Goal: Task Accomplishment & Management: Manage account settings

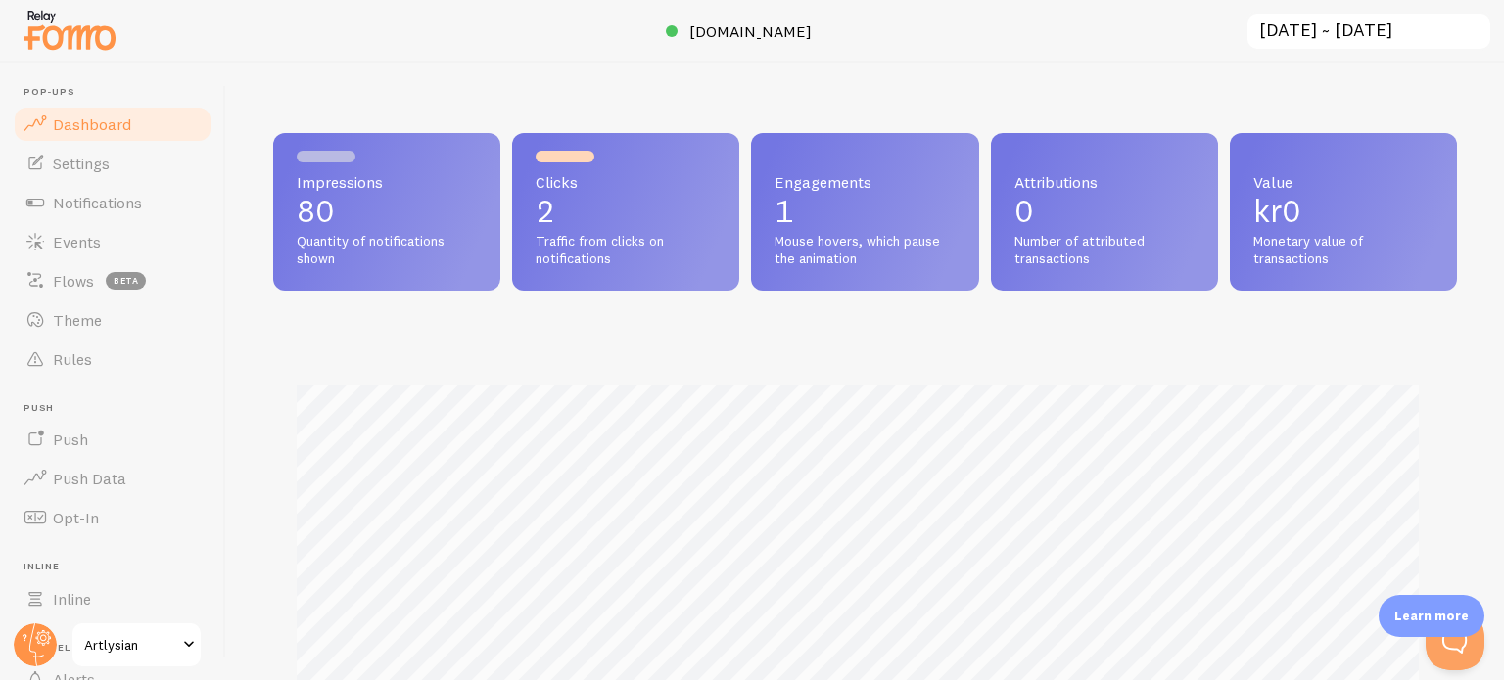
scroll to position [514, 1168]
click at [110, 246] on link "Events" at bounding box center [113, 241] width 202 height 39
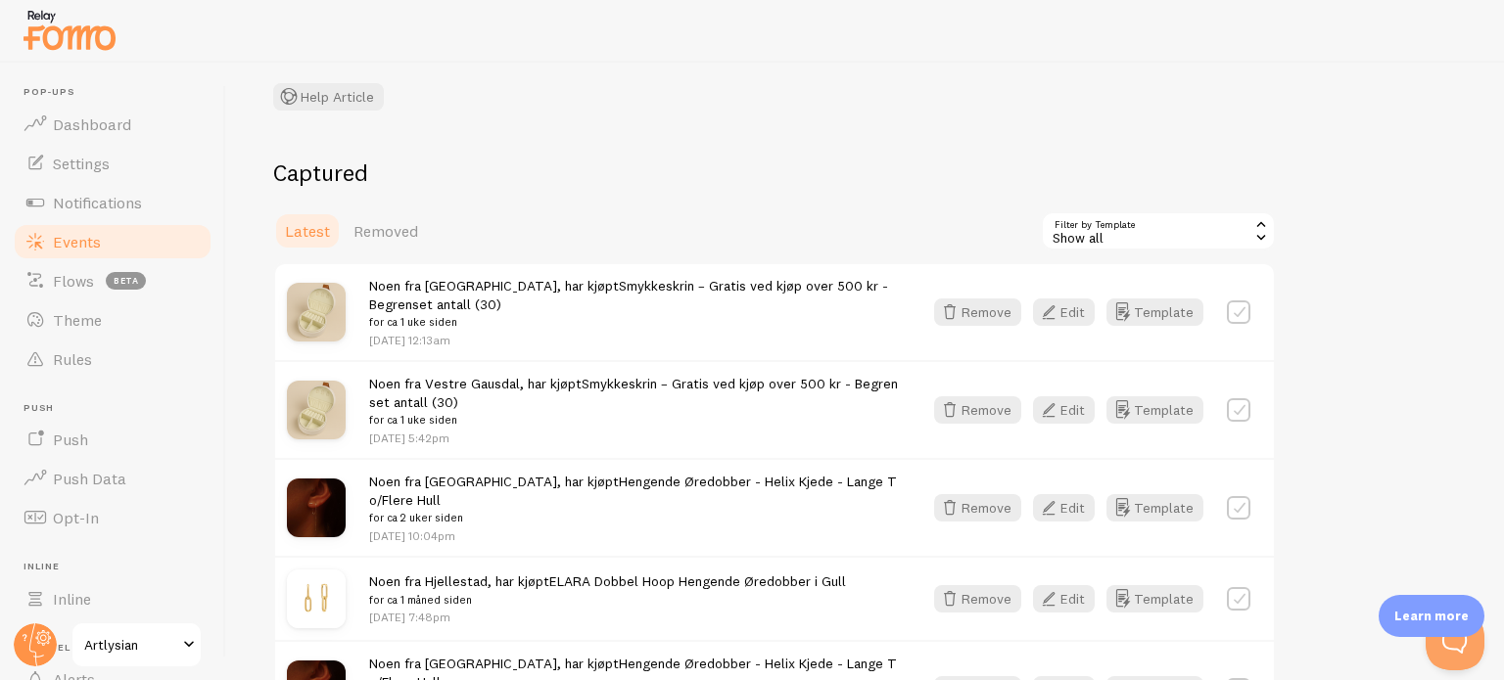
scroll to position [135, 0]
click at [387, 216] on link "Removed" at bounding box center [386, 229] width 88 height 39
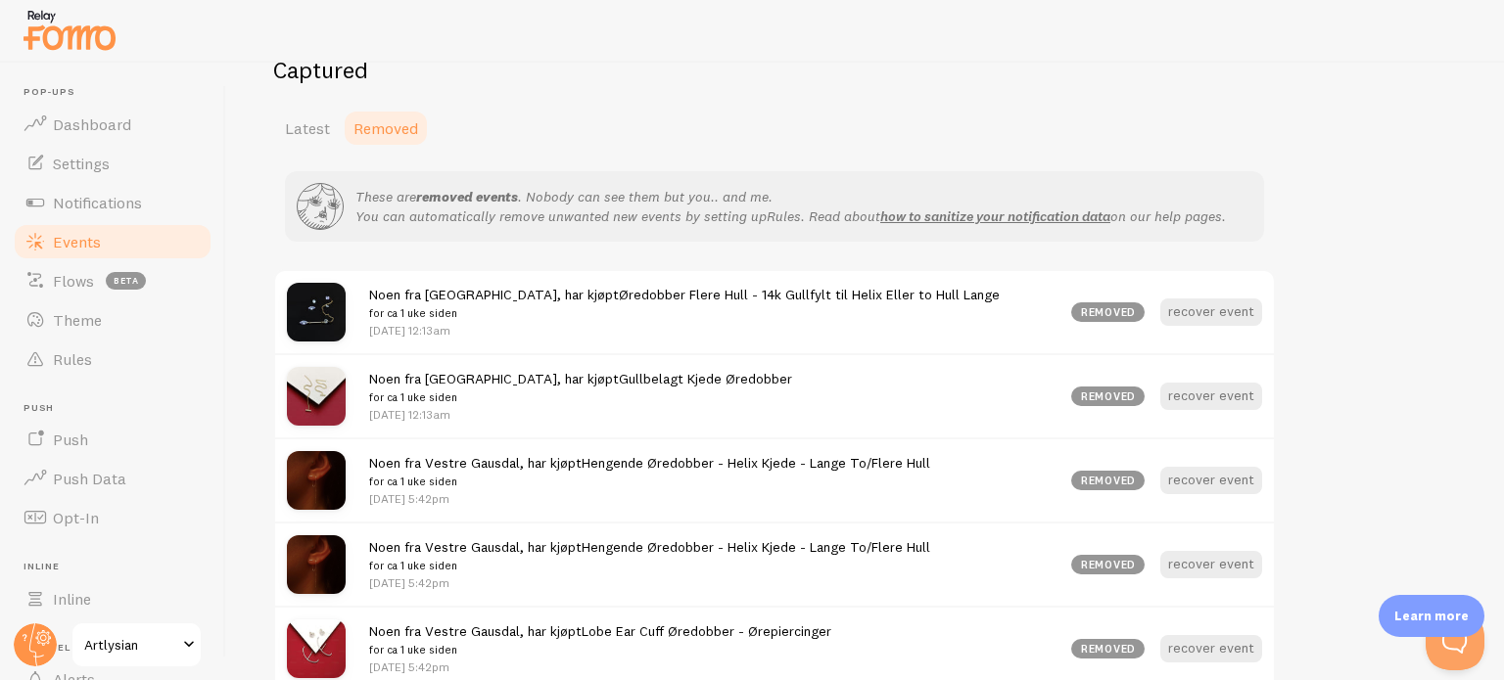
scroll to position [237, 0]
click at [298, 125] on span "Latest" at bounding box center [307, 127] width 45 height 20
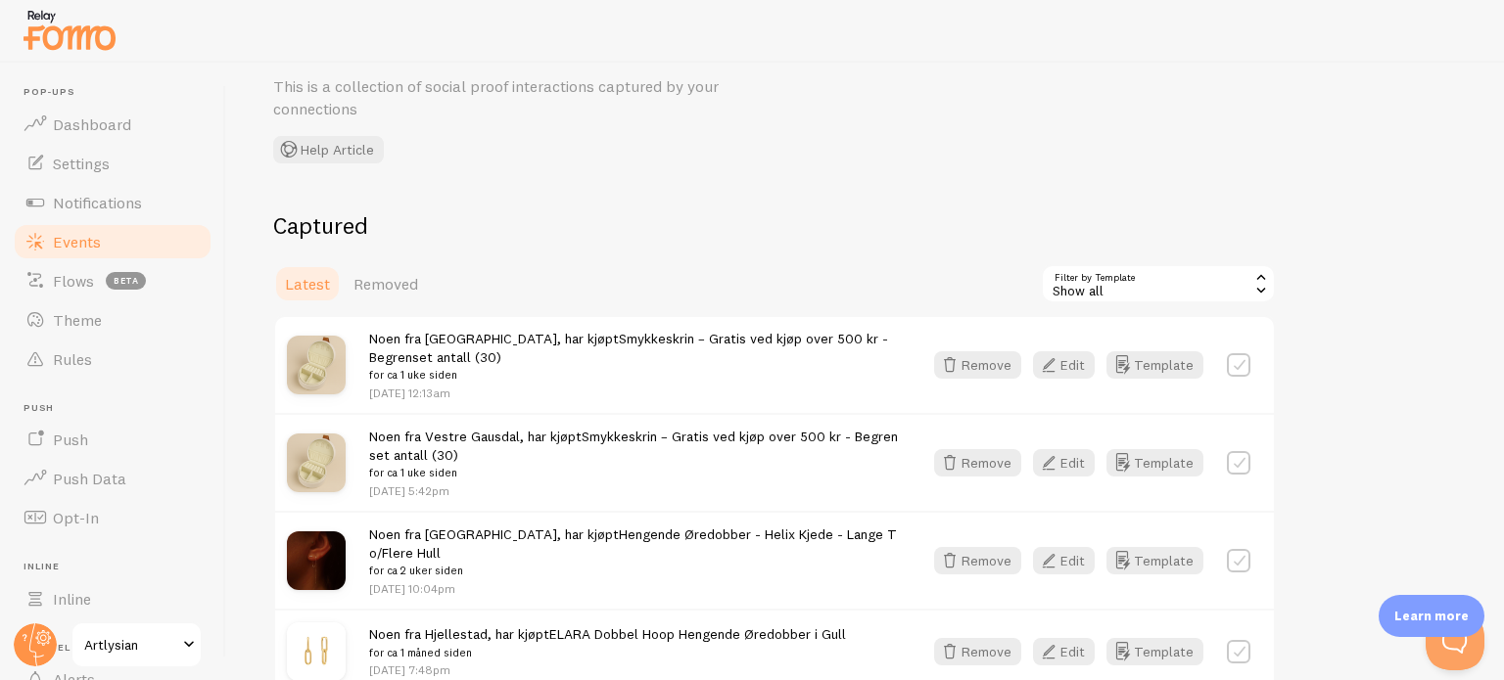
scroll to position [81, 0]
click at [970, 355] on button "Remove" at bounding box center [977, 364] width 87 height 27
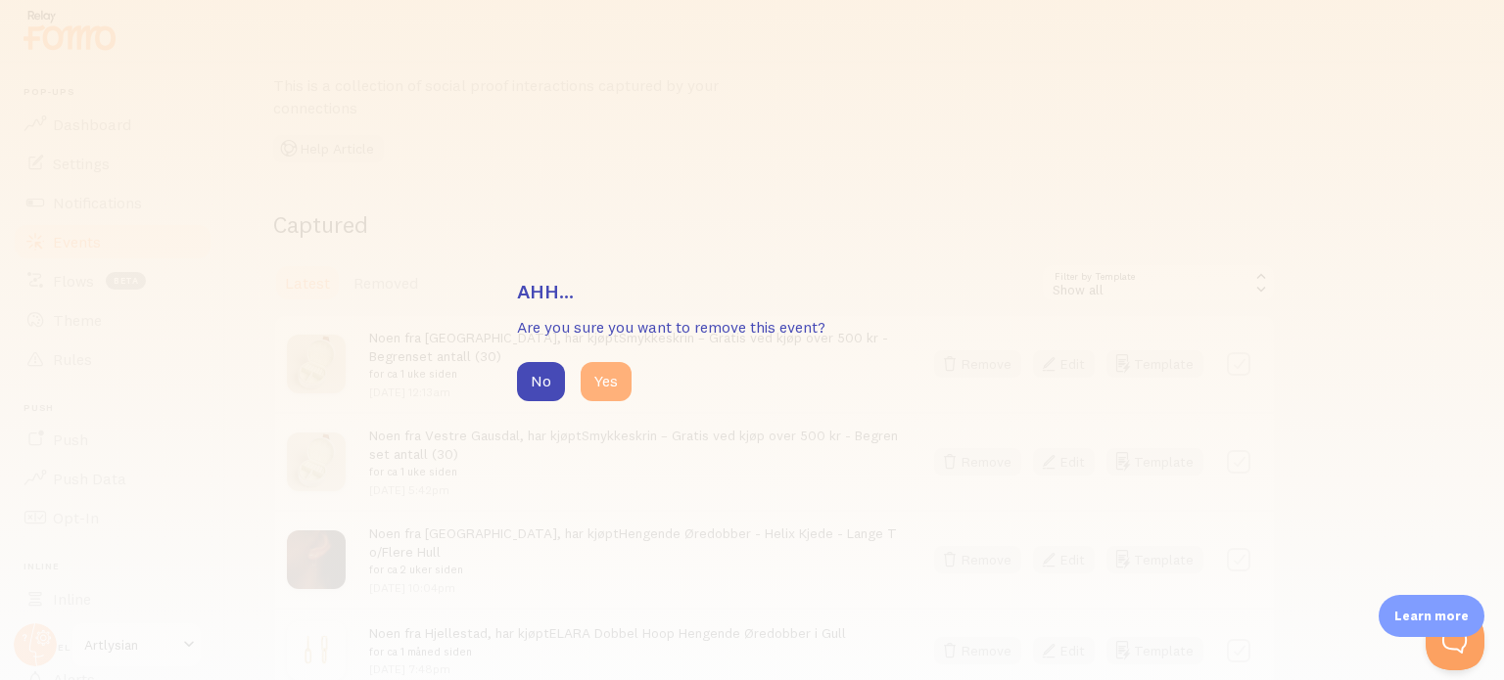
click at [607, 386] on button "Yes" at bounding box center [606, 381] width 51 height 39
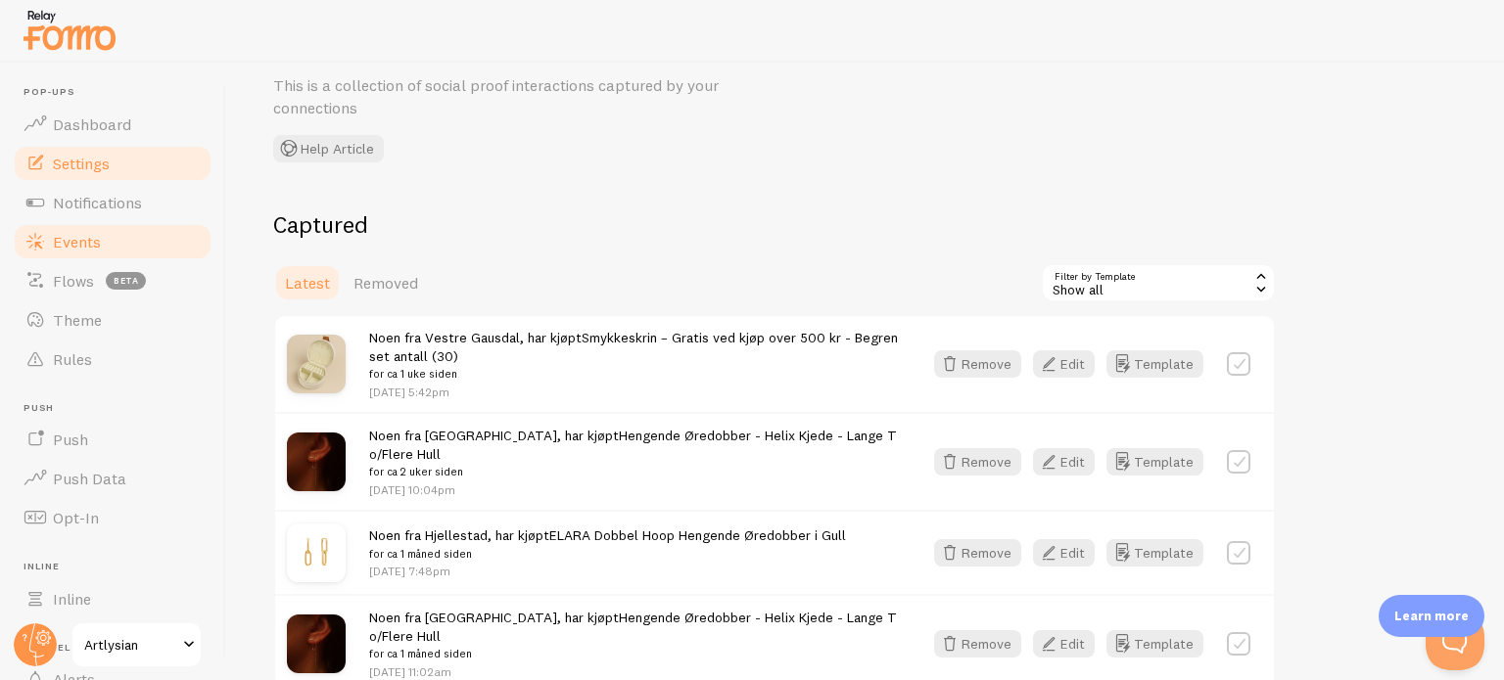
click at [98, 178] on link "Settings" at bounding box center [113, 163] width 202 height 39
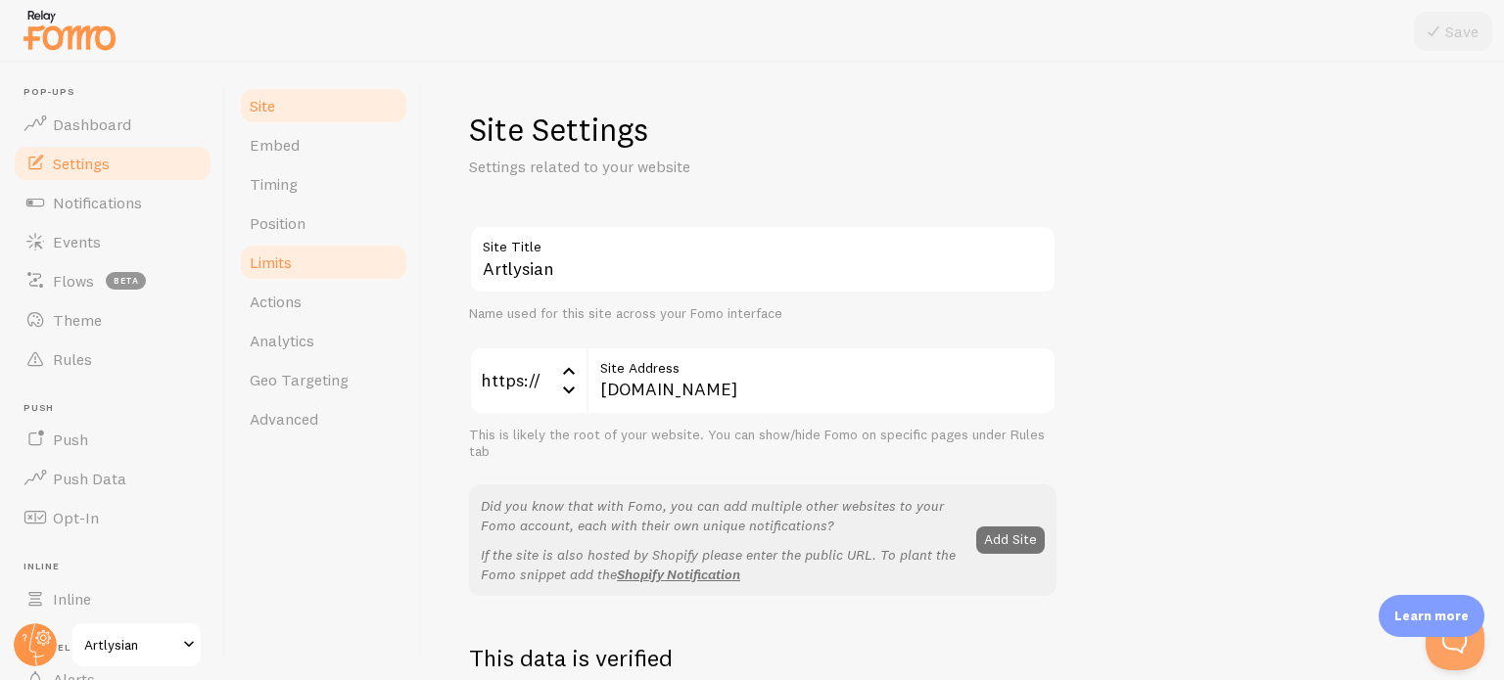
click at [349, 265] on link "Limits" at bounding box center [323, 262] width 171 height 39
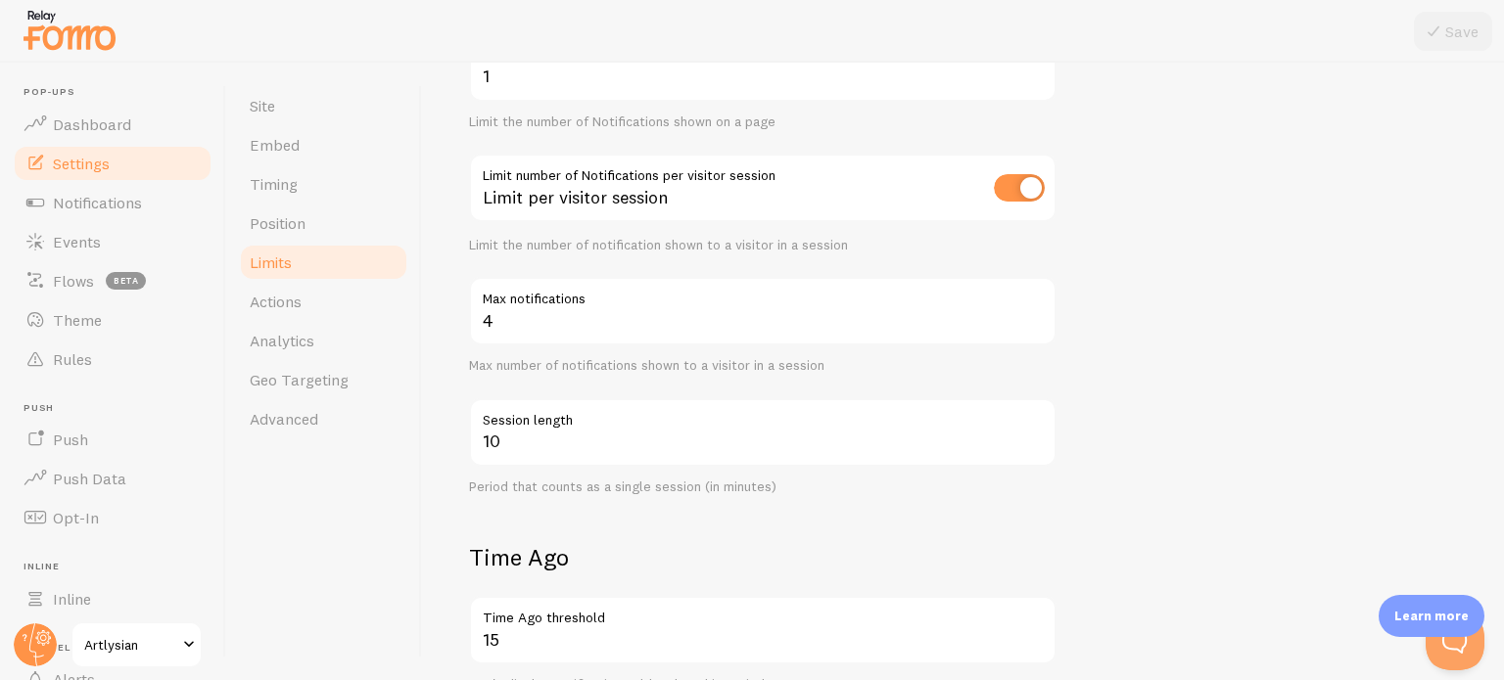
scroll to position [247, 0]
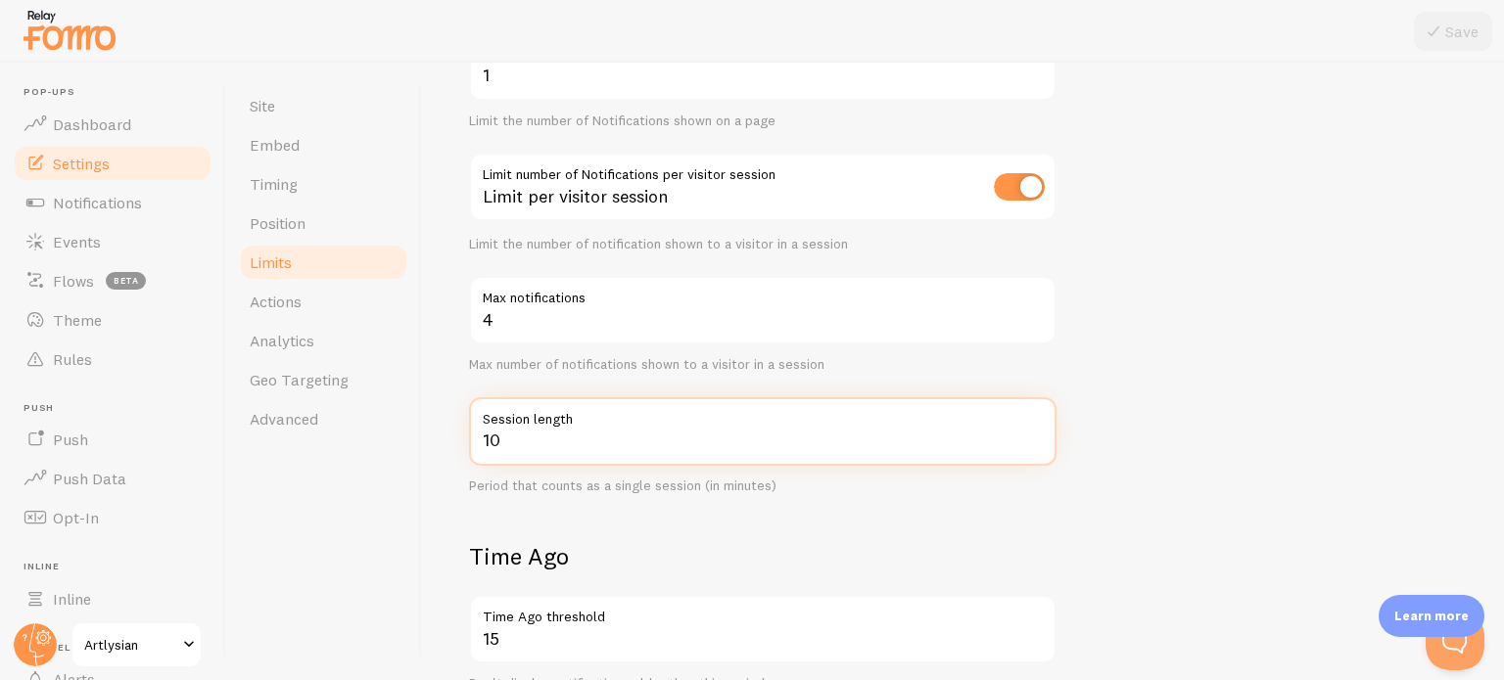
click at [510, 444] on input "10" at bounding box center [762, 431] width 587 height 69
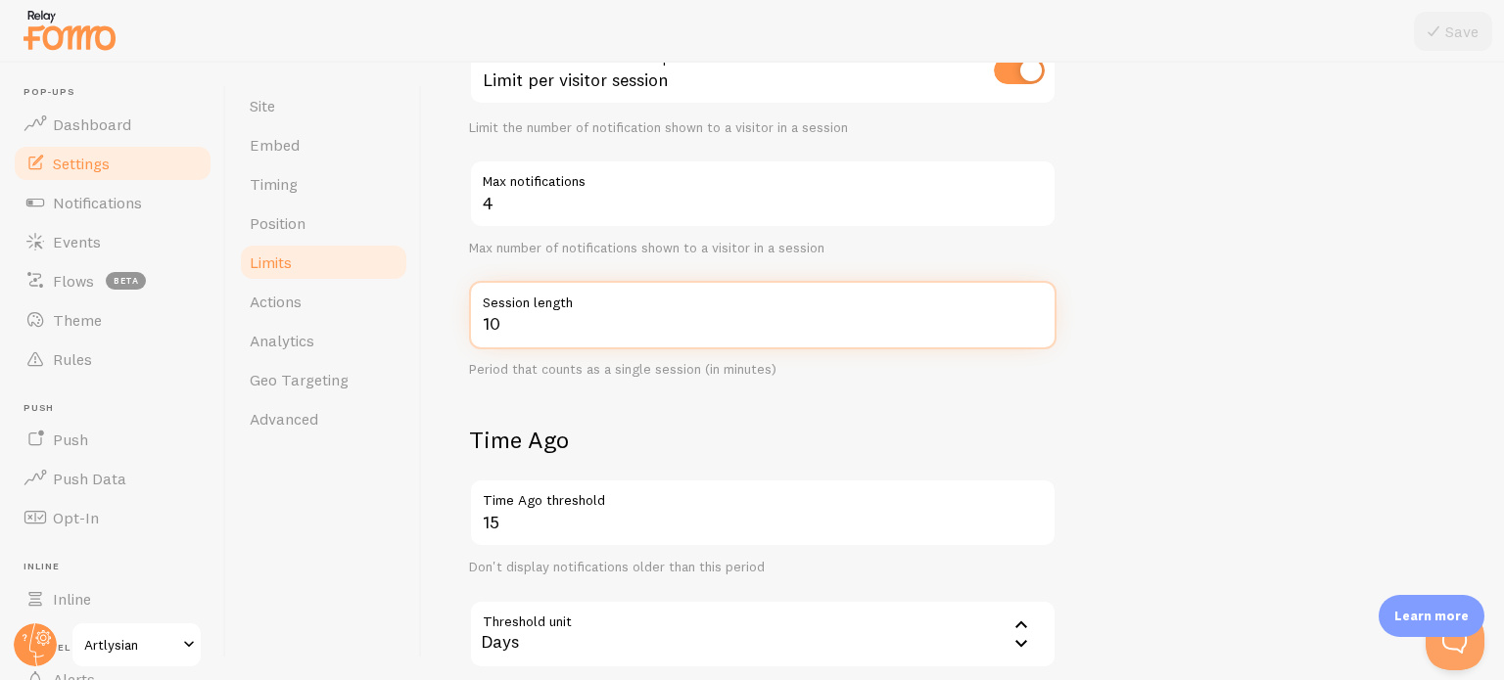
scroll to position [367, 0]
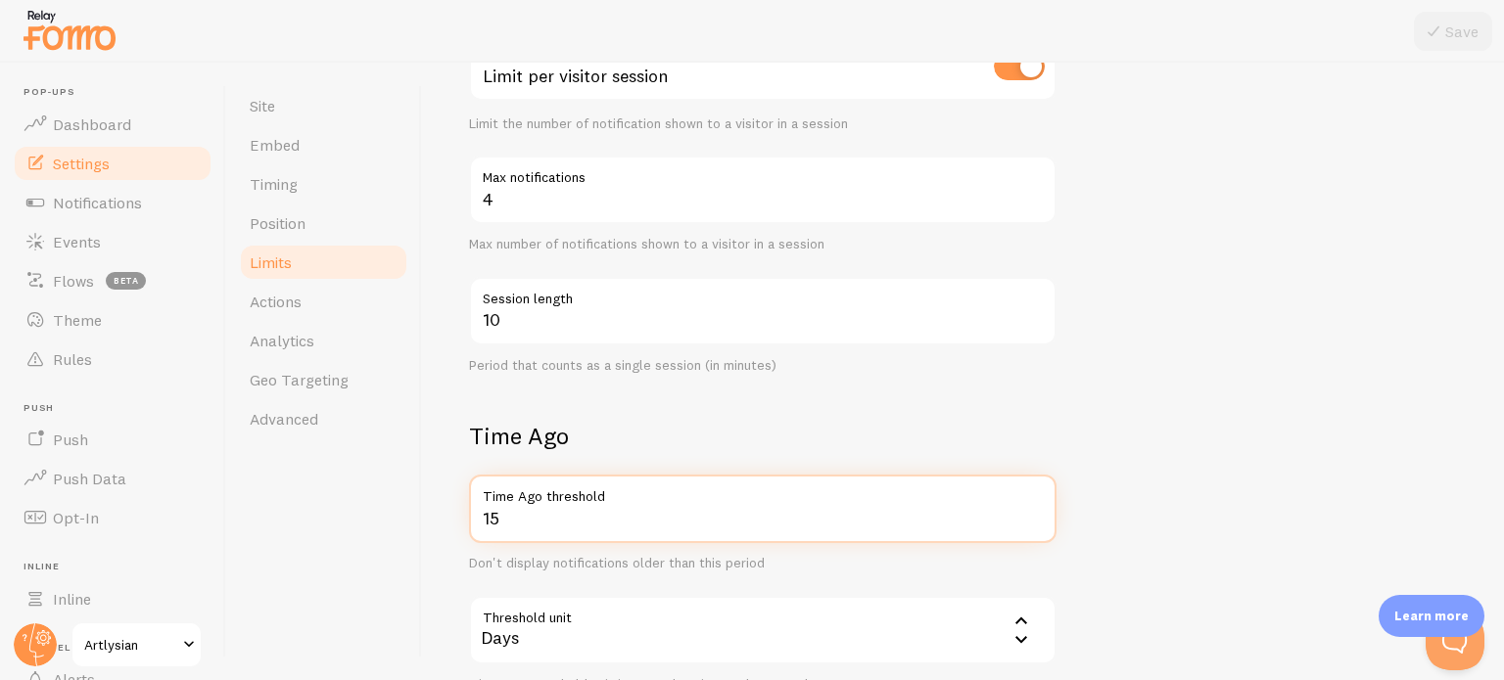
click at [524, 513] on input "15" at bounding box center [762, 509] width 587 height 69
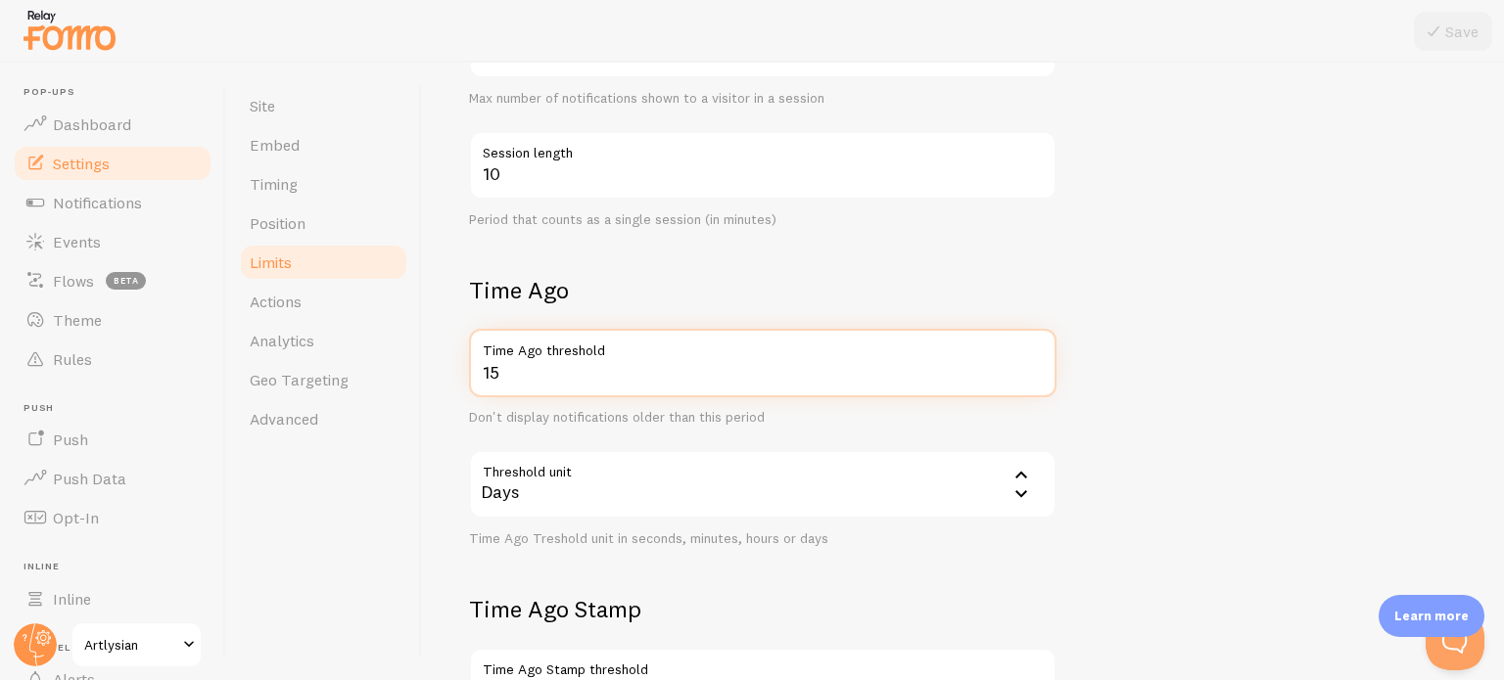
scroll to position [516, 0]
click at [540, 372] on input "15" at bounding box center [762, 360] width 587 height 69
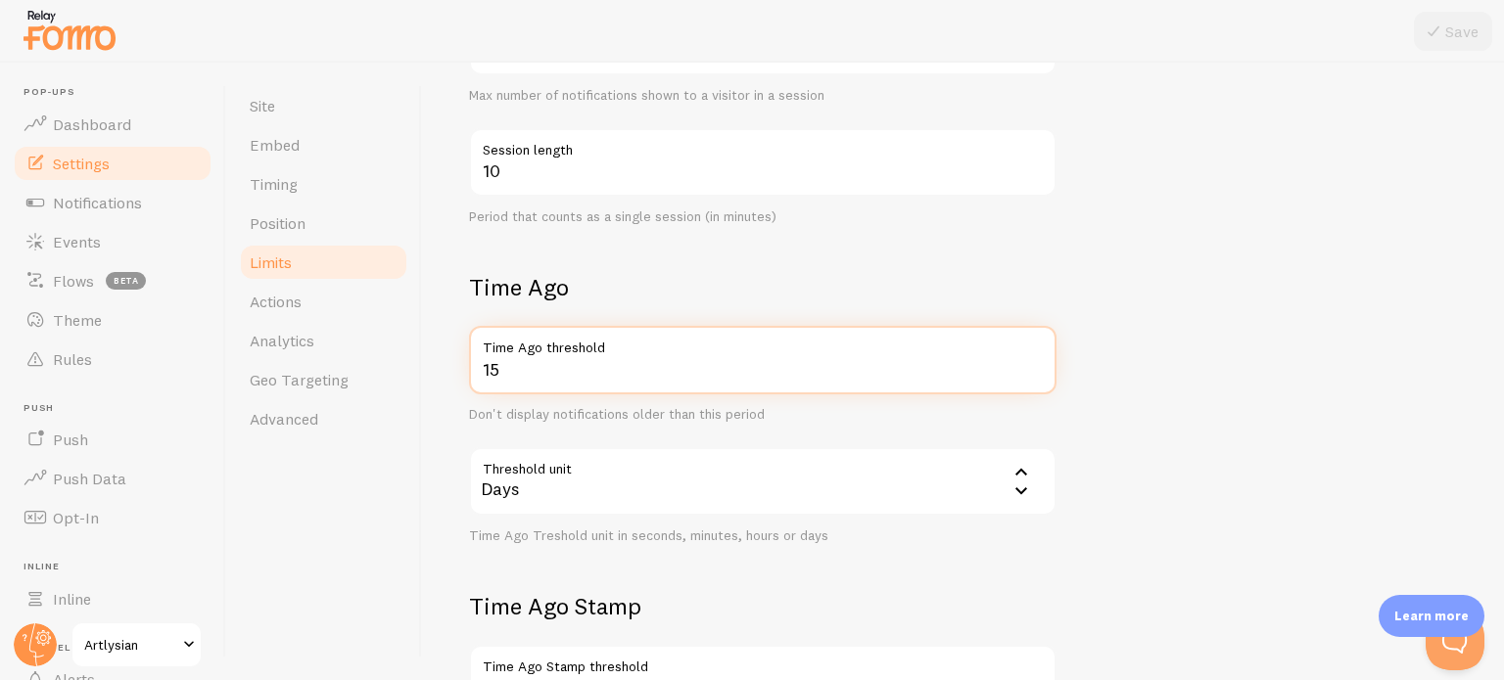
click at [603, 361] on input "15" at bounding box center [762, 360] width 587 height 69
click at [509, 376] on input "15" at bounding box center [762, 360] width 587 height 69
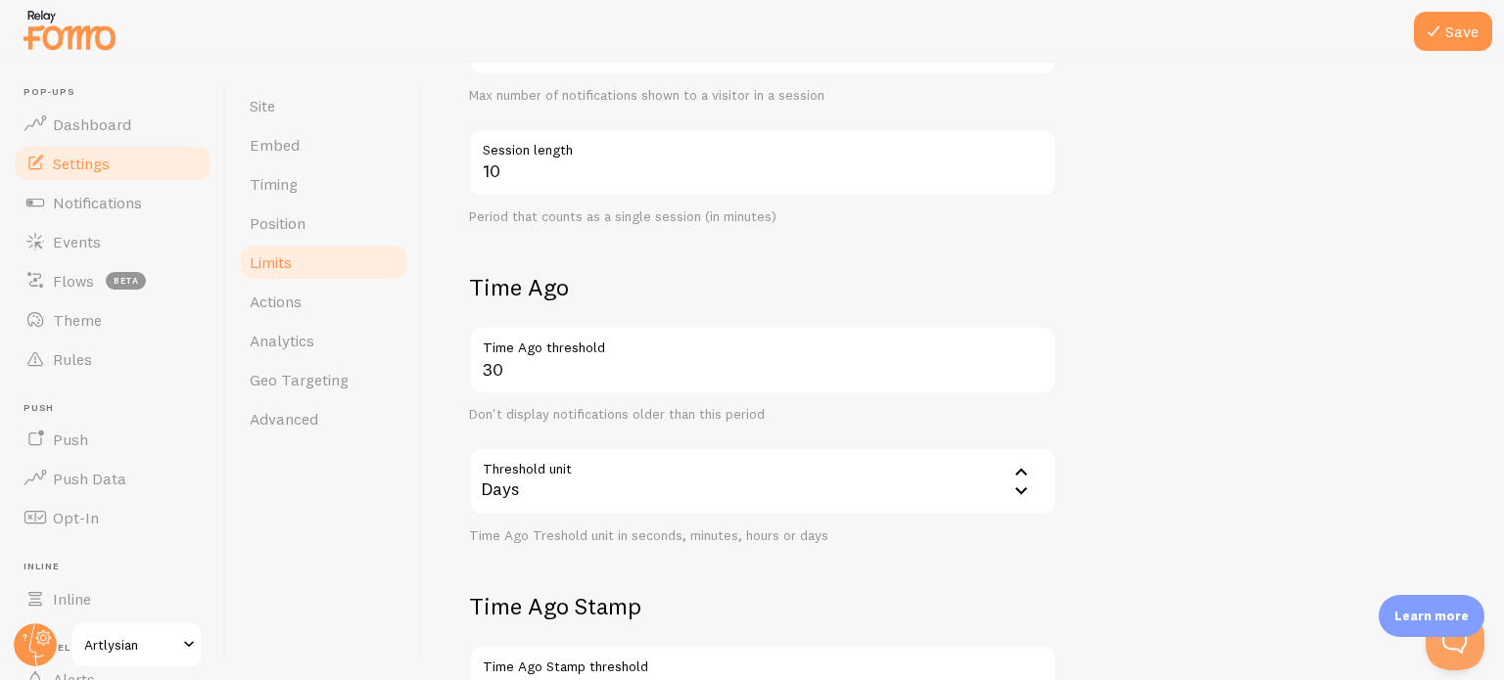
click at [564, 490] on div "Days" at bounding box center [762, 481] width 587 height 69
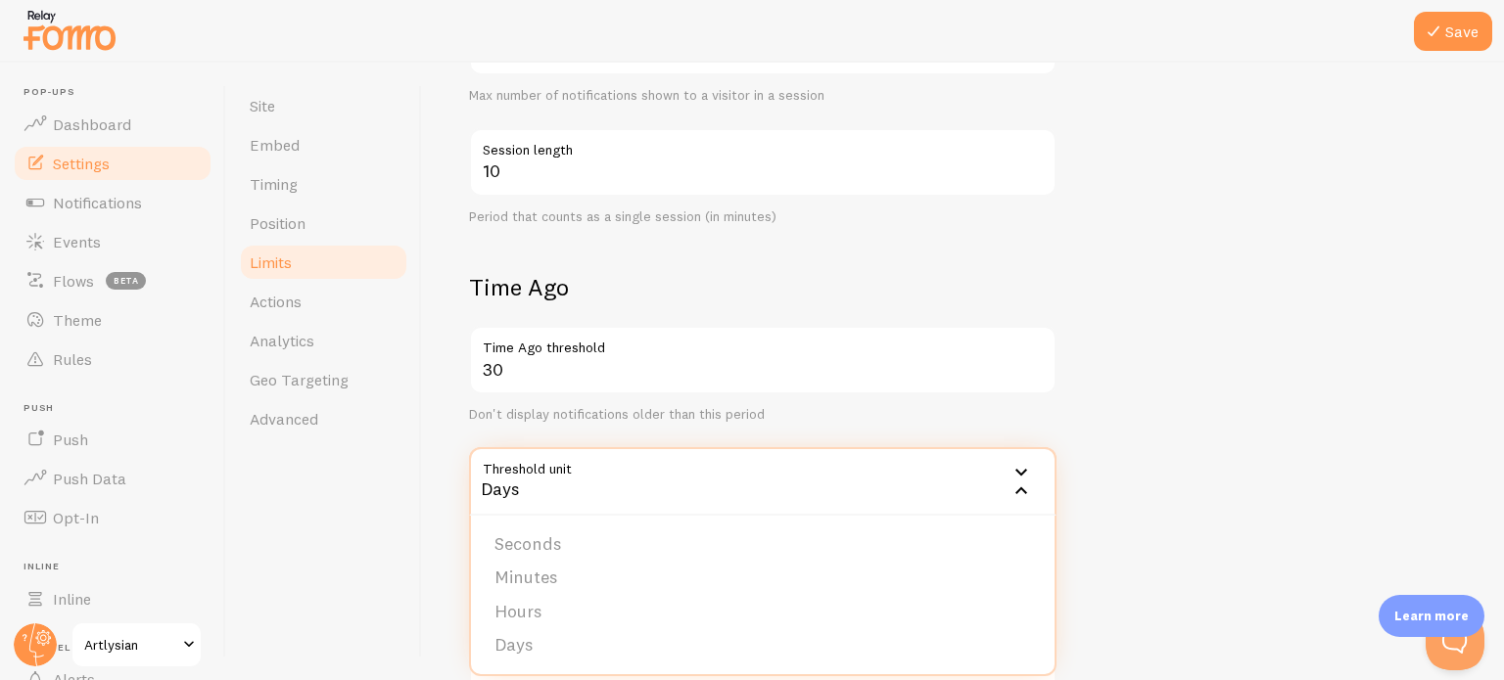
click at [564, 490] on div "Days" at bounding box center [762, 481] width 587 height 69
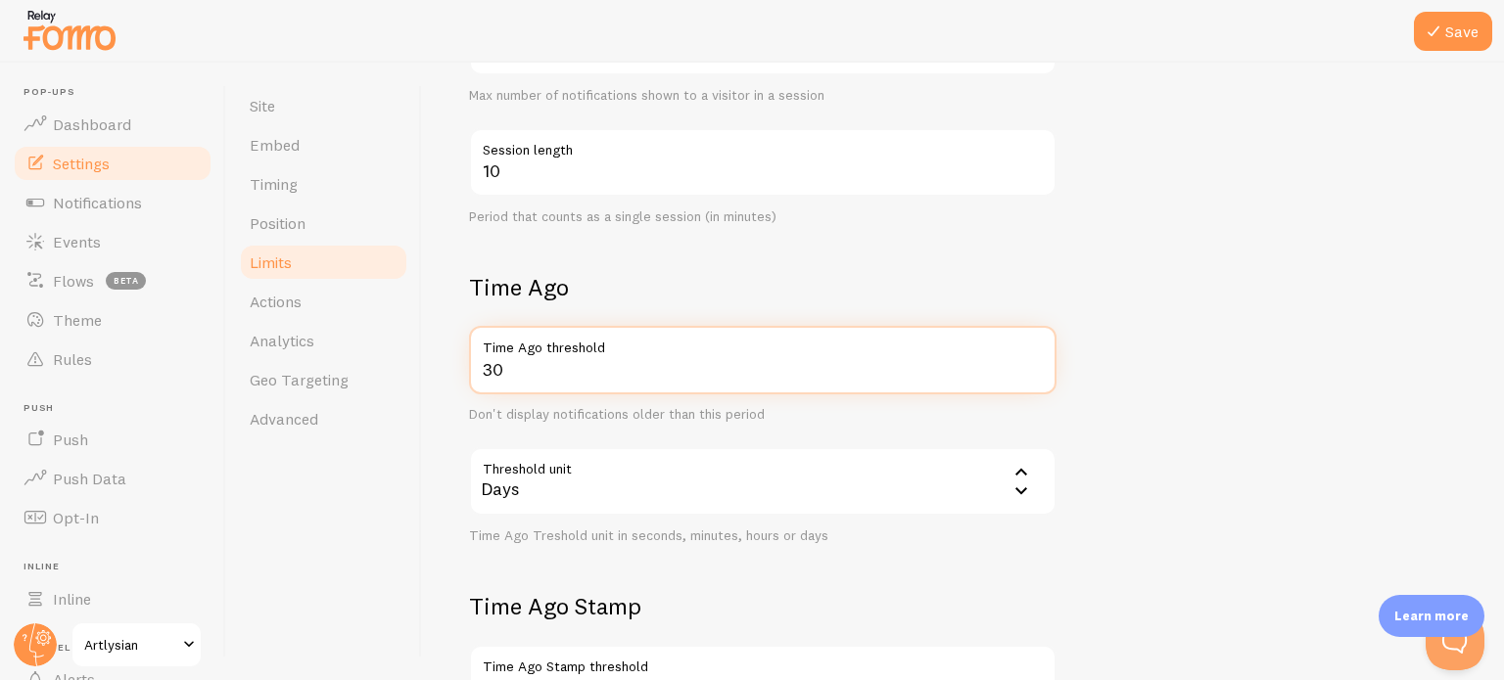
click at [515, 364] on input "30" at bounding box center [762, 360] width 587 height 69
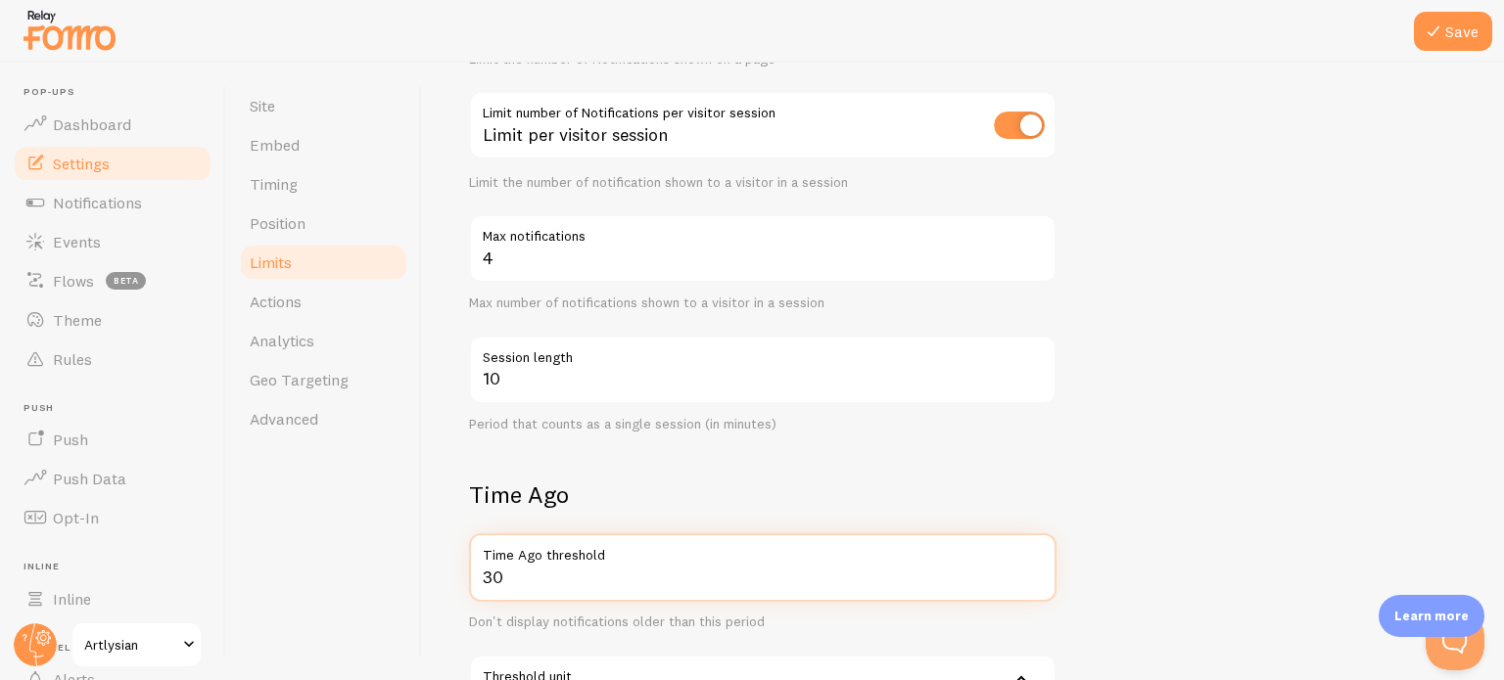
scroll to position [304, 0]
click at [528, 584] on input "30" at bounding box center [762, 572] width 587 height 69
type input "60"
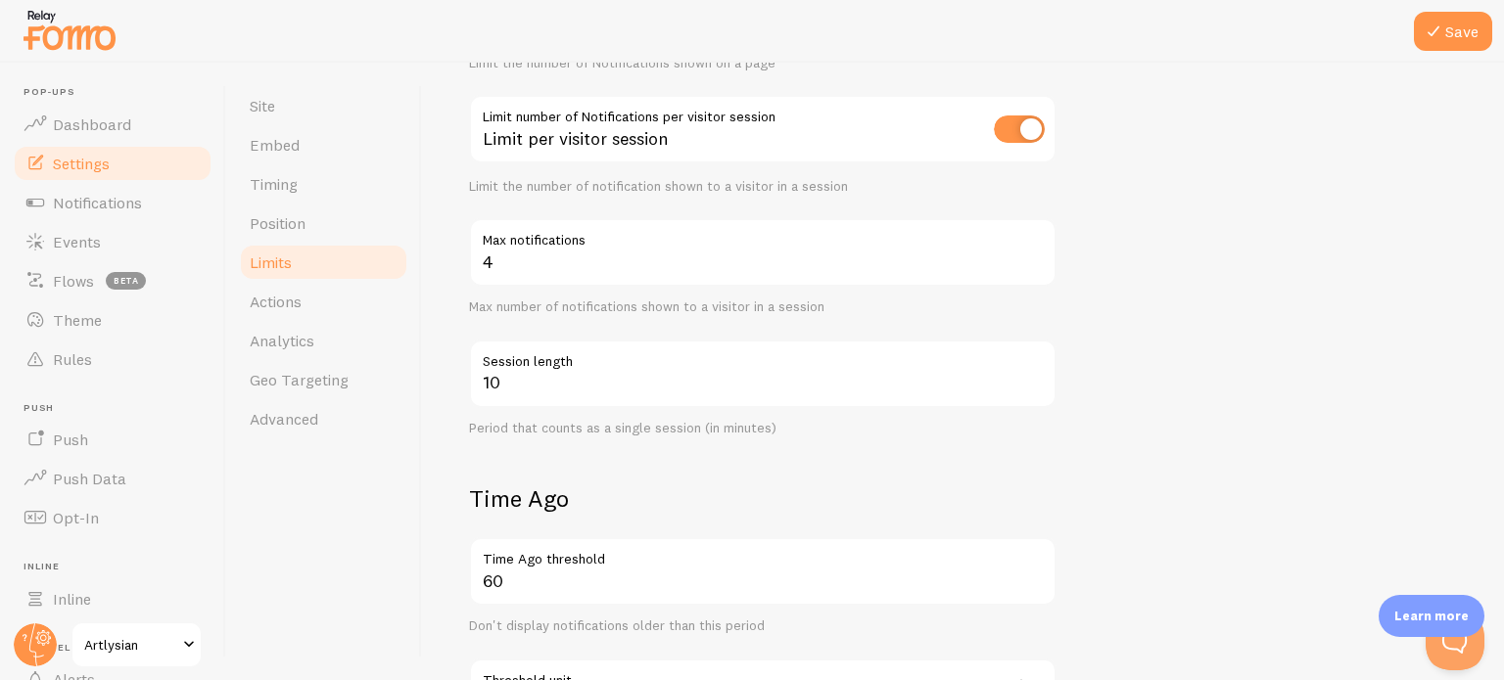
click at [406, 585] on div "Site Embed Timing Position Limits Actions Analytics Geo Targeting Advanced" at bounding box center [324, 372] width 196 height 618
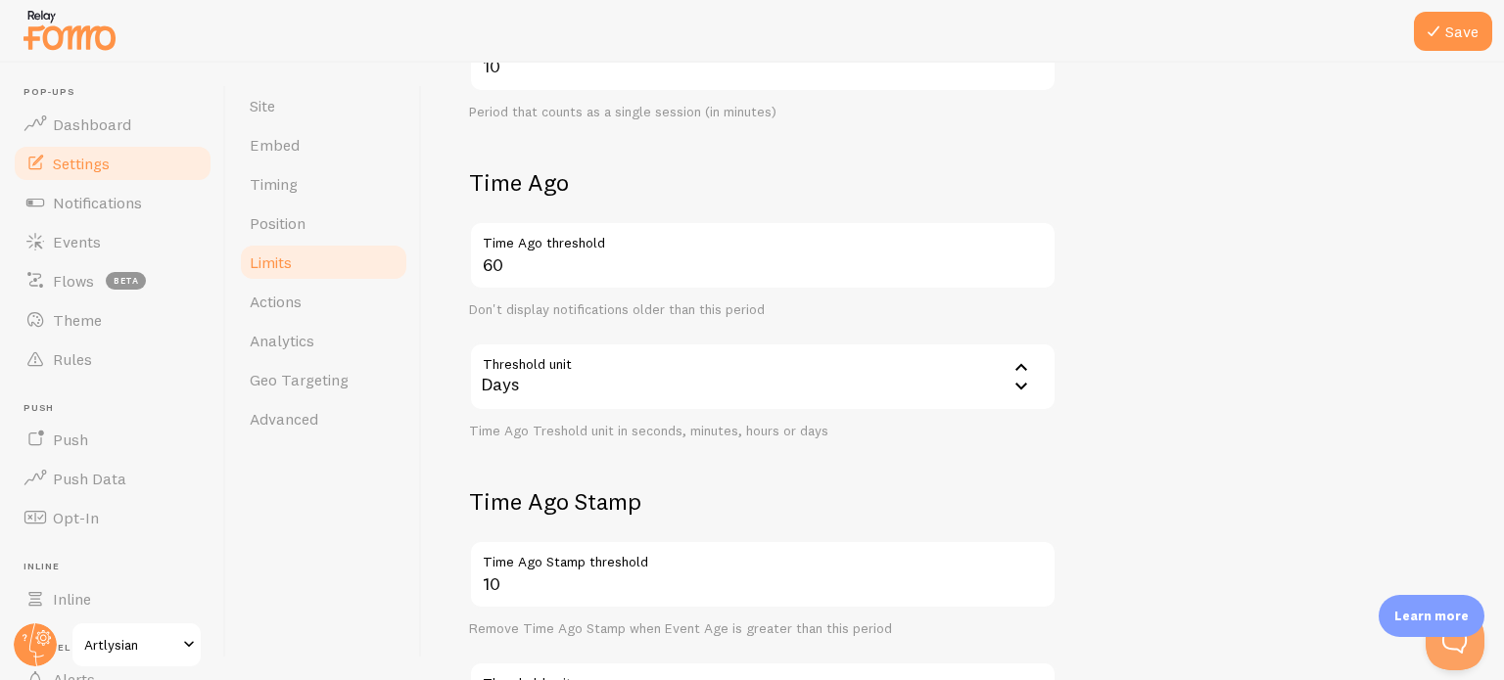
scroll to position [575, 0]
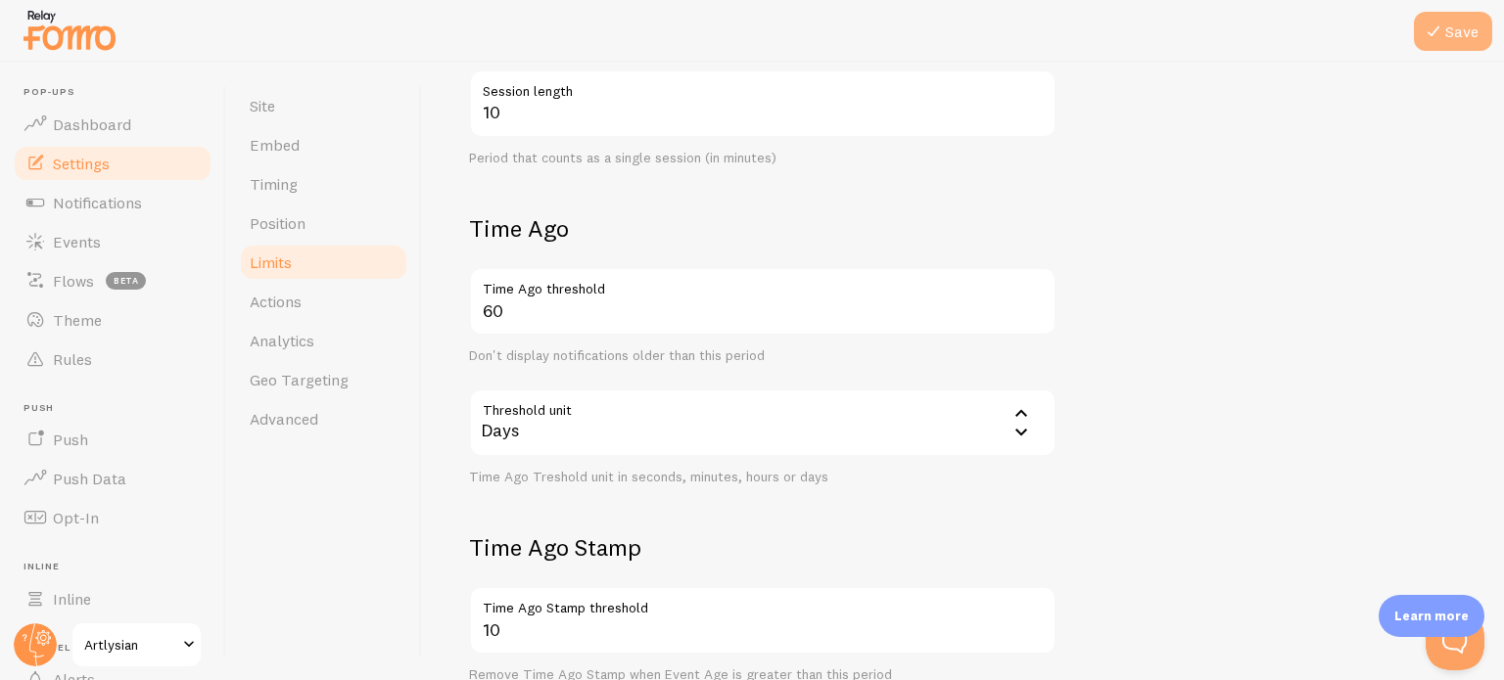
click at [1441, 32] on icon at bounding box center [1433, 31] width 23 height 23
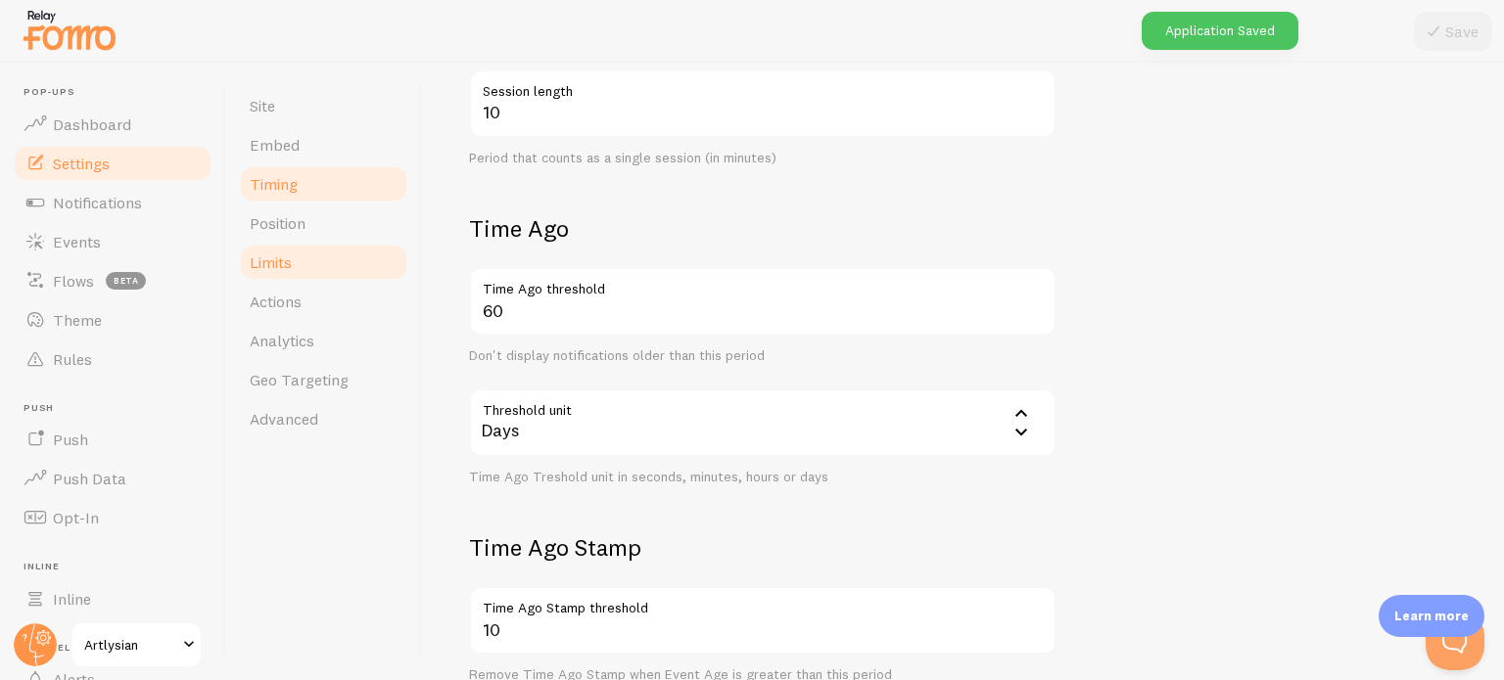
click at [279, 180] on span "Timing" at bounding box center [274, 184] width 48 height 20
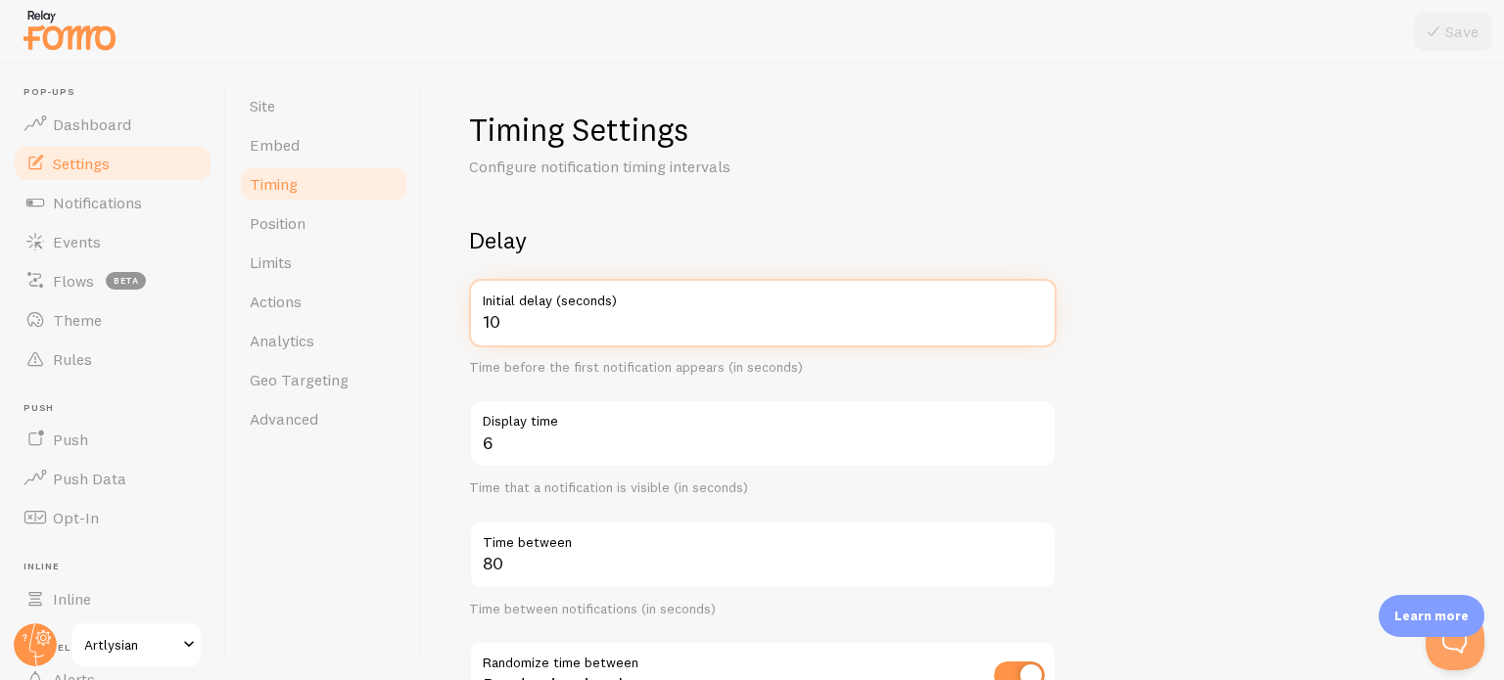
click at [513, 328] on input "10" at bounding box center [762, 313] width 587 height 69
type input "2"
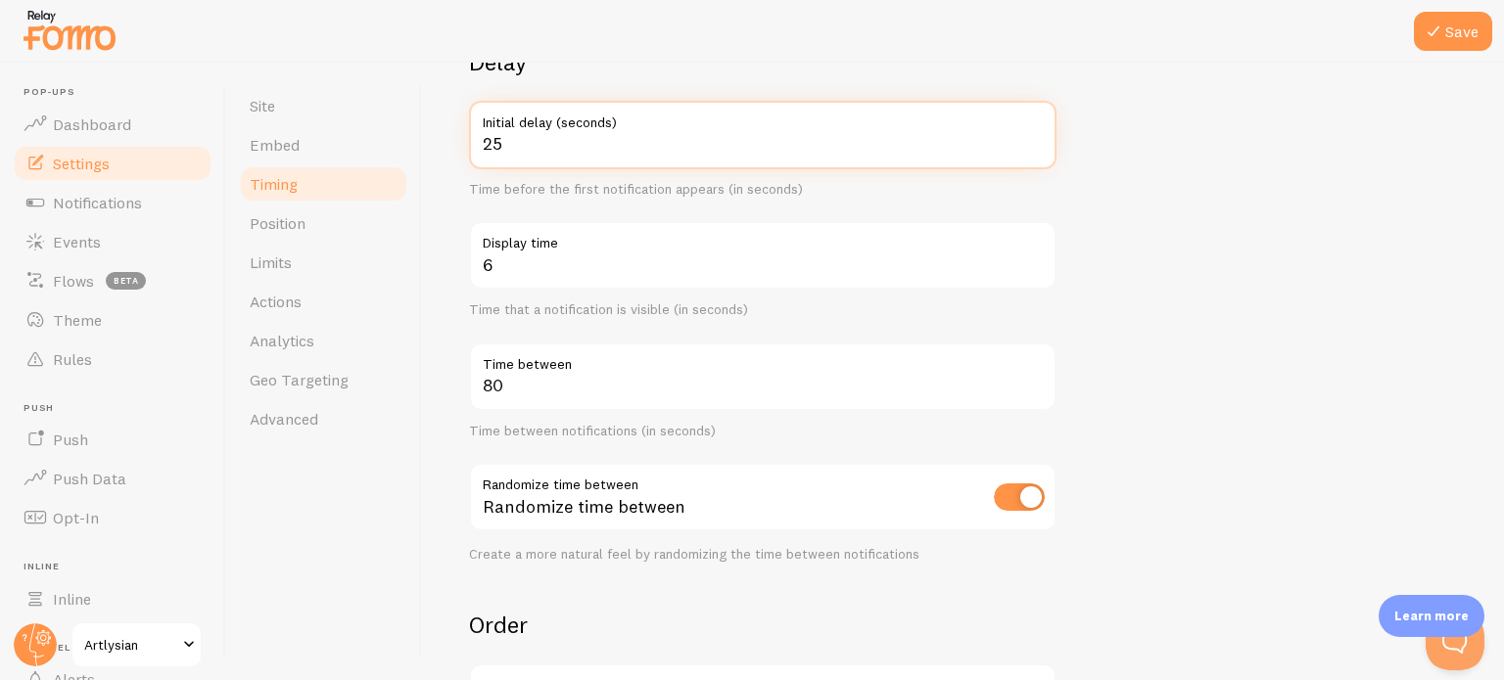
scroll to position [223, 0]
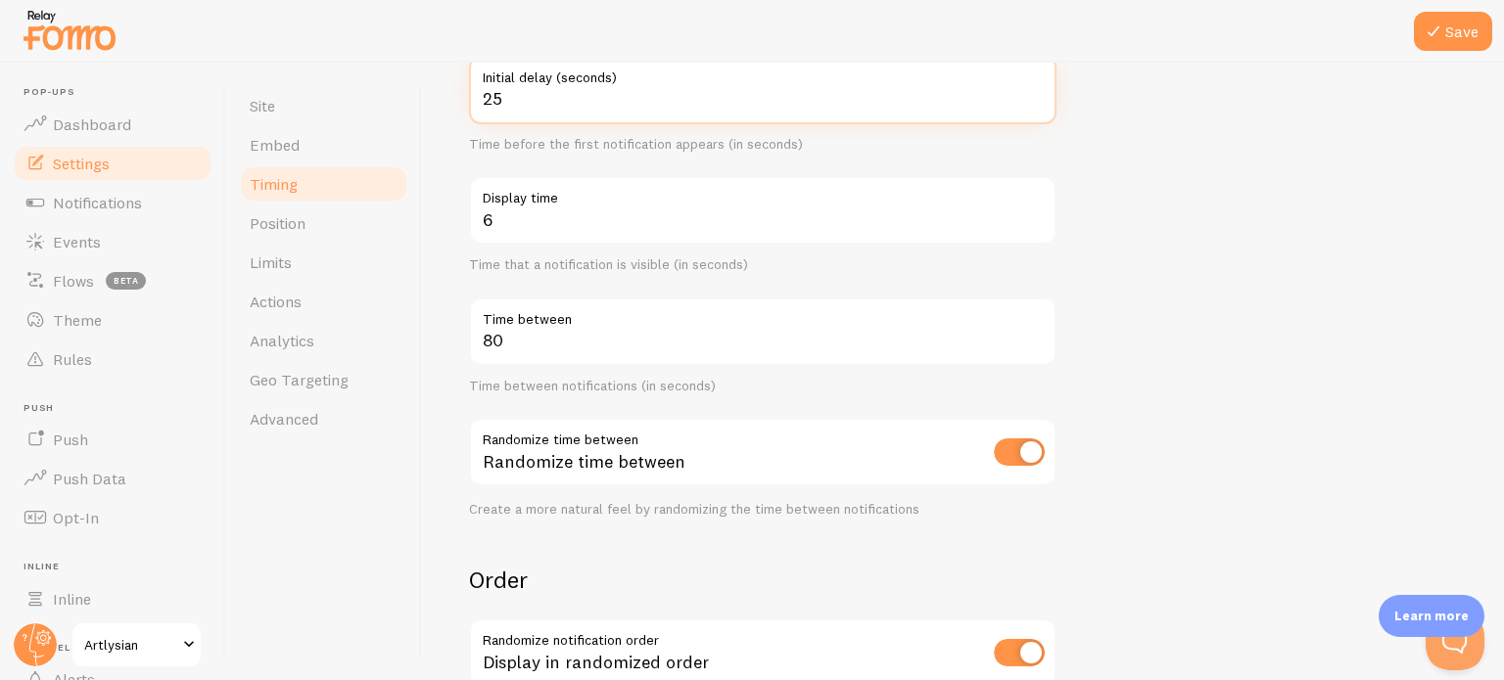
type input "25"
click at [994, 443] on input "checkbox" at bounding box center [1019, 452] width 51 height 27
checkbox input "false"
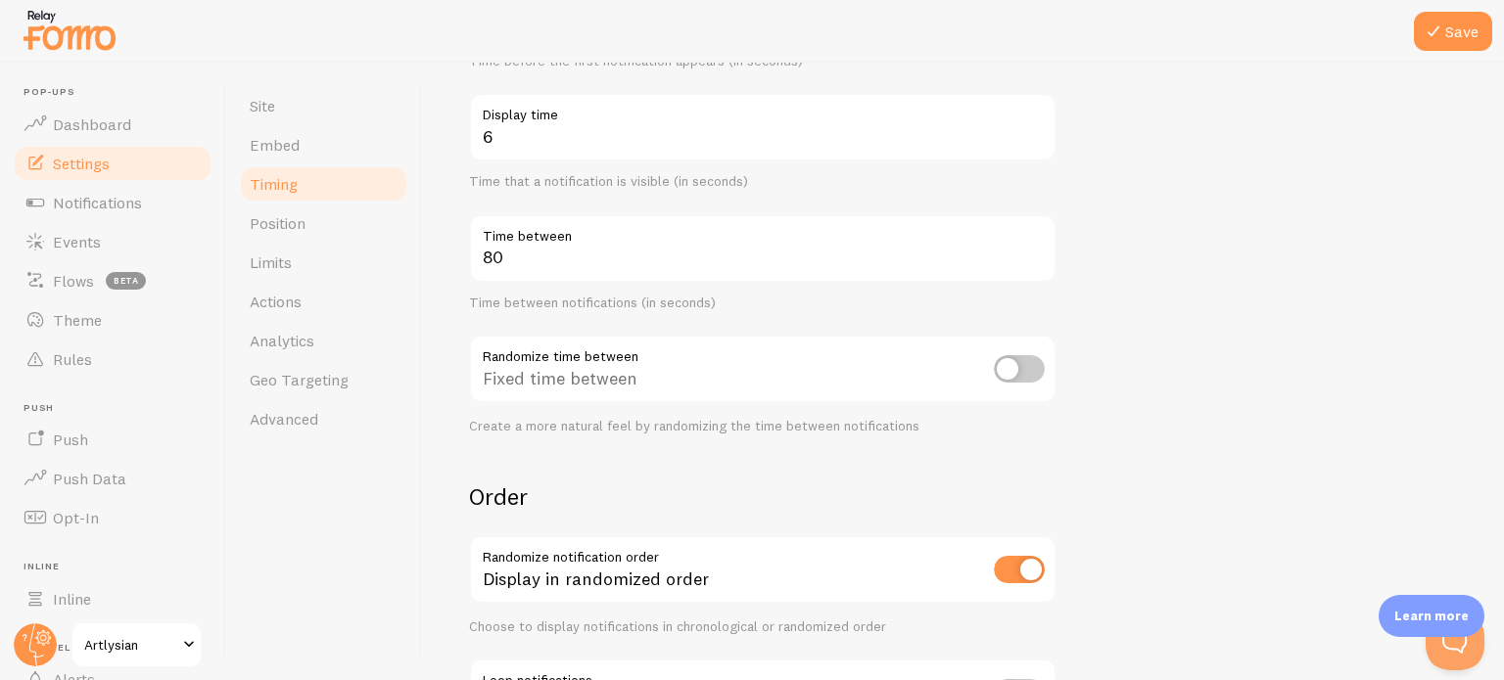
scroll to position [224, 0]
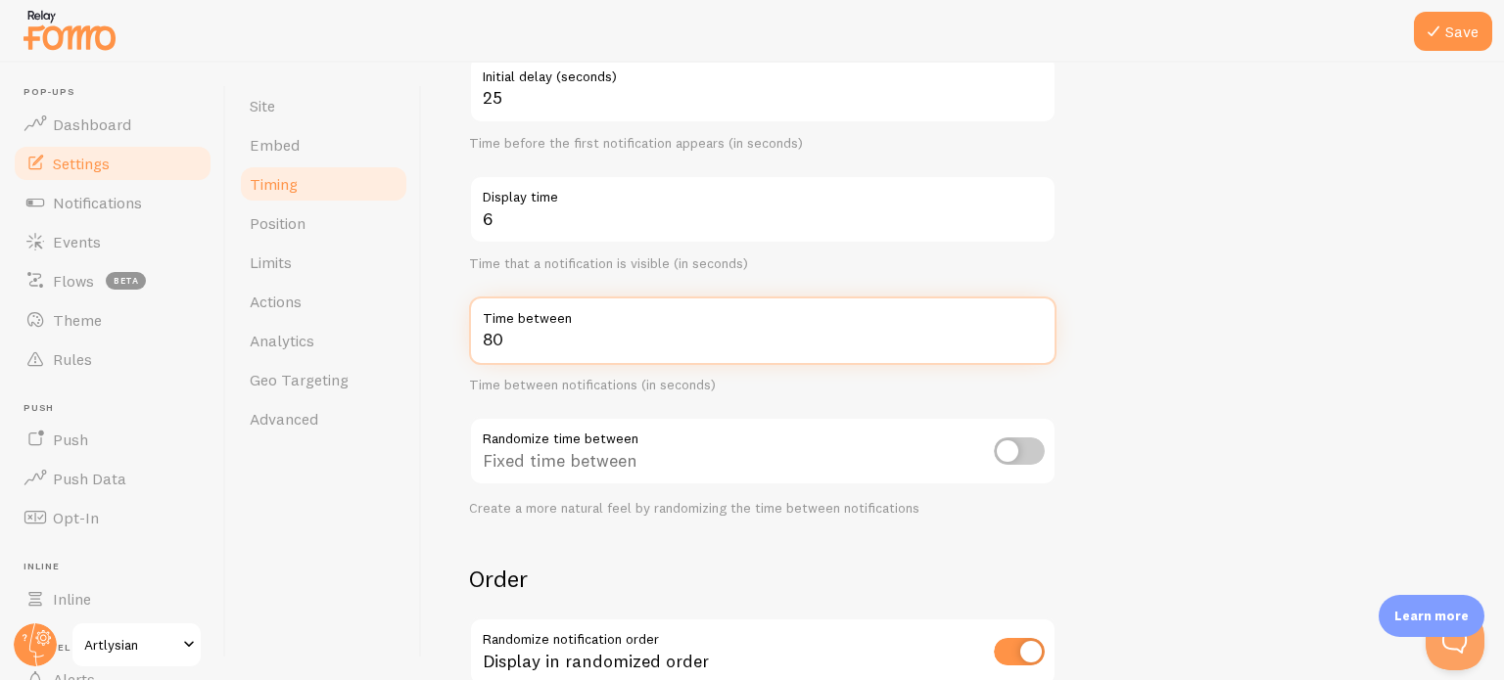
click at [544, 336] on input "80" at bounding box center [762, 331] width 587 height 69
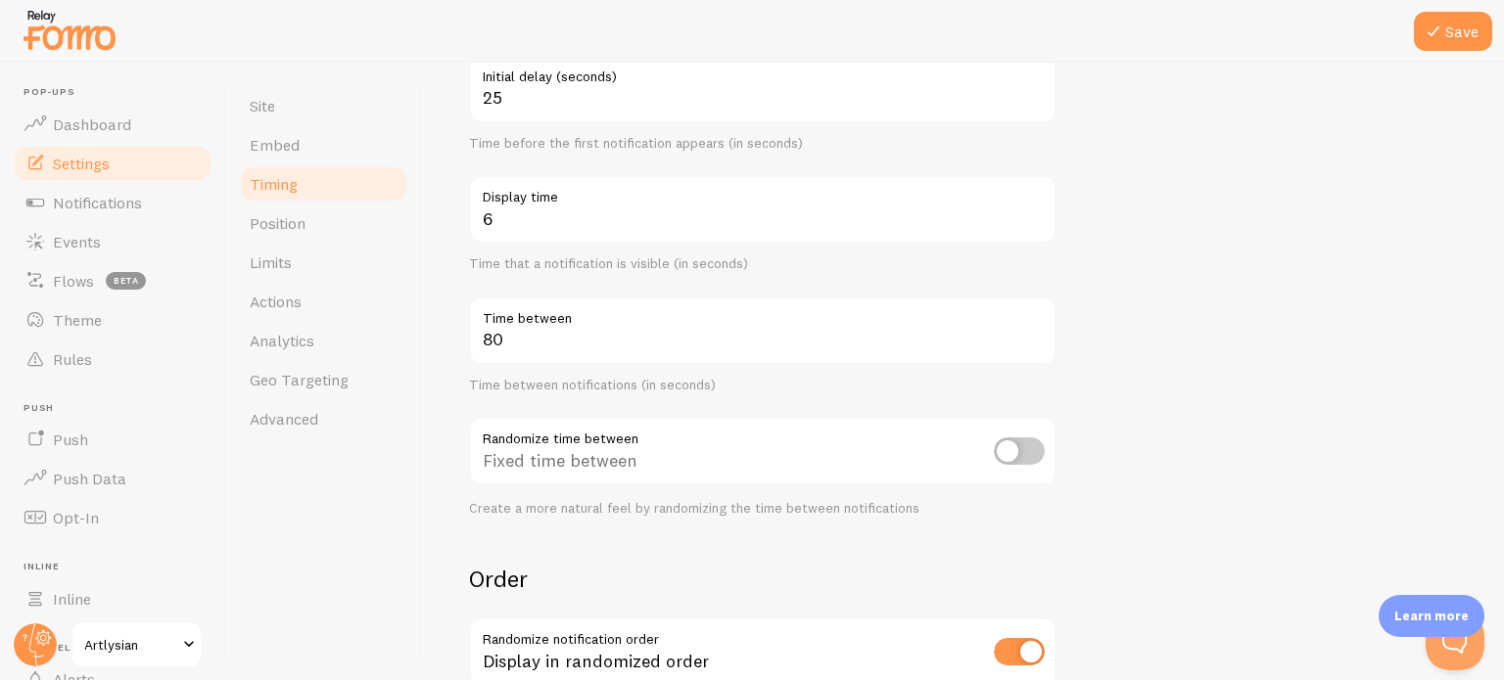
click at [1151, 361] on form "Delay 25 Initial delay (seconds) Time before the first notification appears (in…" at bounding box center [963, 421] width 988 height 840
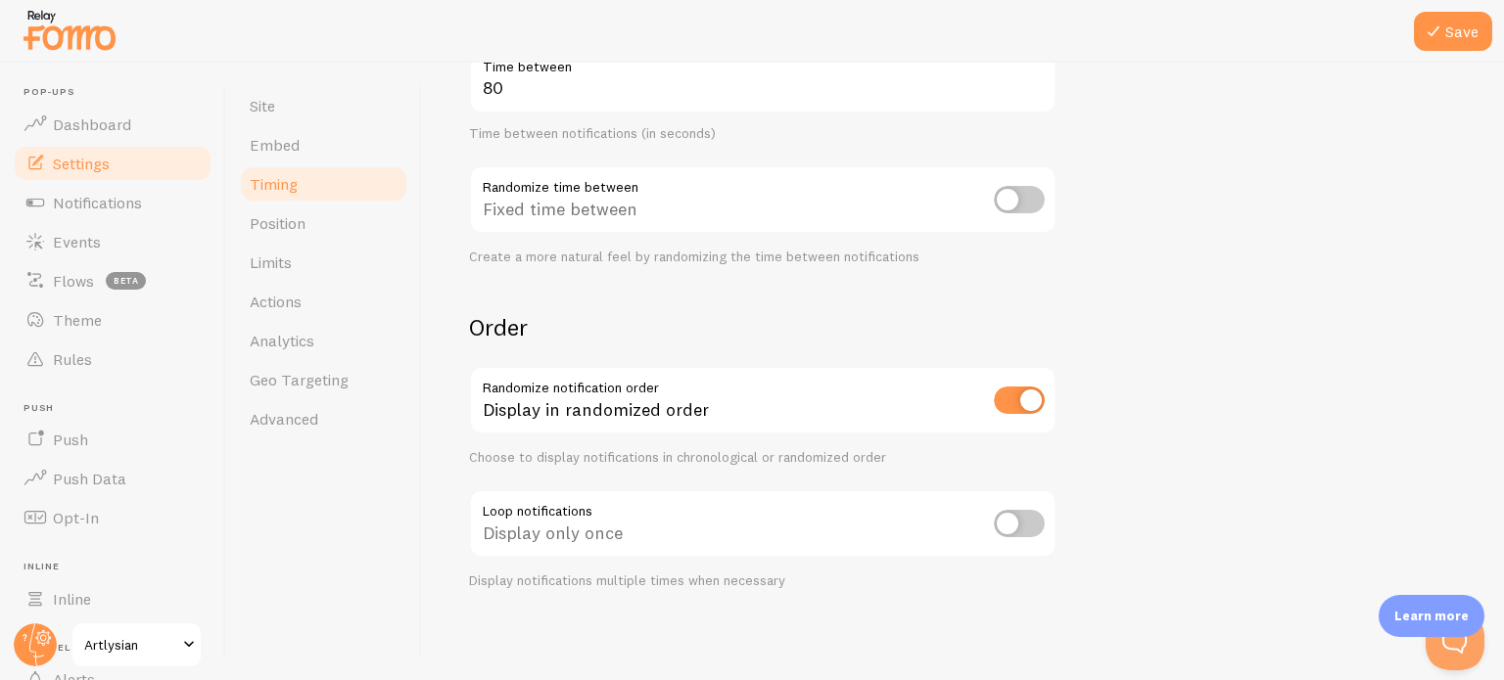
click at [1005, 398] on input "checkbox" at bounding box center [1019, 400] width 51 height 27
checkbox input "false"
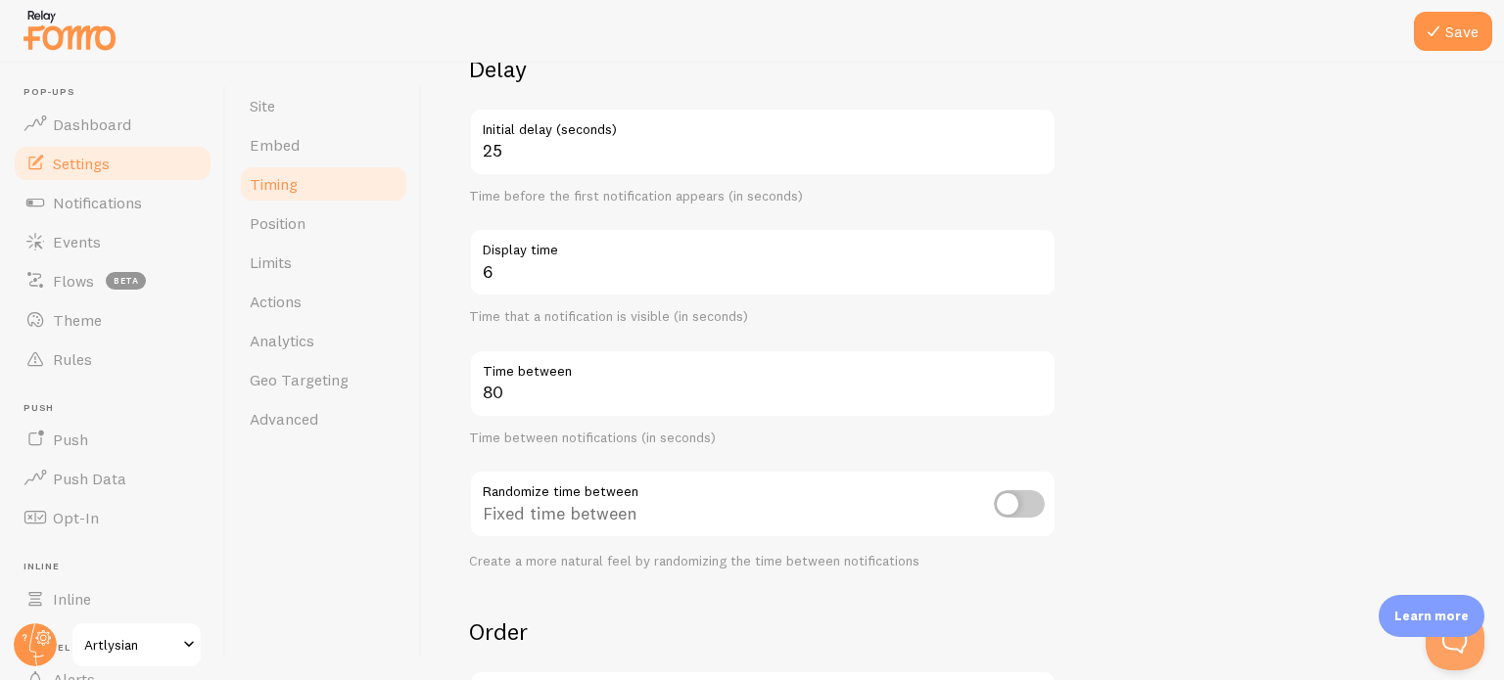
scroll to position [169, 0]
click at [1424, 34] on icon at bounding box center [1433, 31] width 23 height 23
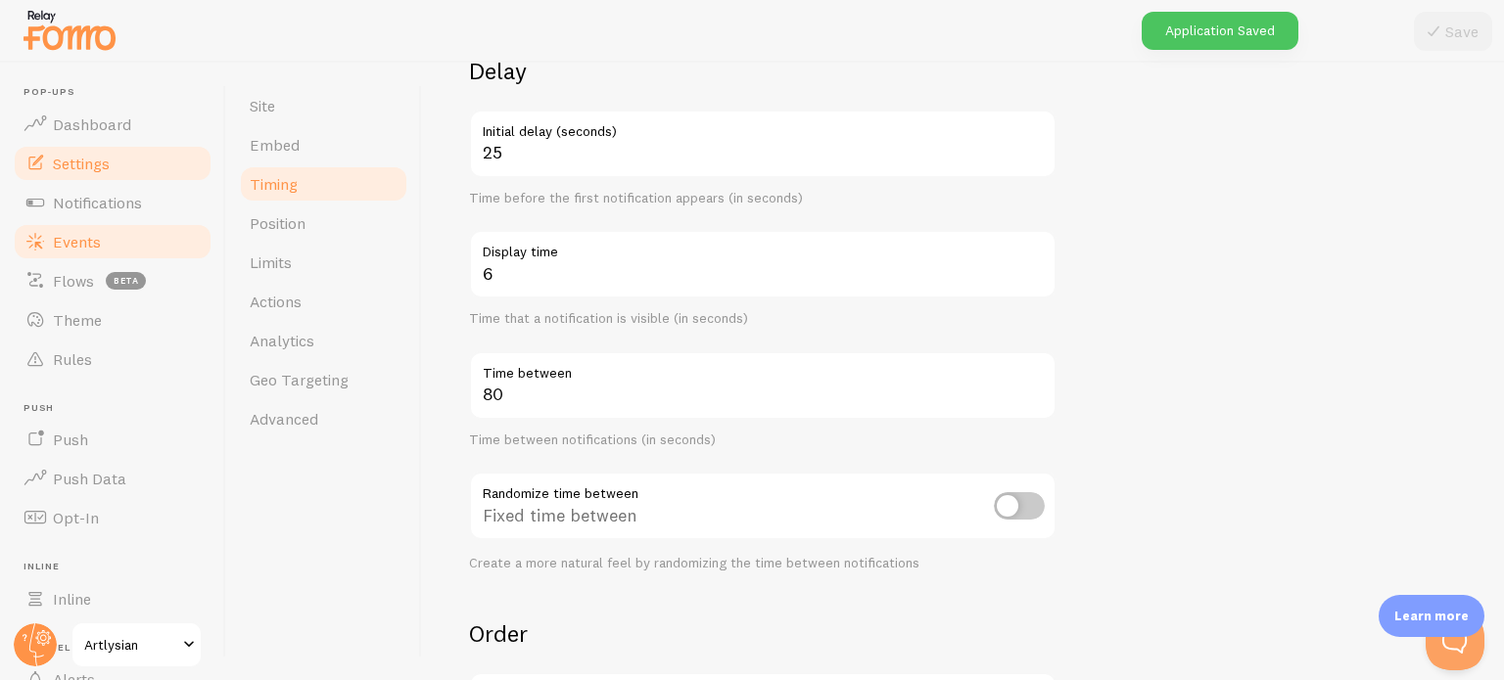
click at [57, 241] on span "Events" at bounding box center [77, 242] width 48 height 20
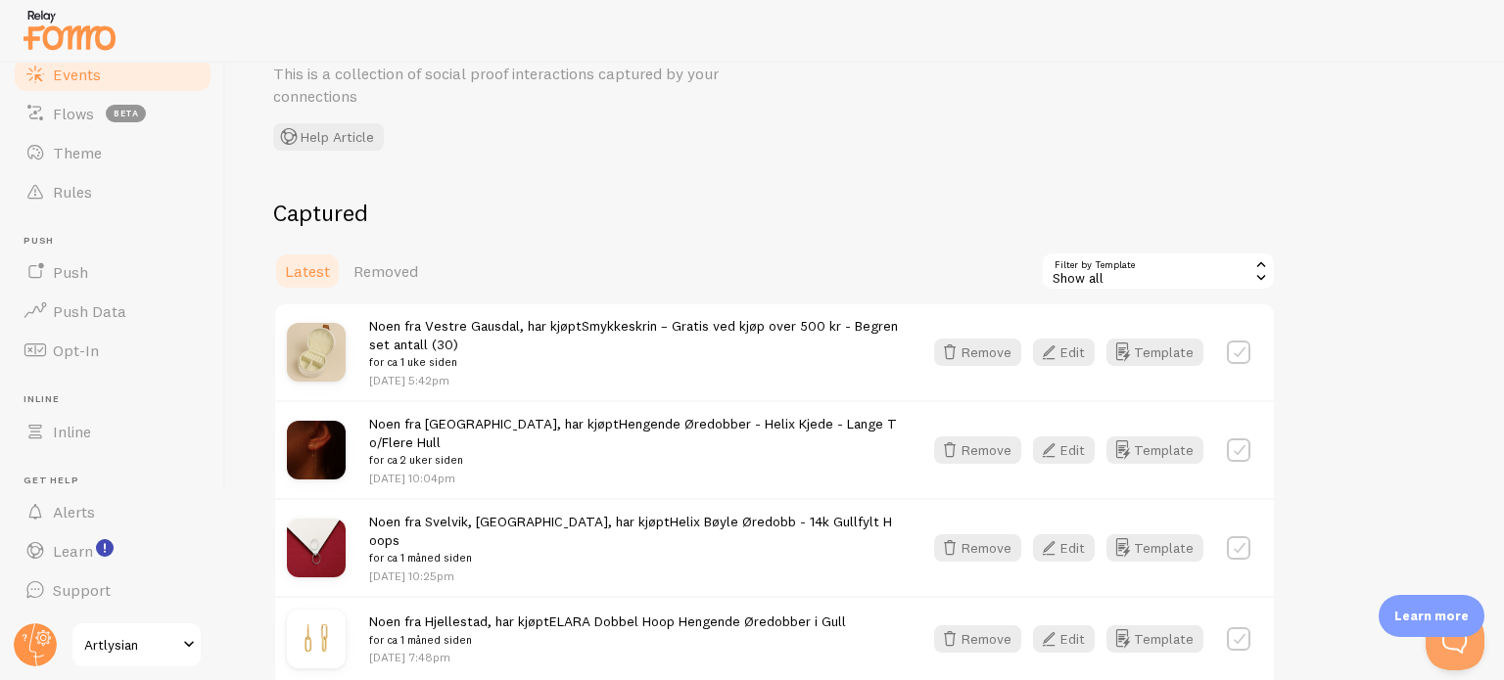
scroll to position [94, 0]
click at [397, 273] on span "Removed" at bounding box center [385, 270] width 65 height 20
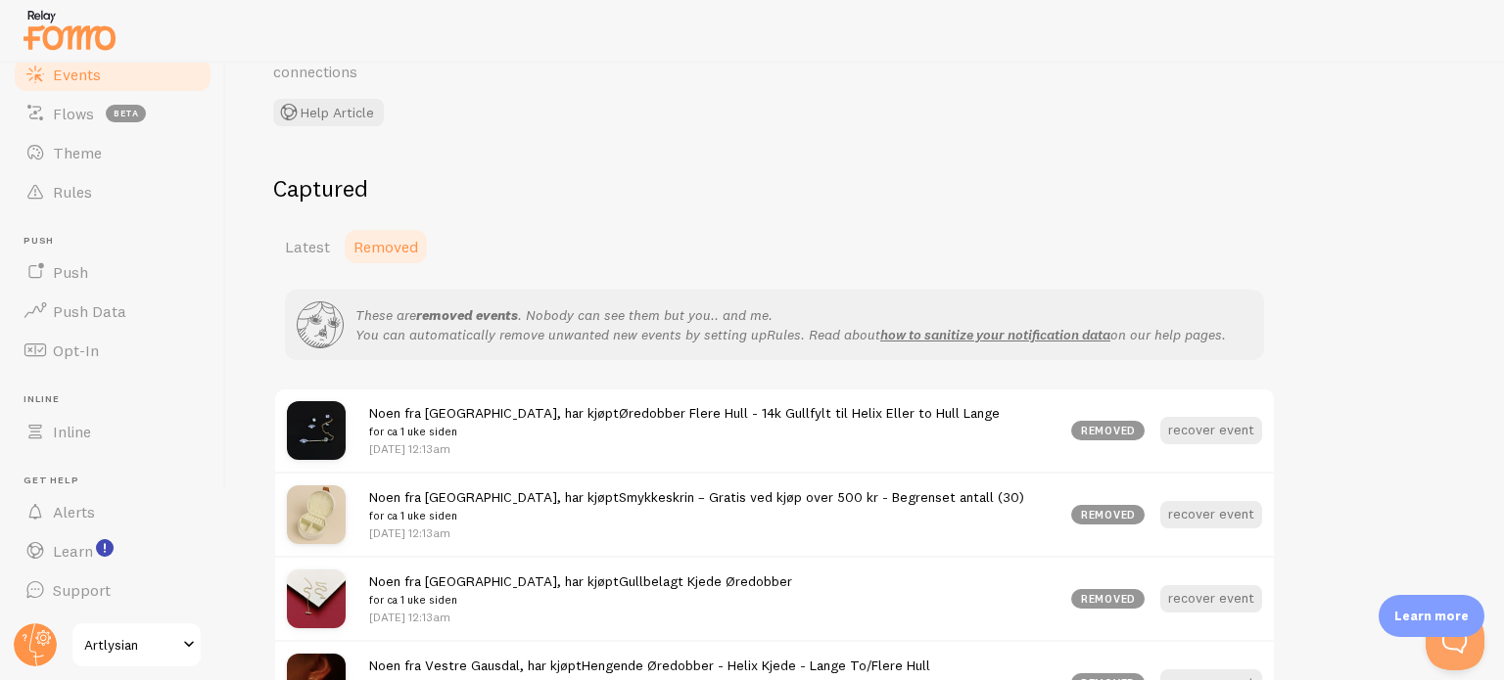
scroll to position [159, 0]
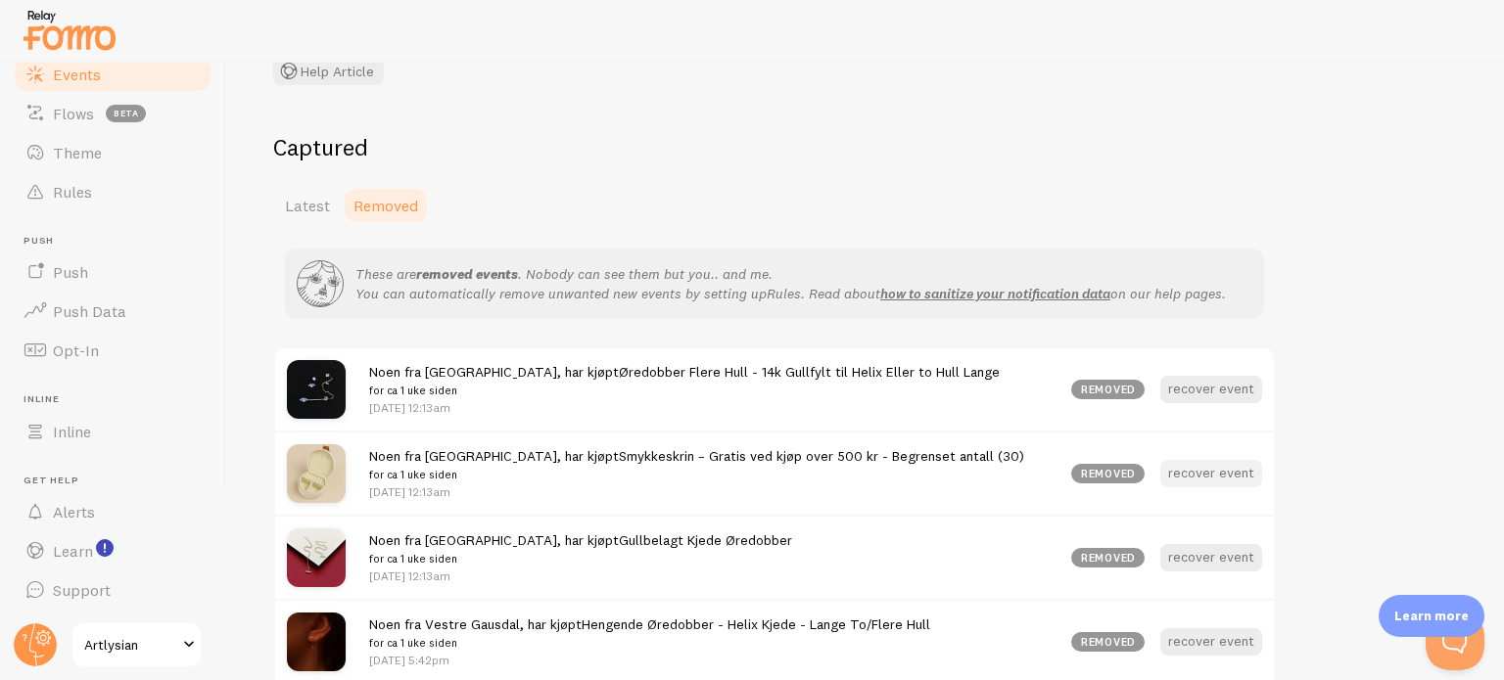
click at [1200, 470] on button "recover event" at bounding box center [1211, 473] width 102 height 27
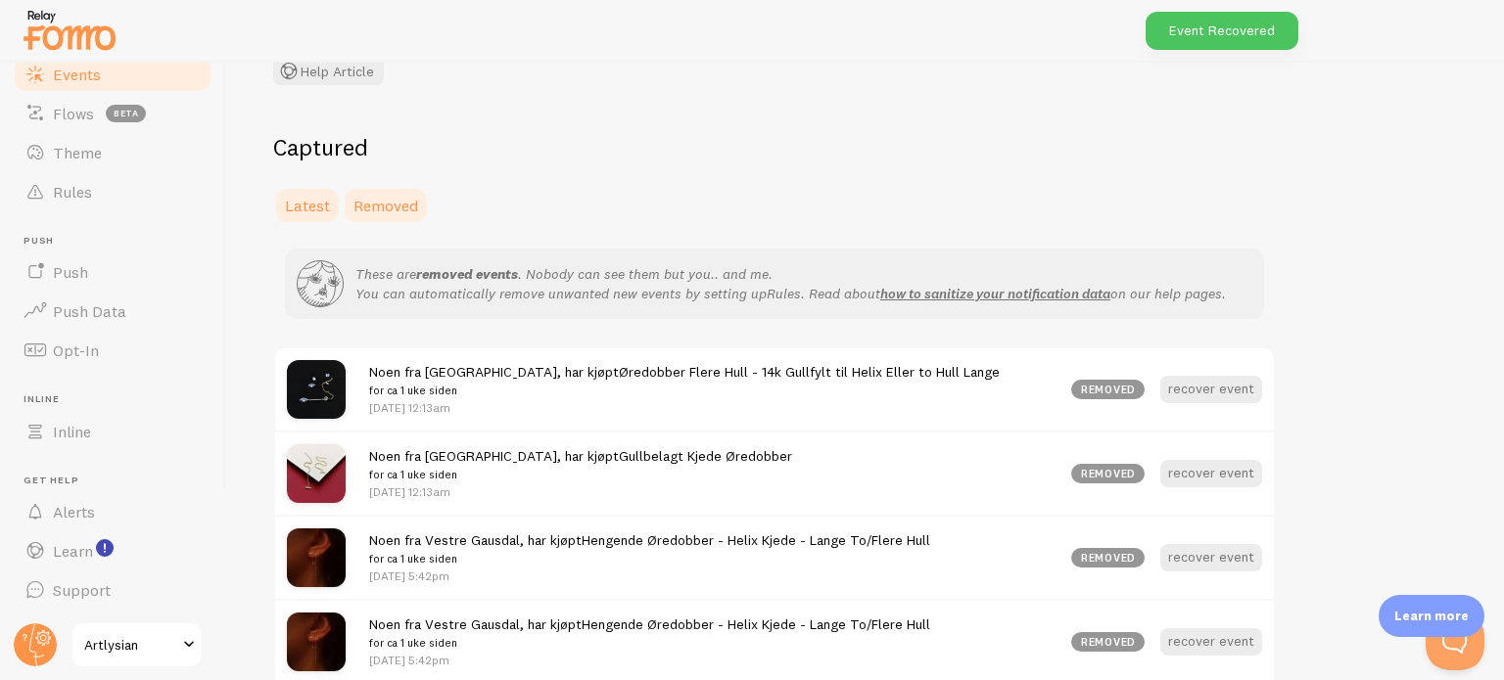
click at [307, 202] on span "Latest" at bounding box center [307, 206] width 45 height 20
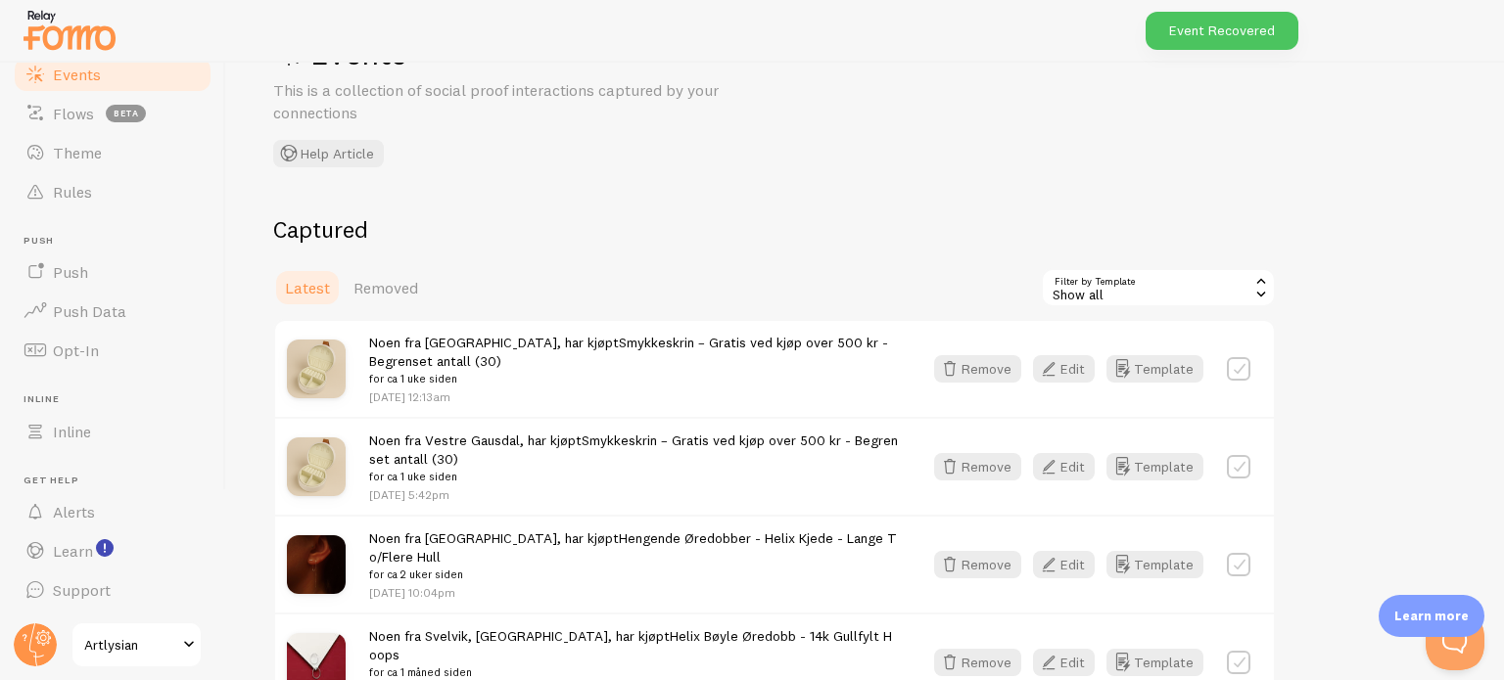
scroll to position [77, 0]
click at [1073, 465] on button "Edit" at bounding box center [1064, 465] width 62 height 27
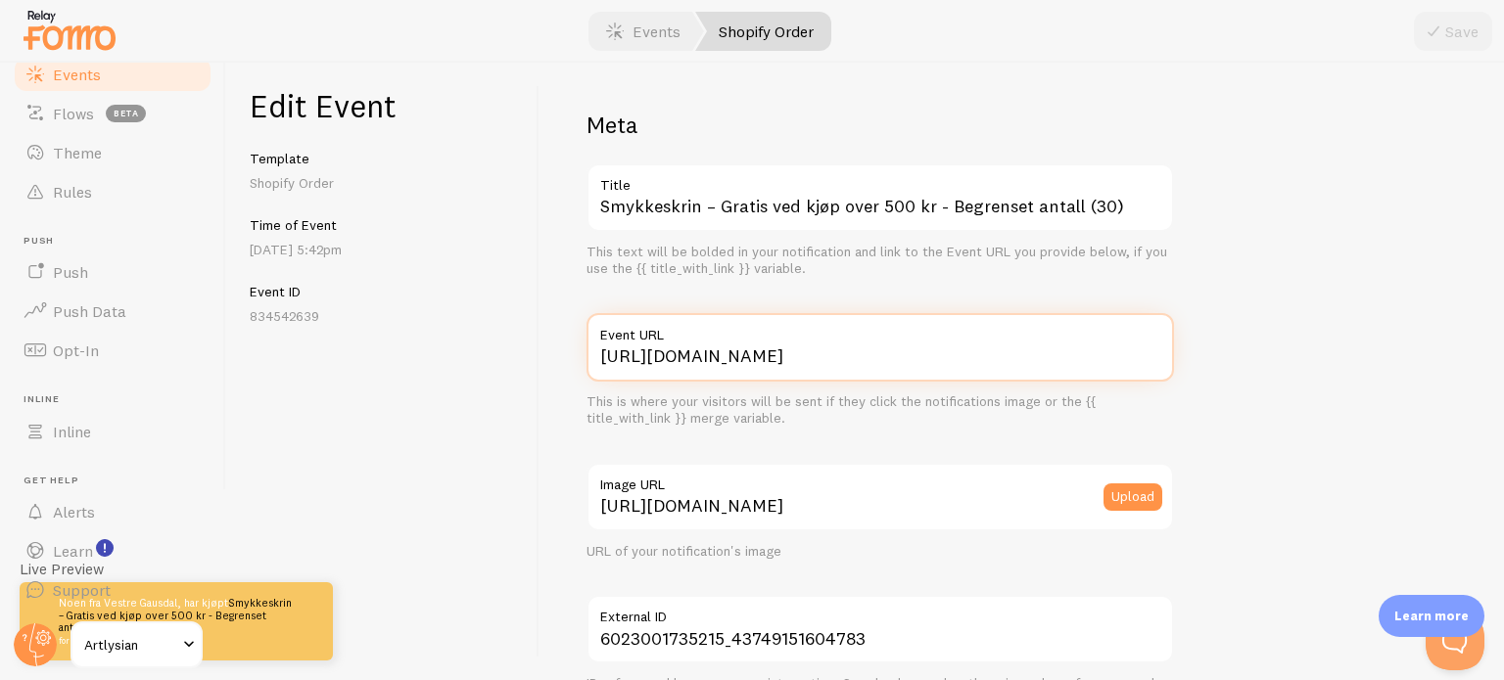
click at [960, 351] on input "https://artlysian.com/products/smykkeskrin-gratis-ved-kjop-over-500-kr-begrense…" at bounding box center [879, 347] width 587 height 69
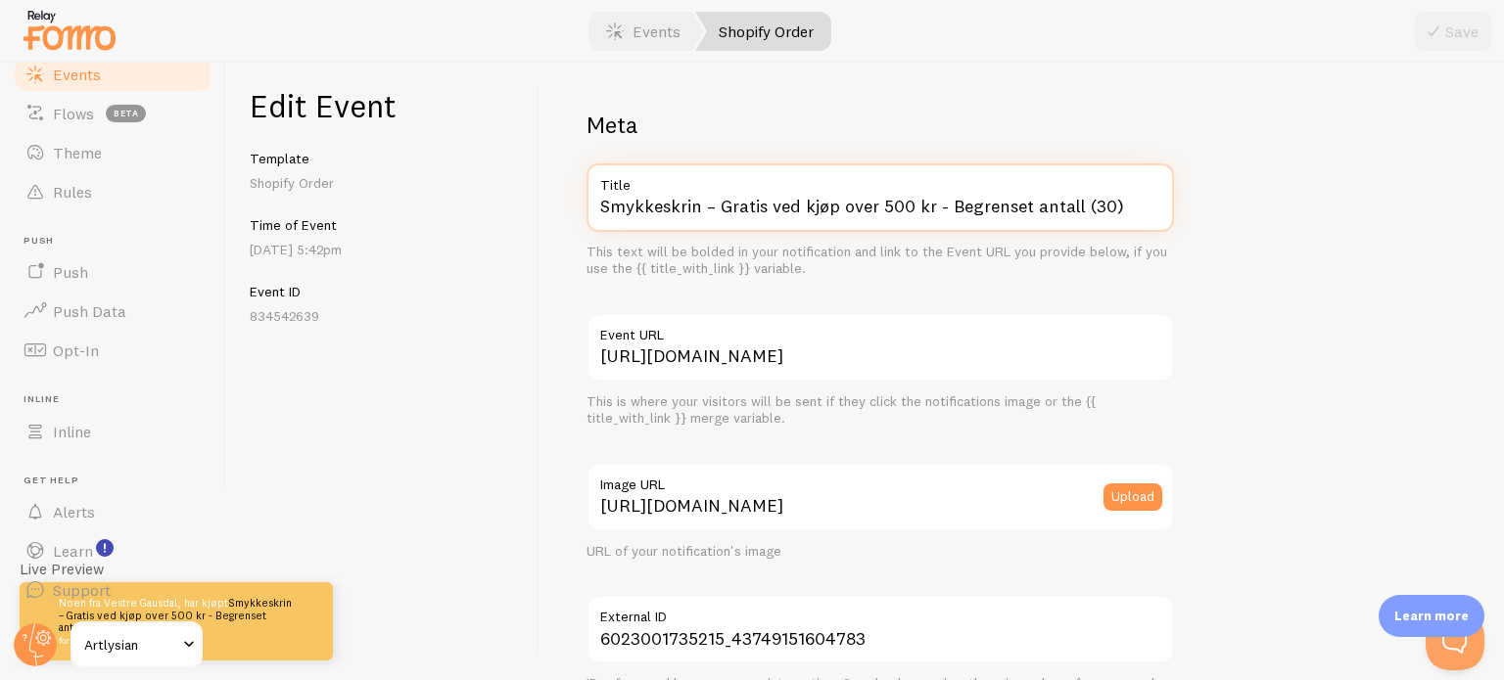
drag, startPoint x: 929, startPoint y: 207, endPoint x: 1120, endPoint y: 199, distance: 191.1
click at [1120, 199] on input "Smykkeskrin – Gratis ved kjøp over 500 kr - Begrenset antall (30)" at bounding box center [879, 198] width 587 height 69
type input "Smykkeskrin – Gratis ved kjøp over 500 kr"
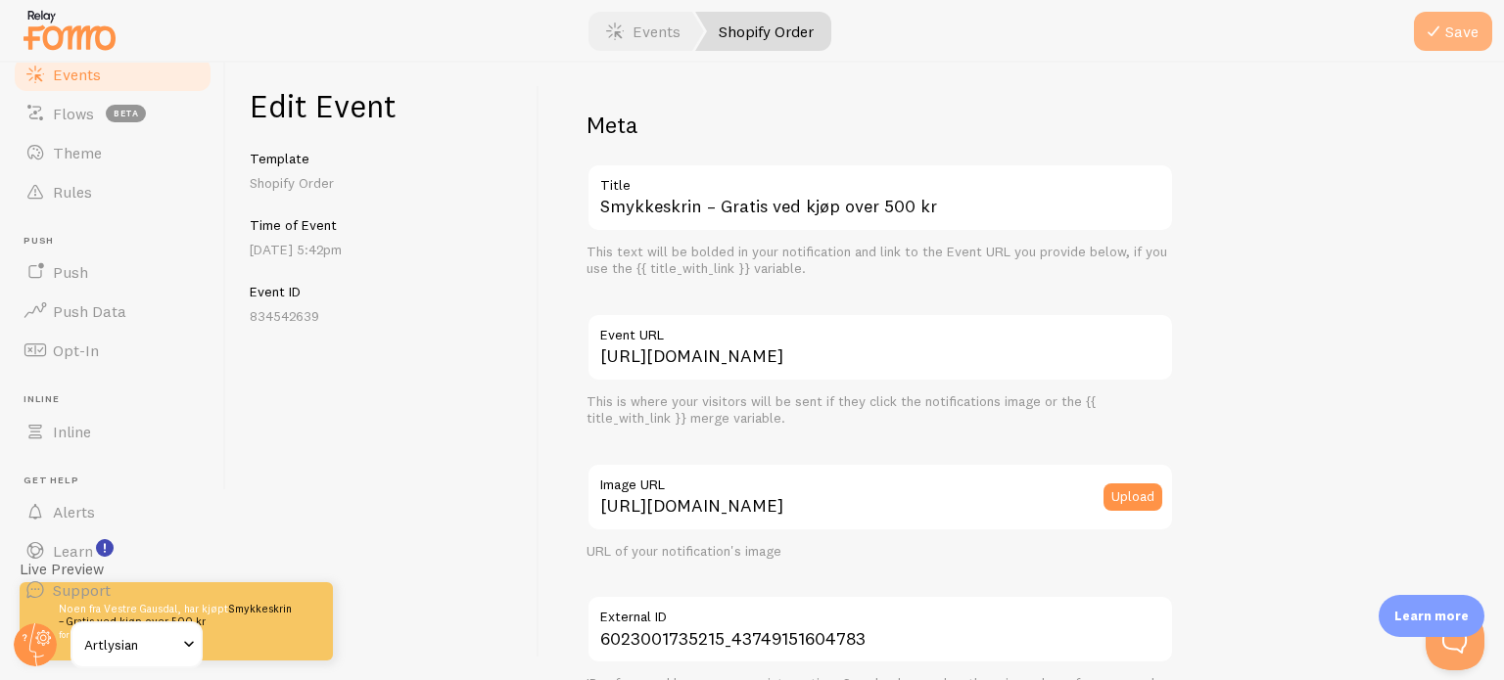
click at [1449, 34] on button "Save" at bounding box center [1453, 31] width 78 height 39
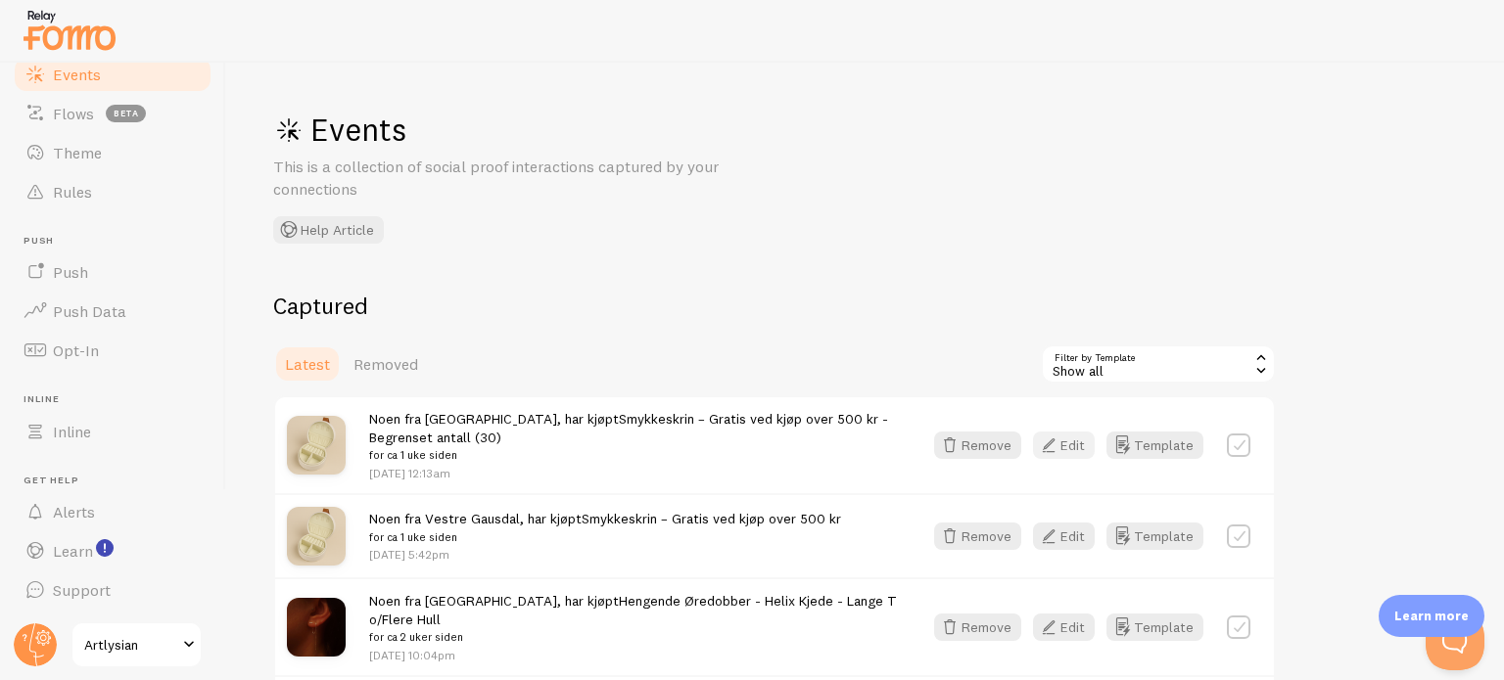
click at [1079, 444] on button "Edit" at bounding box center [1064, 445] width 62 height 27
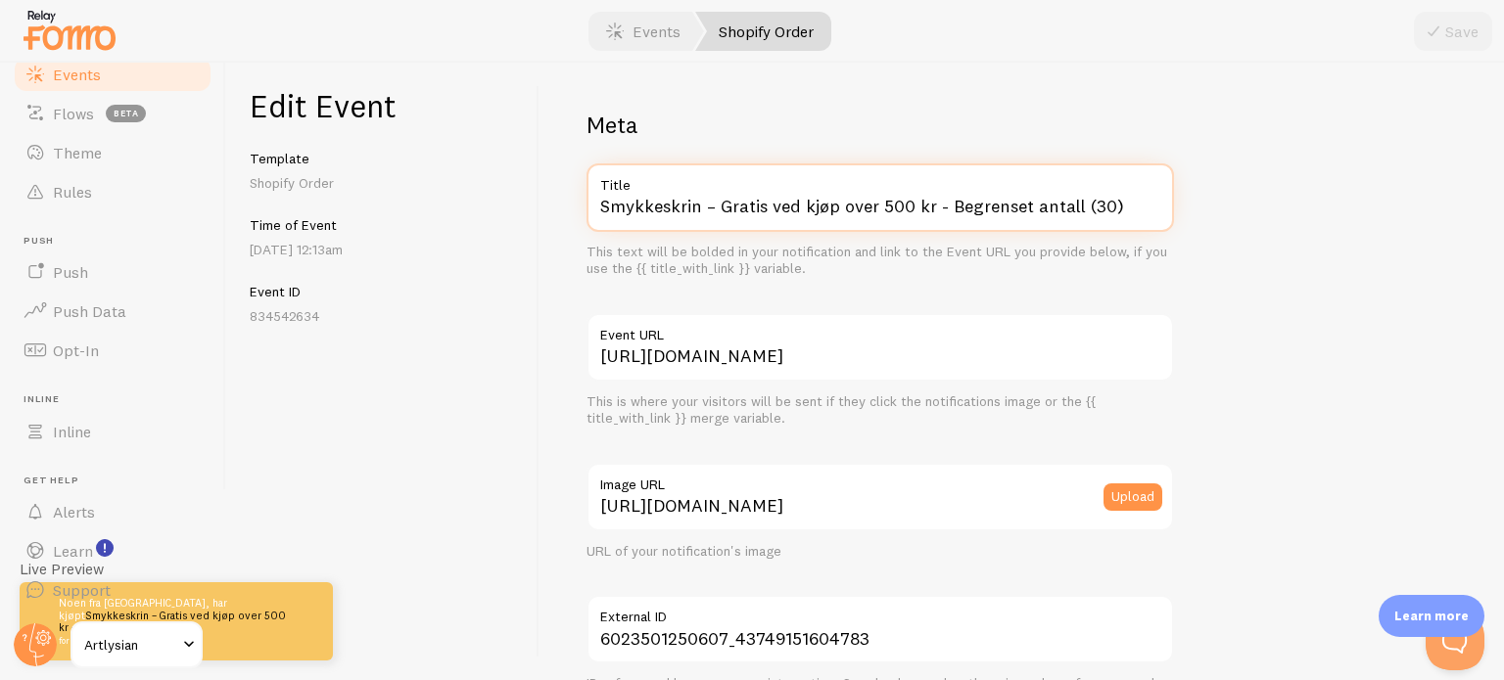
drag, startPoint x: 932, startPoint y: 210, endPoint x: 1179, endPoint y: 210, distance: 246.7
type input "Smykkeskrin – Gratis ved kjøp over 500 kr"
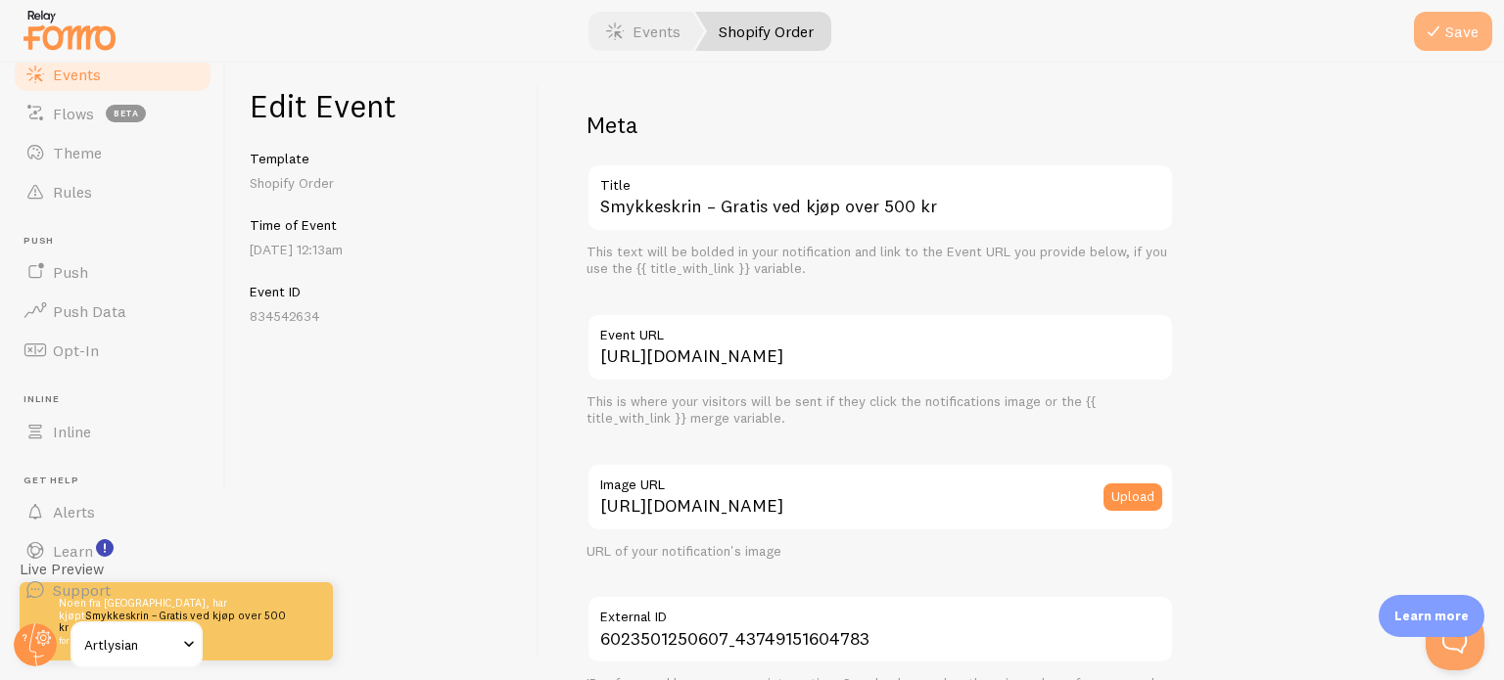
click at [1431, 29] on icon "submit" at bounding box center [1433, 31] width 23 height 23
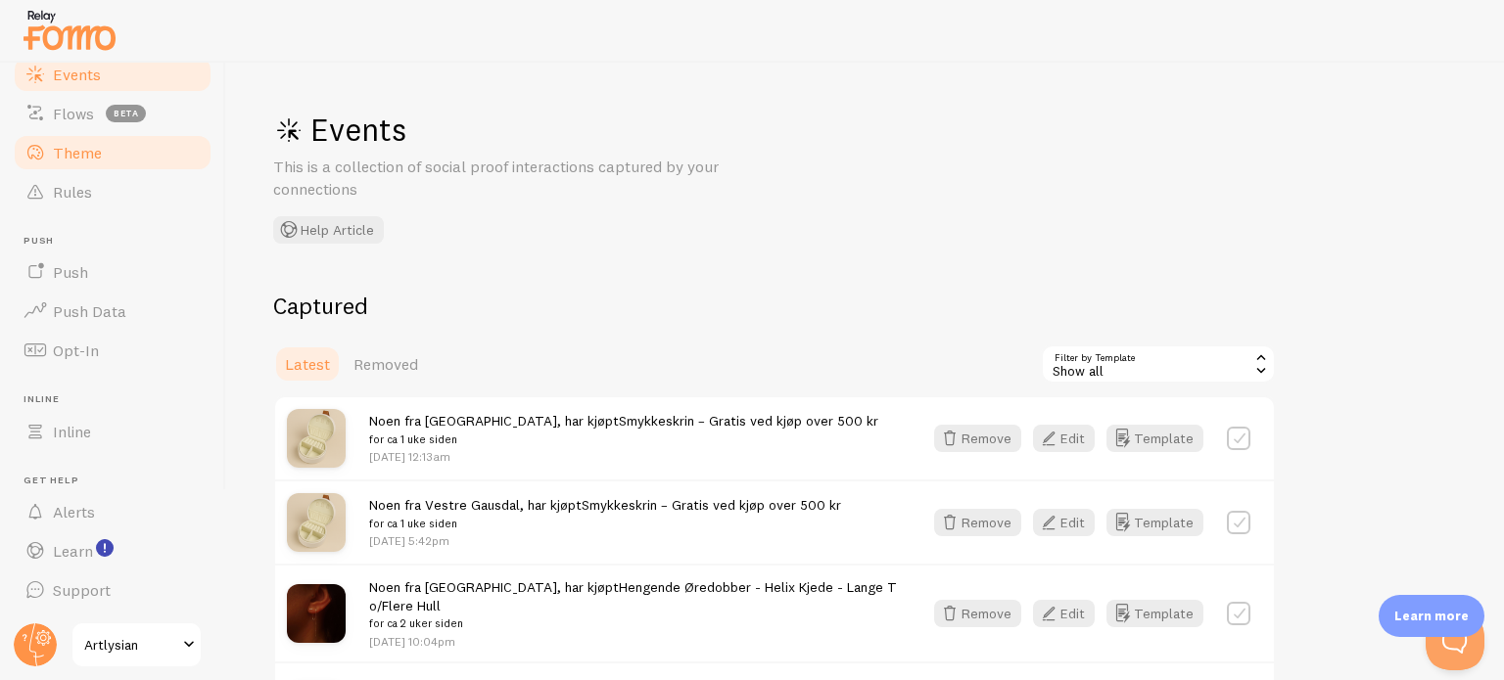
click at [86, 155] on span "Theme" at bounding box center [77, 153] width 49 height 20
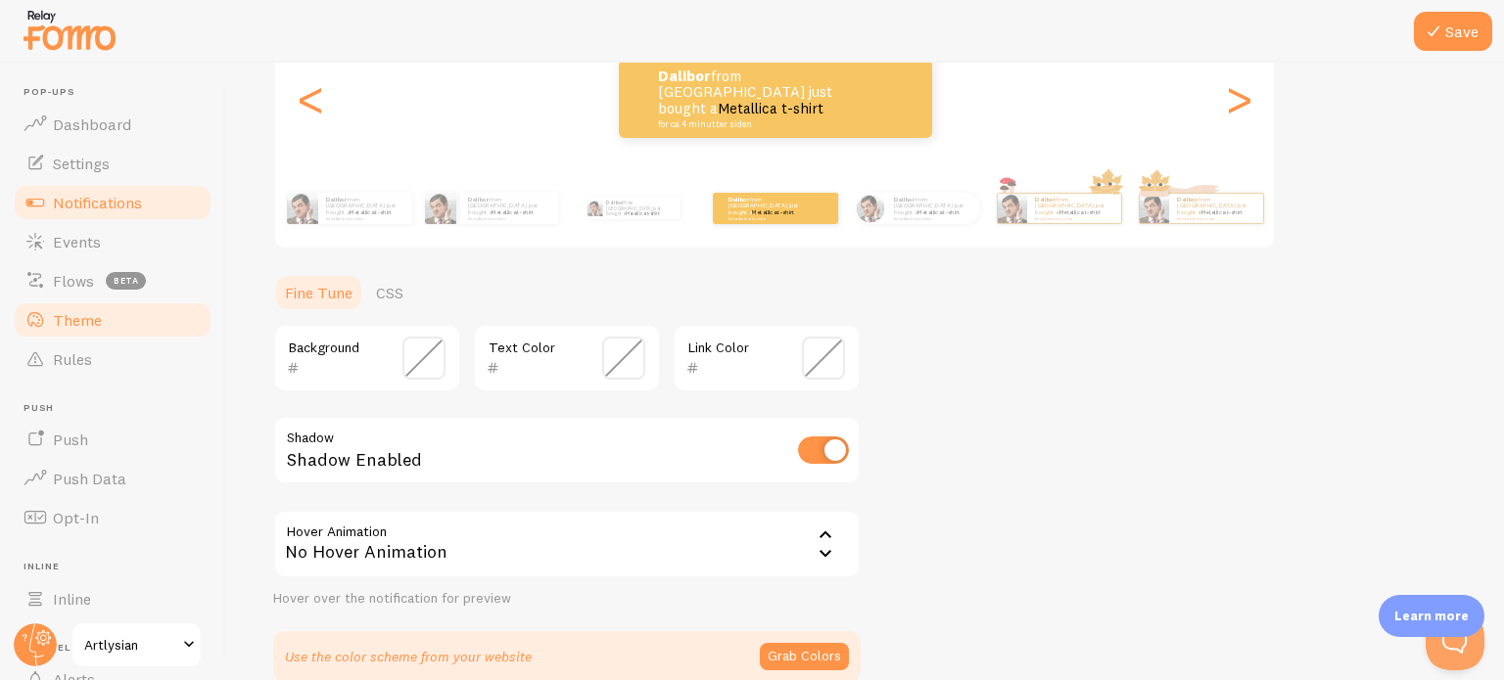
click at [131, 209] on span "Notifications" at bounding box center [97, 203] width 89 height 20
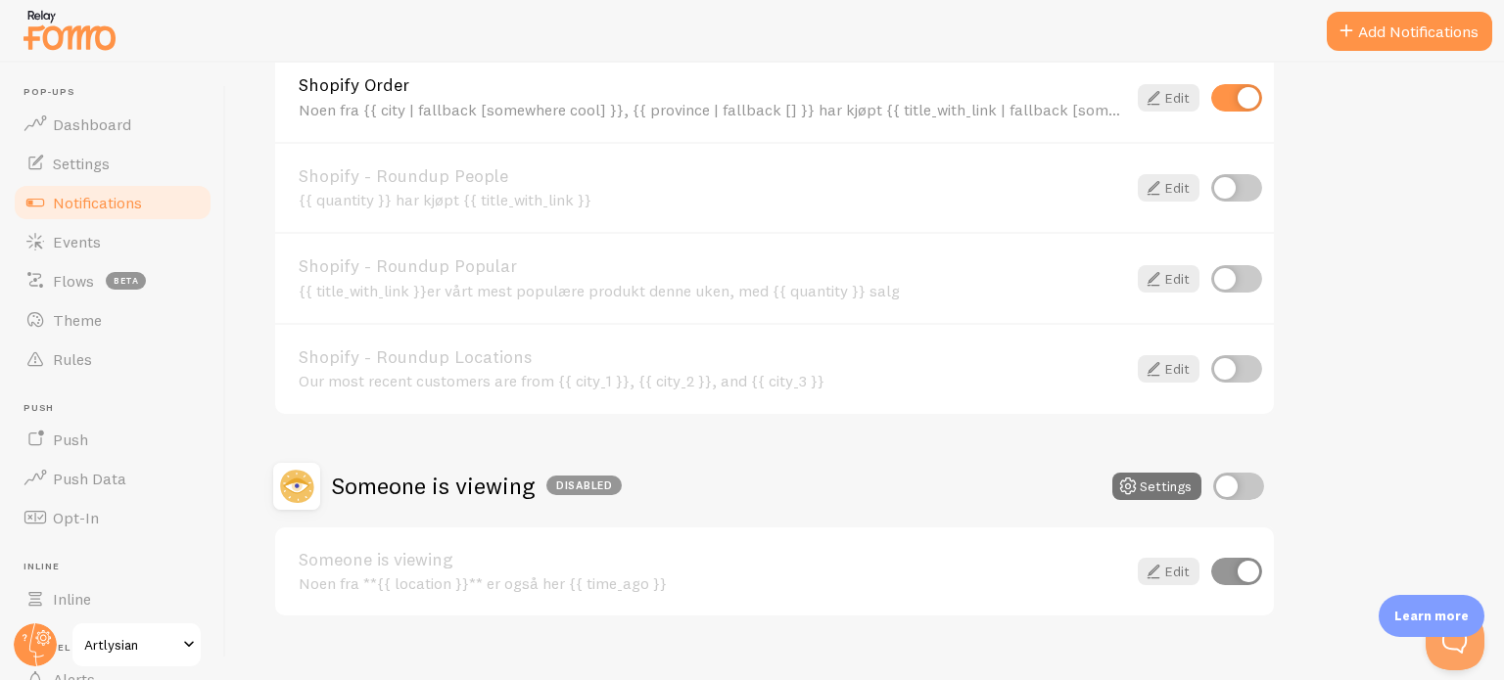
scroll to position [872, 0]
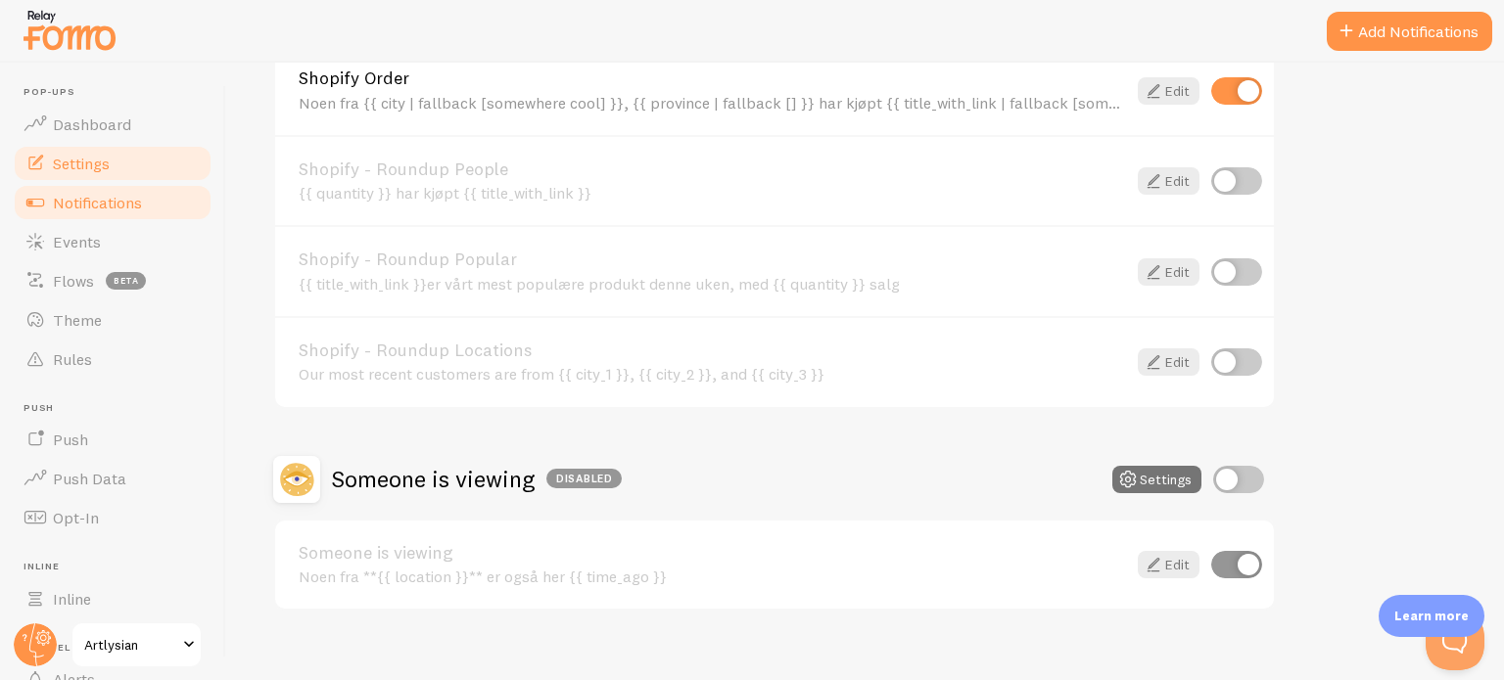
click at [91, 165] on span "Settings" at bounding box center [81, 164] width 57 height 20
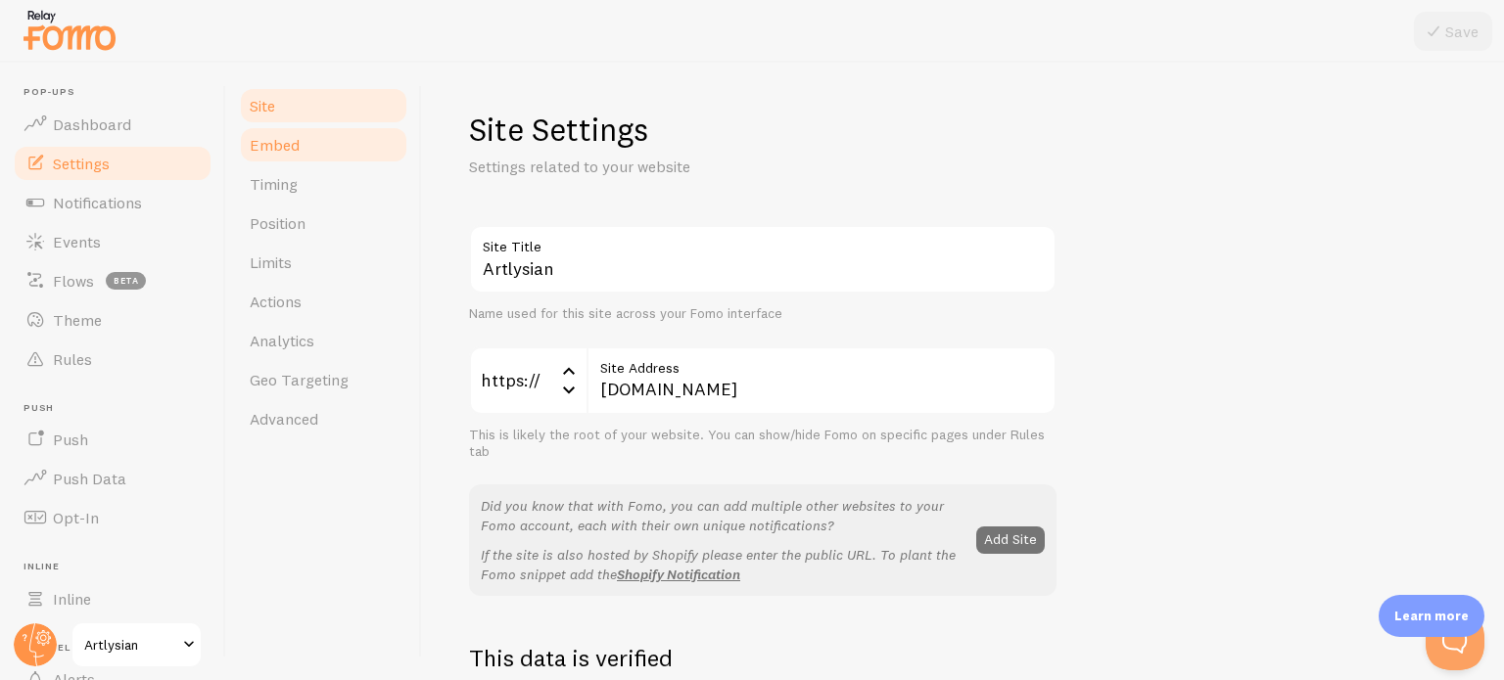
click at [288, 138] on span "Embed" at bounding box center [275, 145] width 50 height 20
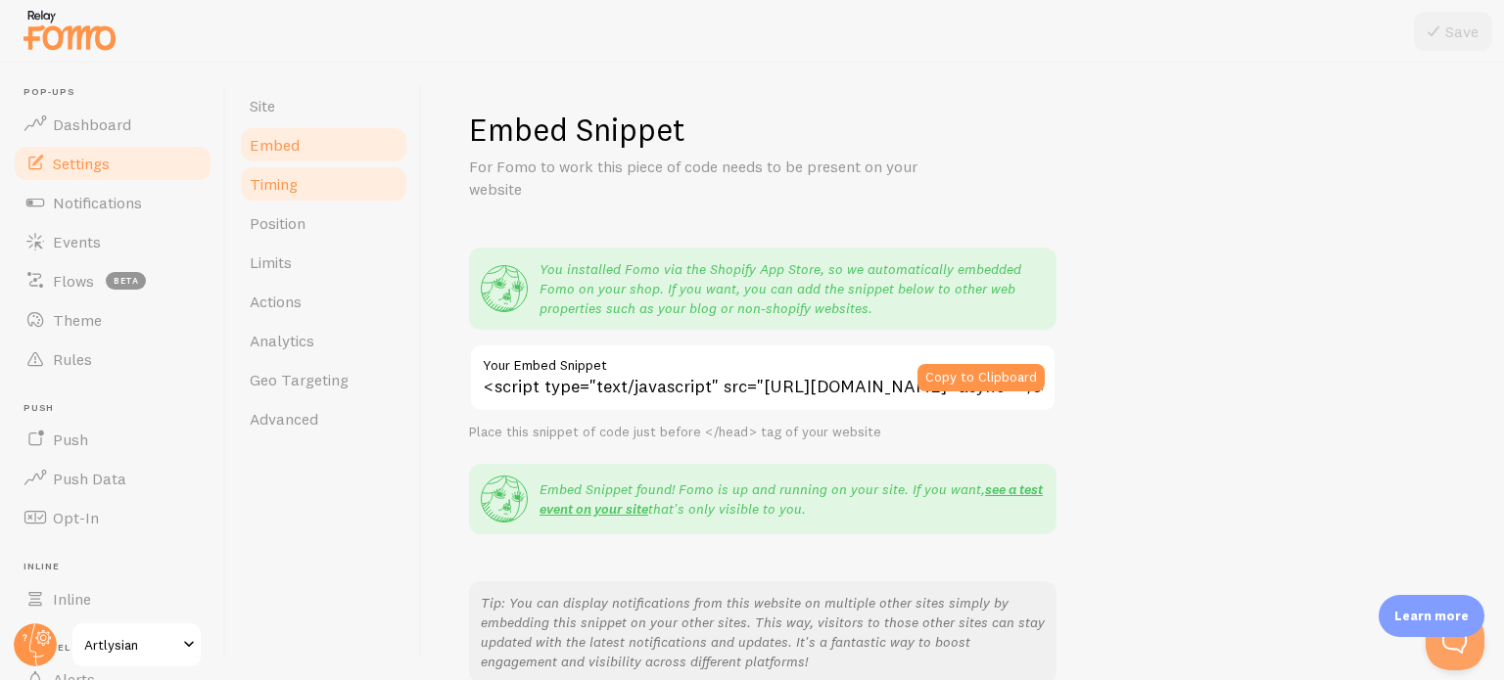
click at [289, 183] on span "Timing" at bounding box center [274, 184] width 48 height 20
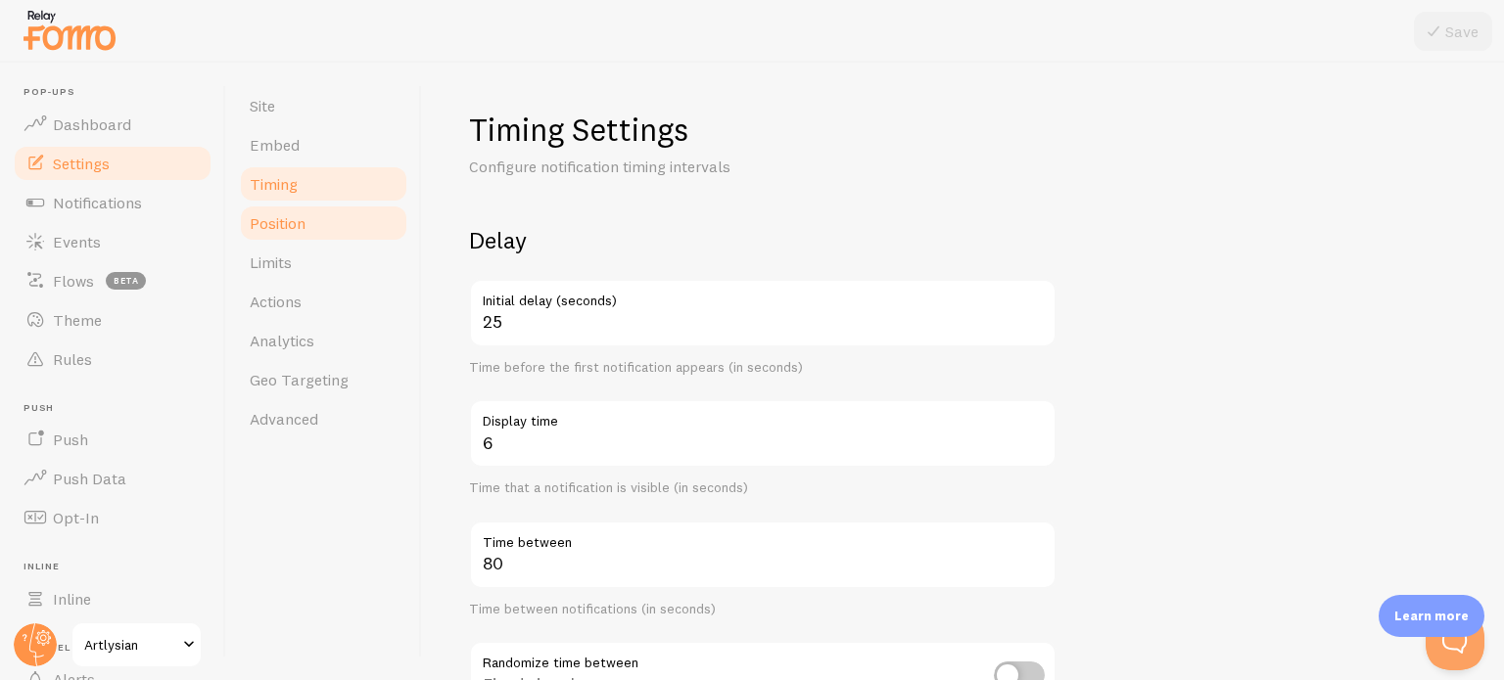
click at [297, 234] on link "Position" at bounding box center [323, 223] width 171 height 39
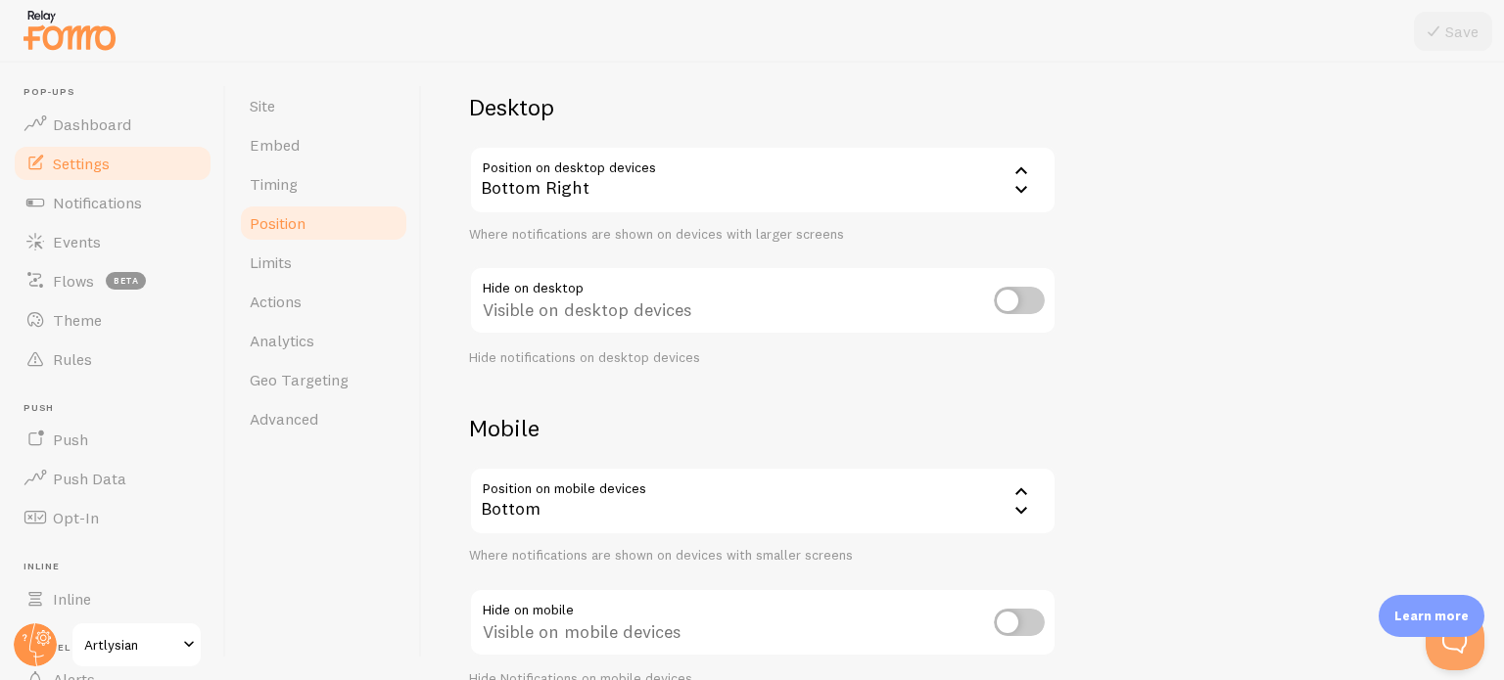
scroll to position [232, 0]
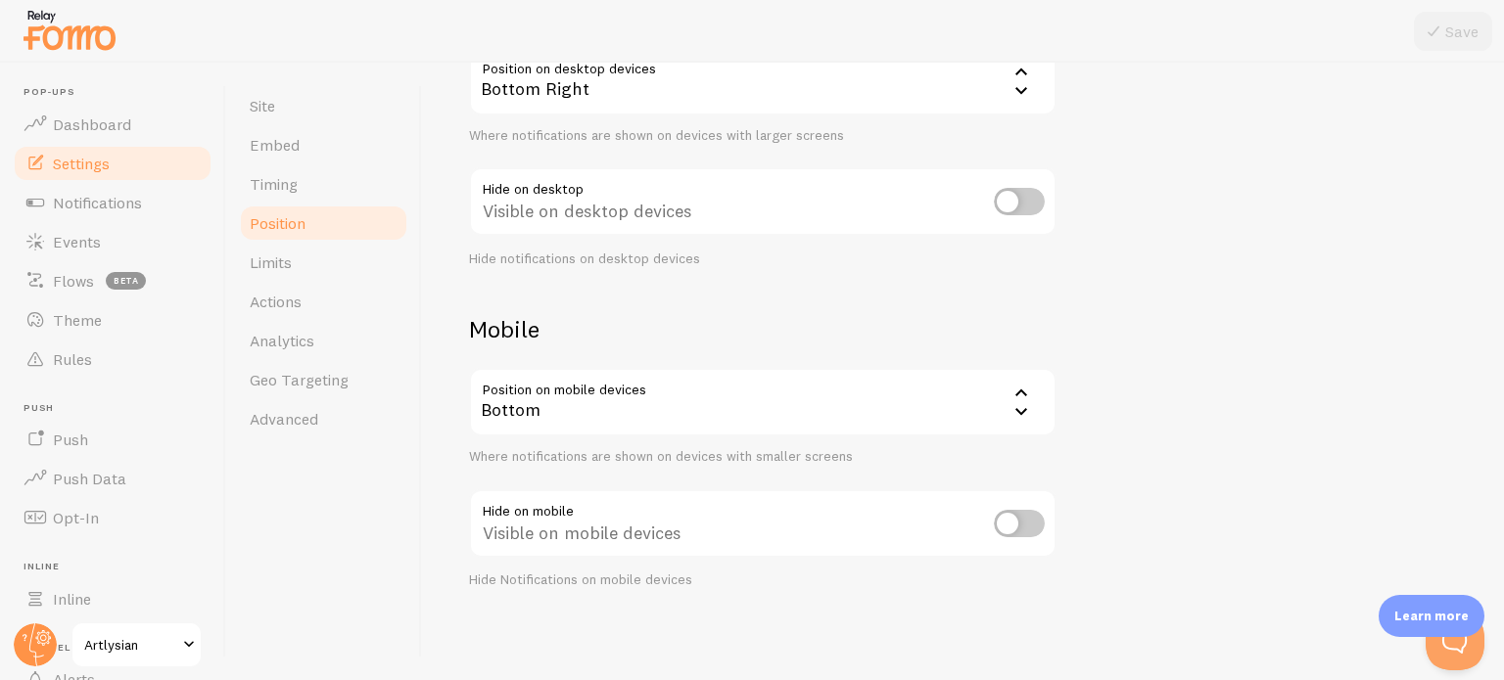
click at [566, 409] on div "Bottom" at bounding box center [762, 402] width 587 height 69
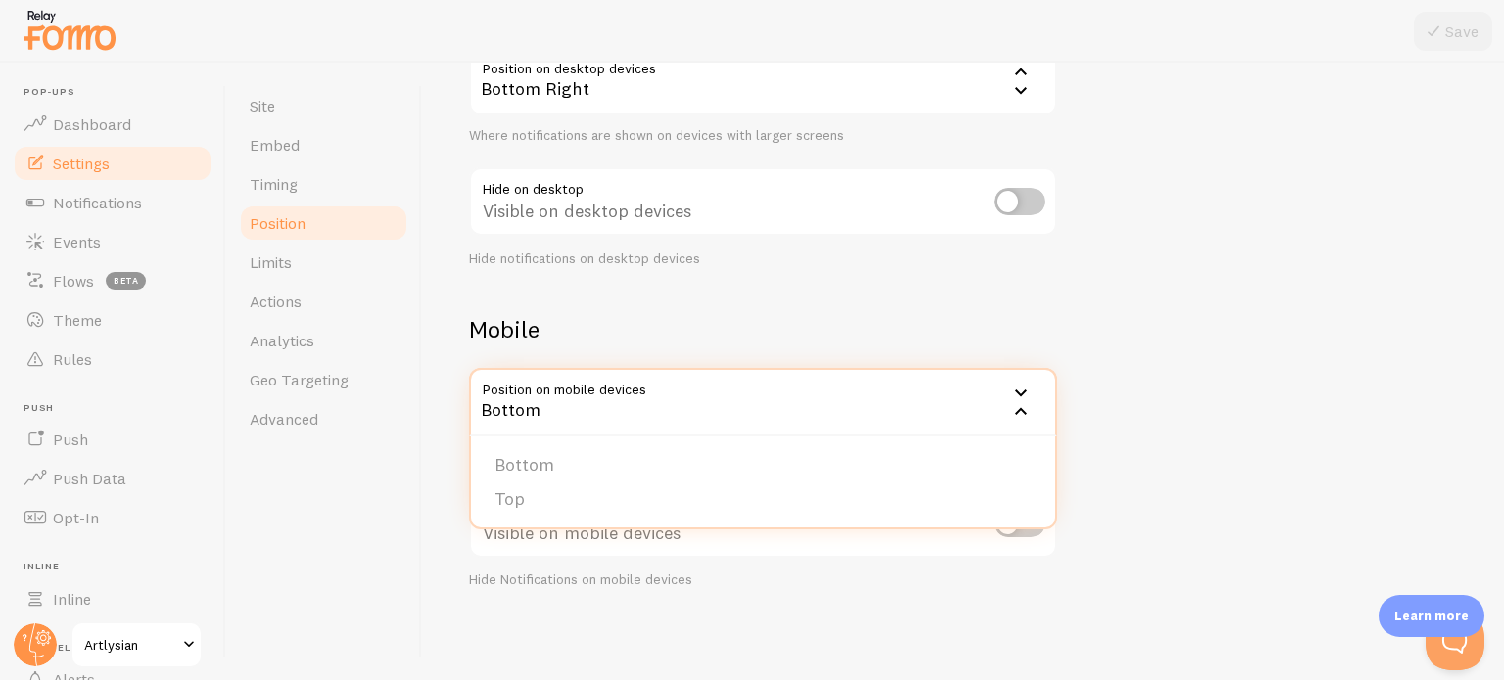
click at [423, 389] on div "Devices & Position Placement of notifications on mobile and desktop devices Des…" at bounding box center [963, 372] width 1082 height 618
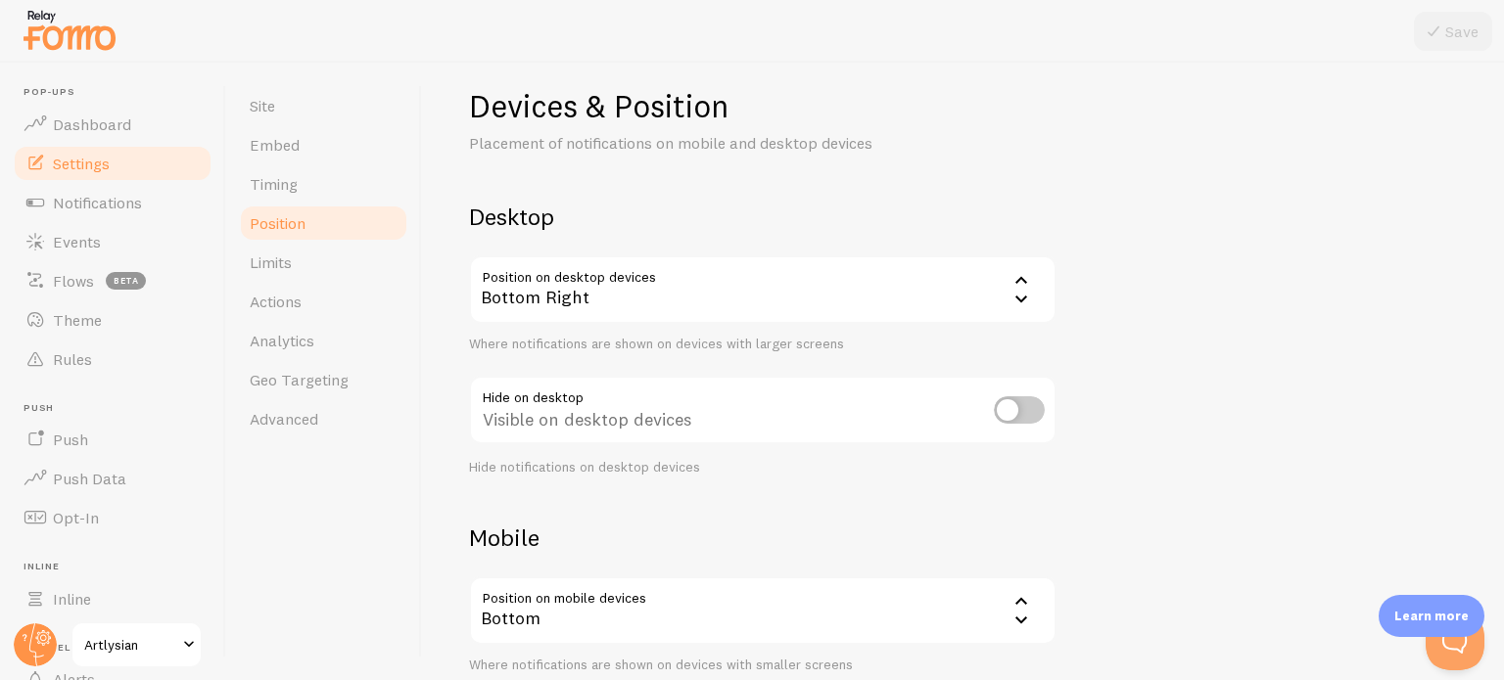
scroll to position [0, 0]
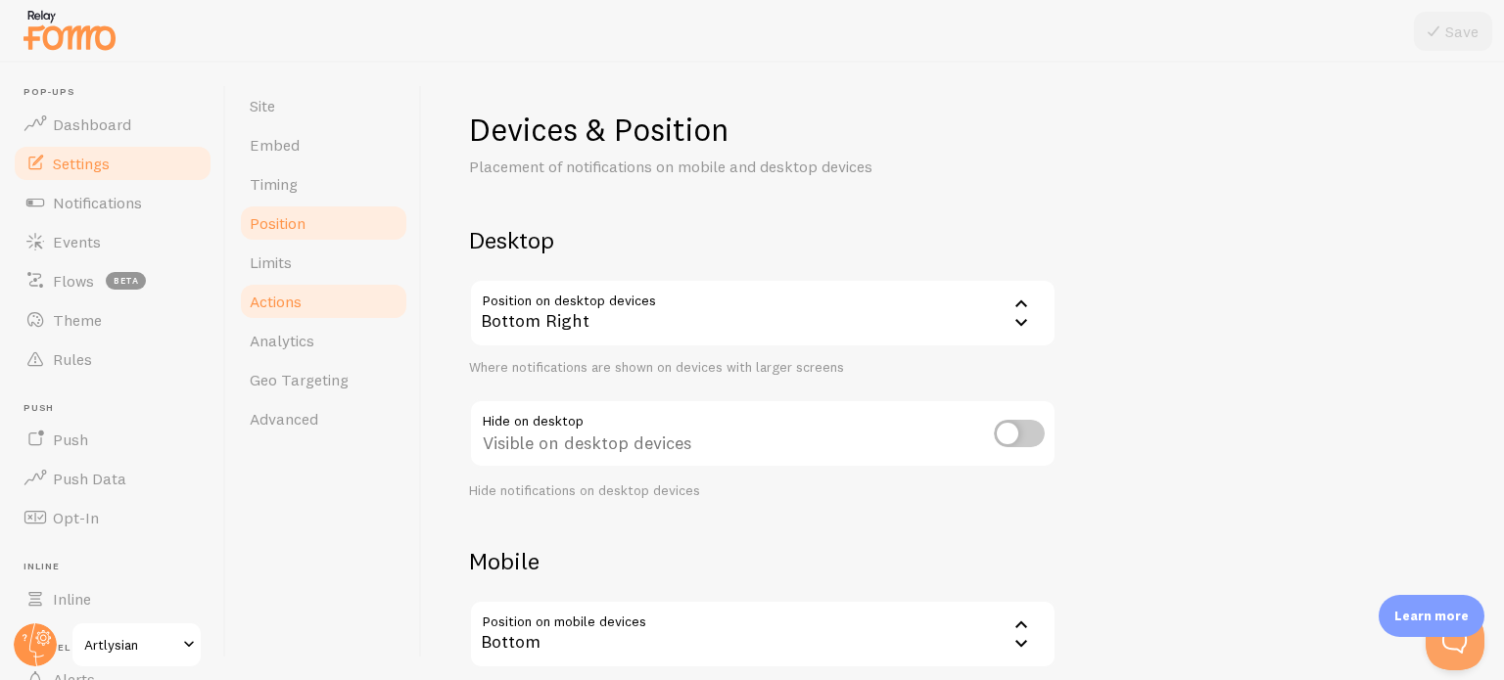
click at [298, 289] on link "Actions" at bounding box center [323, 301] width 171 height 39
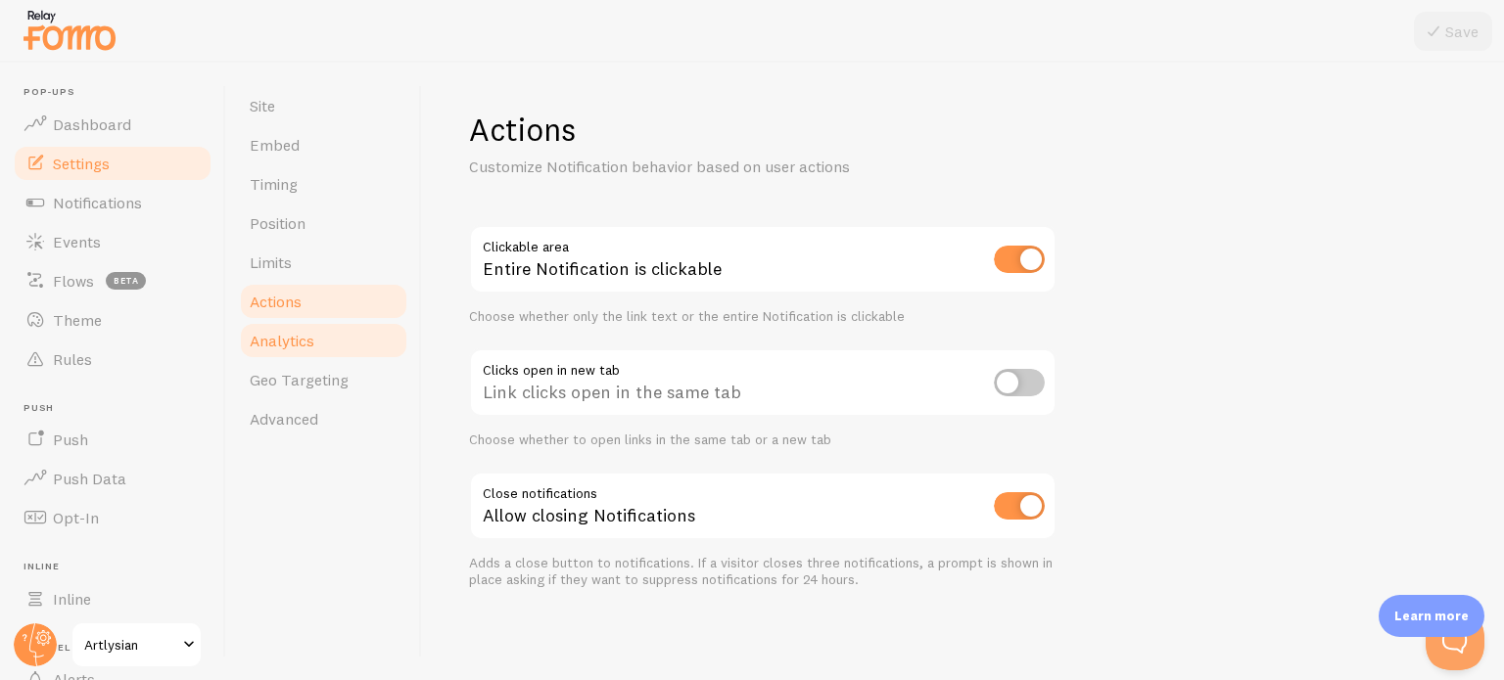
click at [296, 351] on link "Analytics" at bounding box center [323, 340] width 171 height 39
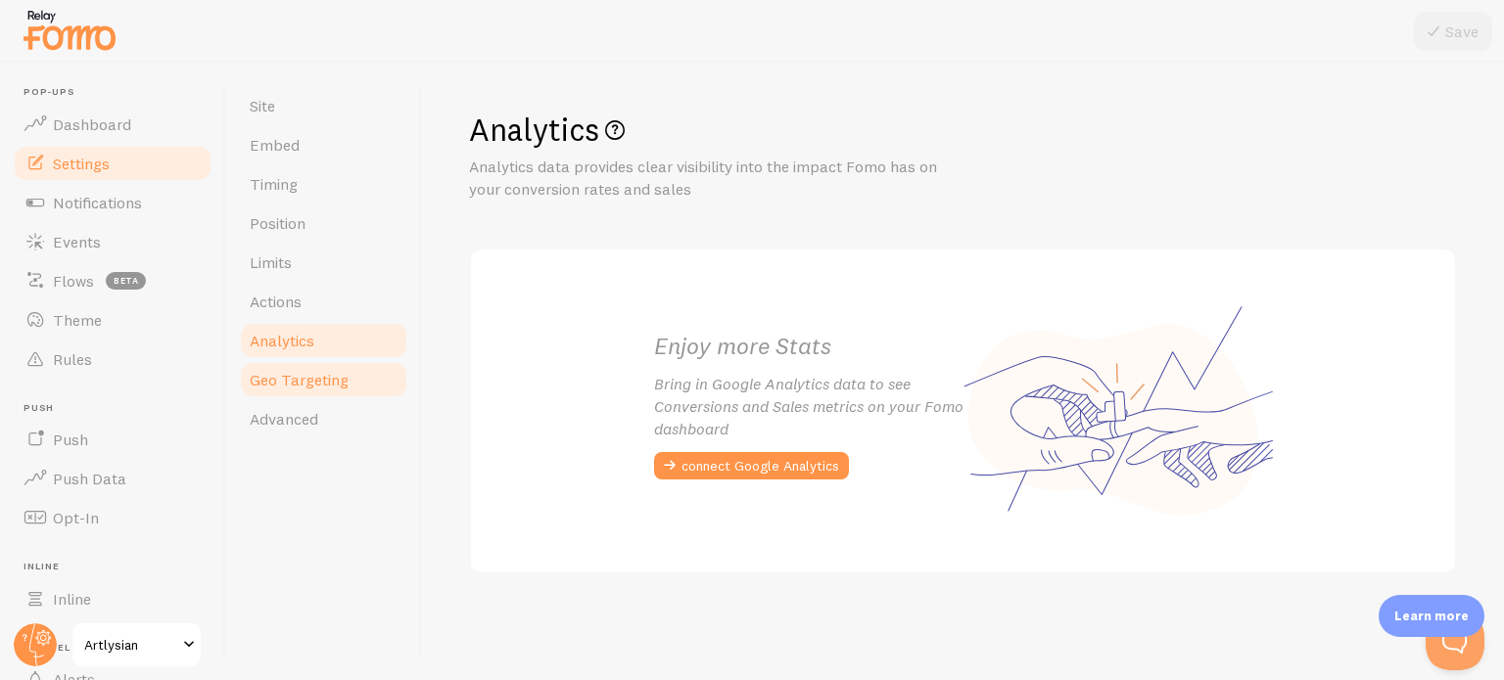
click at [303, 385] on span "Geo Targeting" at bounding box center [299, 380] width 99 height 20
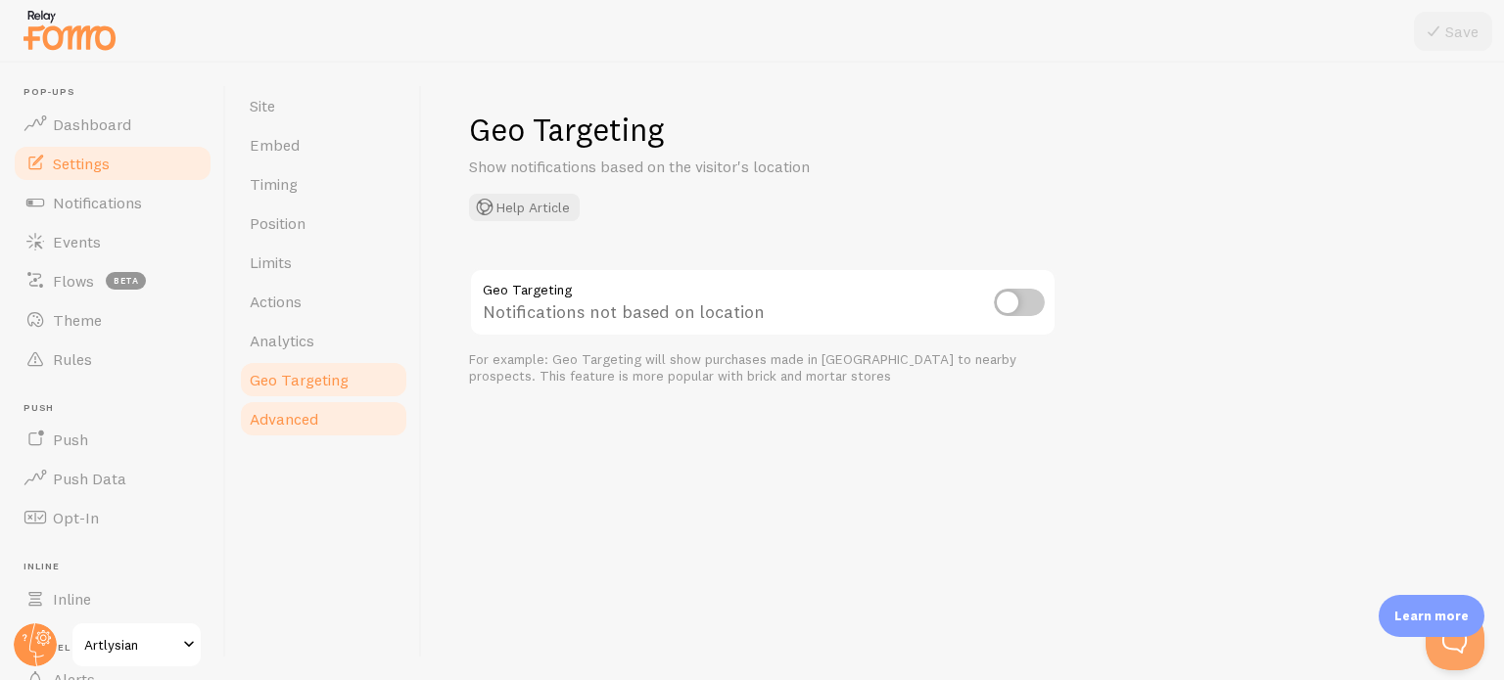
click at [303, 418] on span "Advanced" at bounding box center [284, 419] width 69 height 20
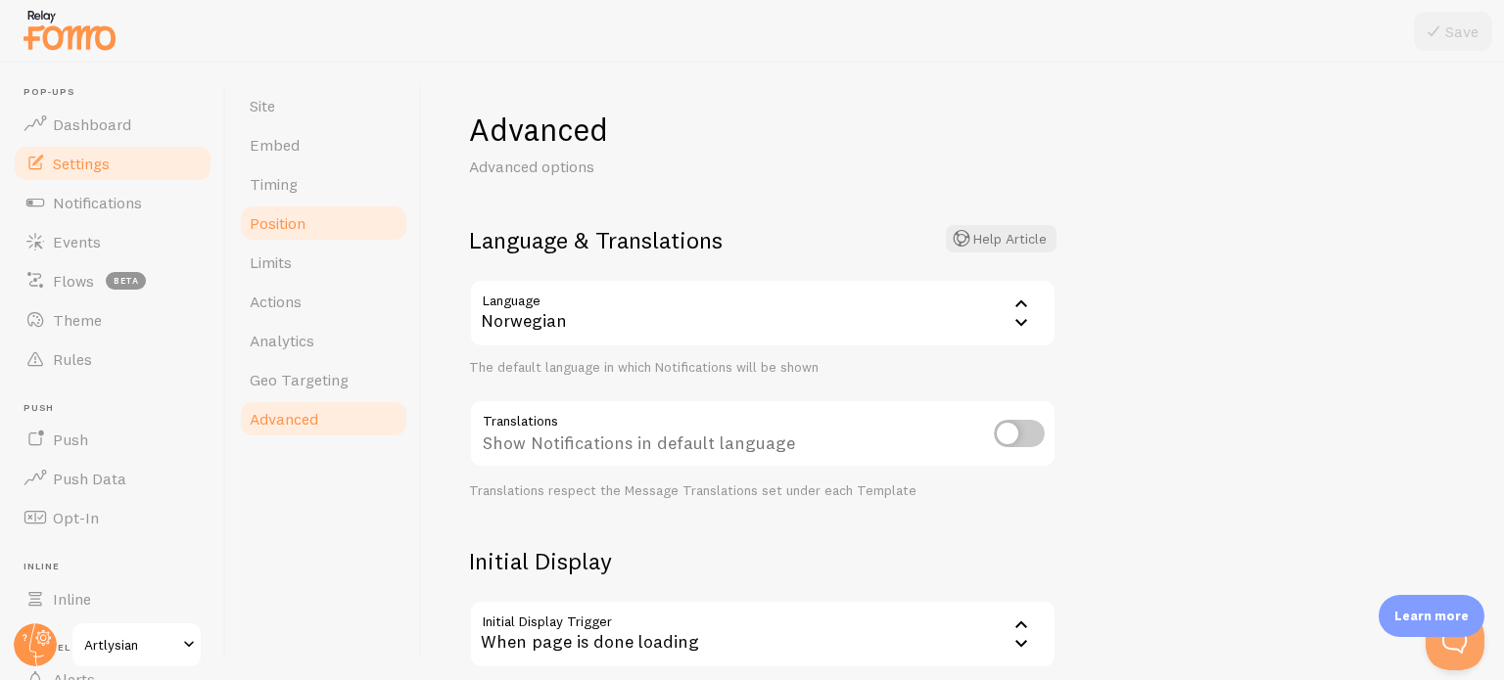
click at [295, 223] on span "Position" at bounding box center [278, 223] width 56 height 20
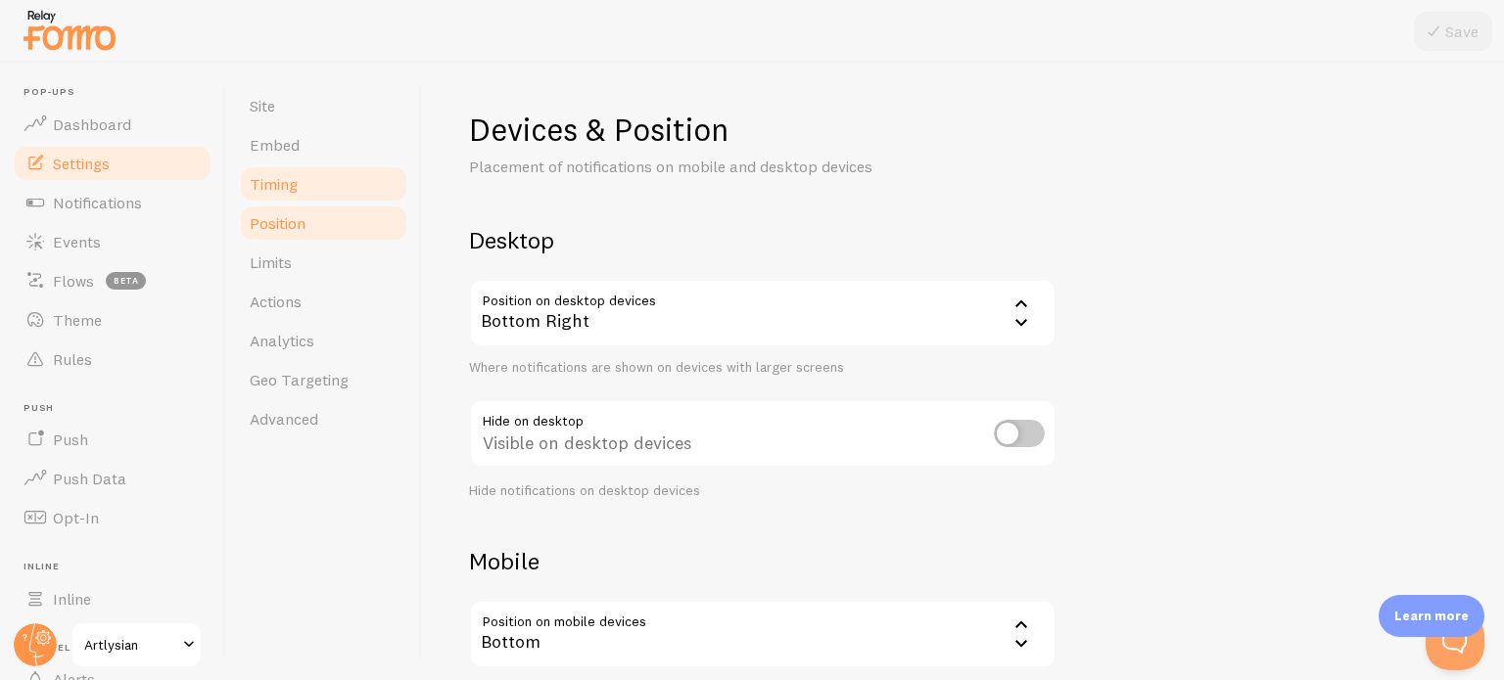
click at [310, 191] on link "Timing" at bounding box center [323, 183] width 171 height 39
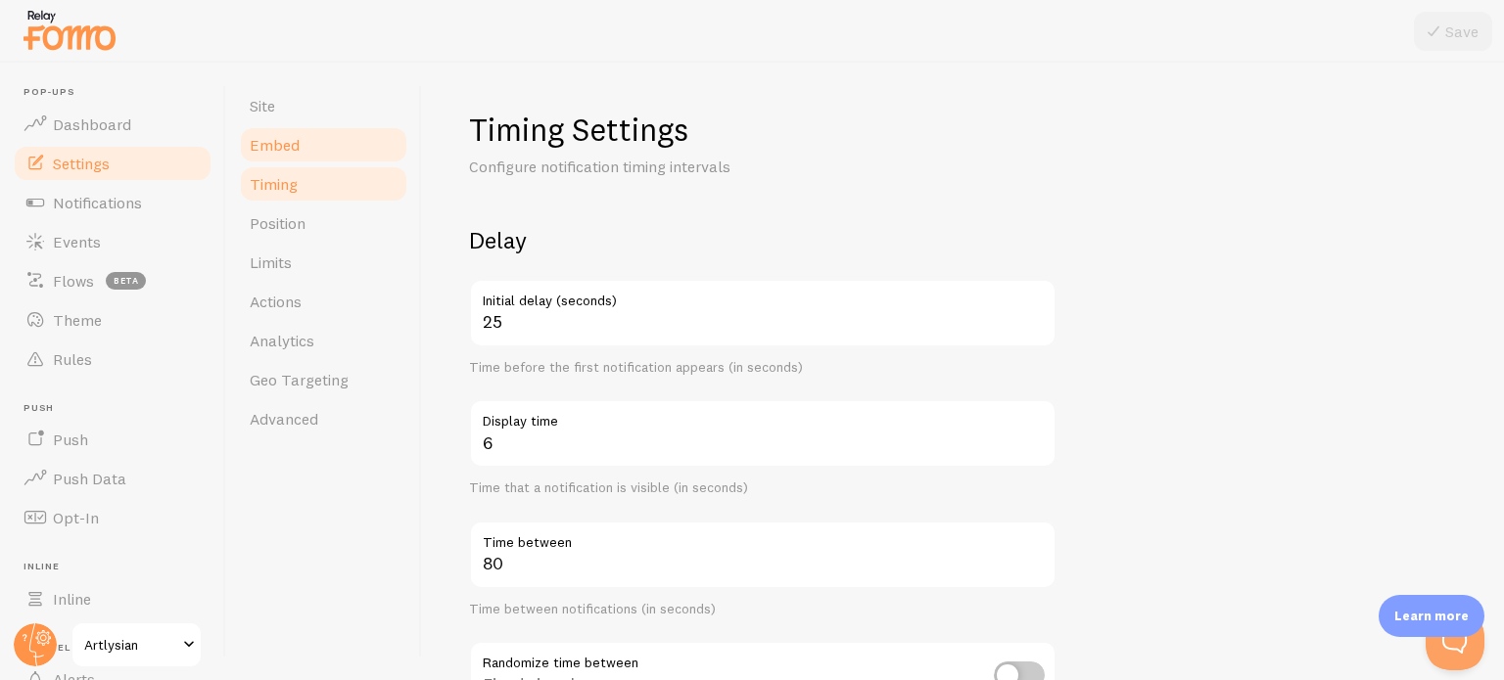
click at [317, 156] on link "Embed" at bounding box center [323, 144] width 171 height 39
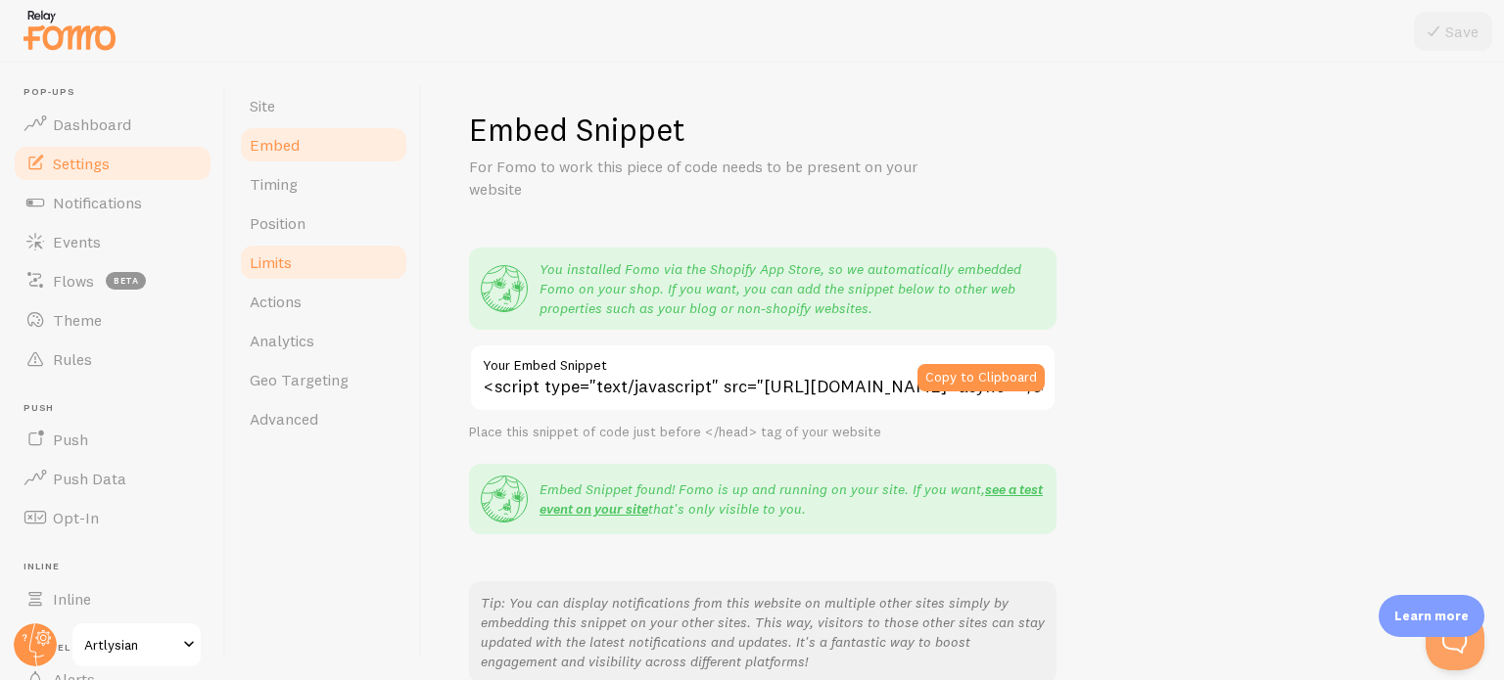
click at [293, 273] on link "Limits" at bounding box center [323, 262] width 171 height 39
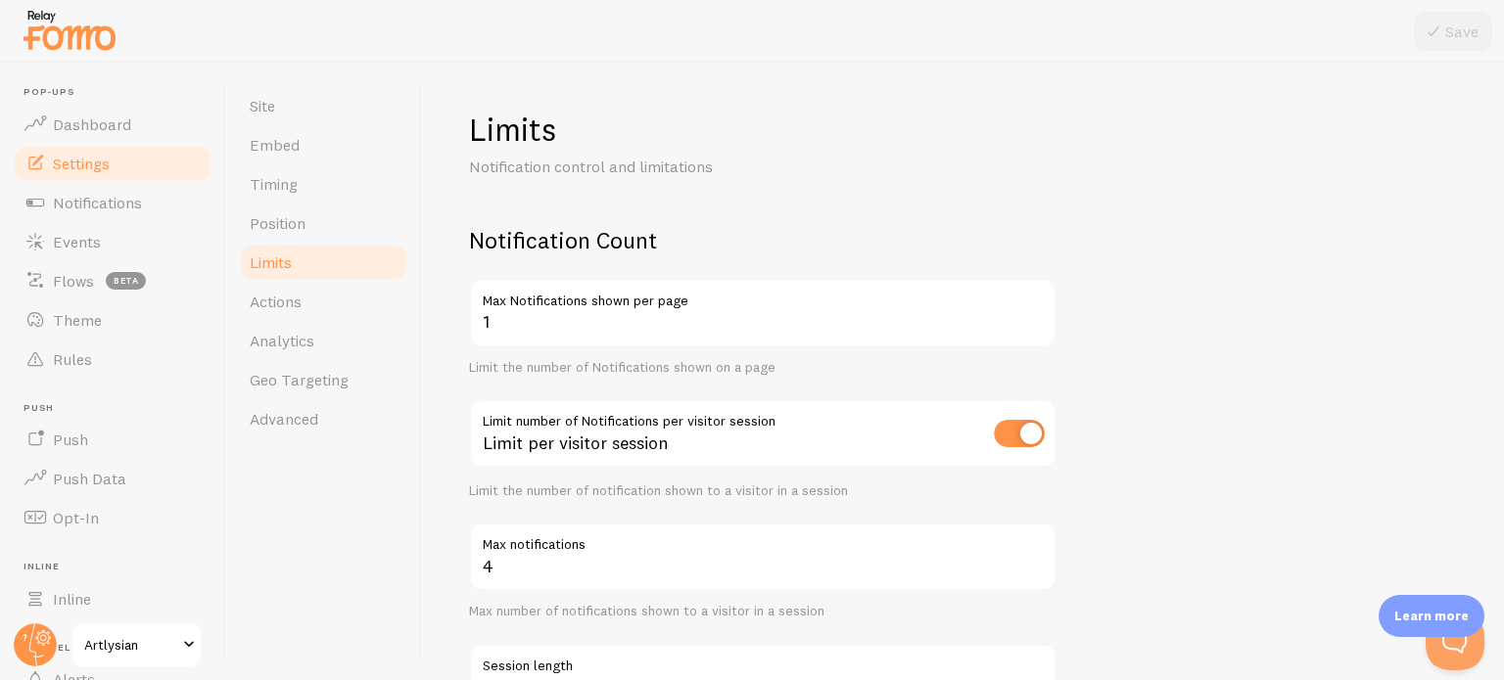
scroll to position [178, 0]
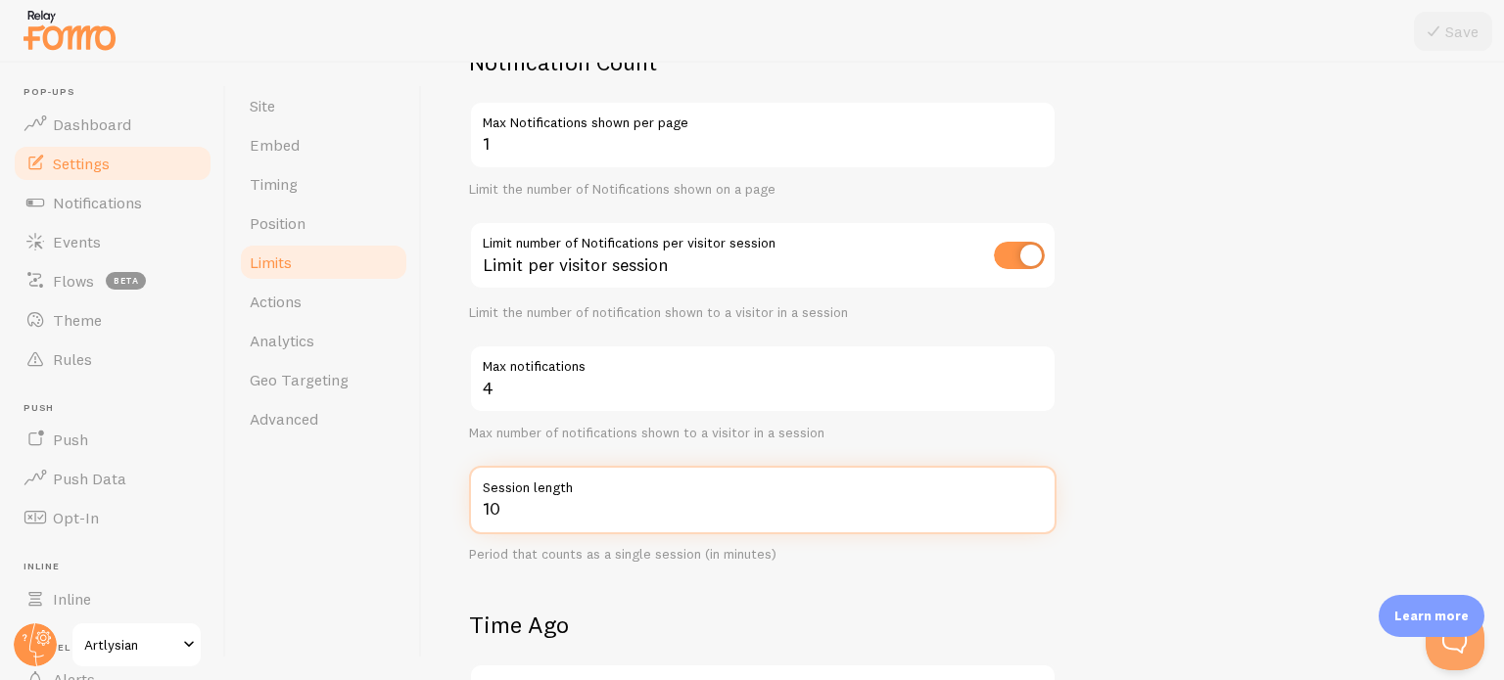
click at [514, 508] on input "10" at bounding box center [762, 500] width 587 height 69
click at [426, 484] on div "Limits Notification control and limitations Notification Count 1 Max Notificati…" at bounding box center [963, 372] width 1082 height 618
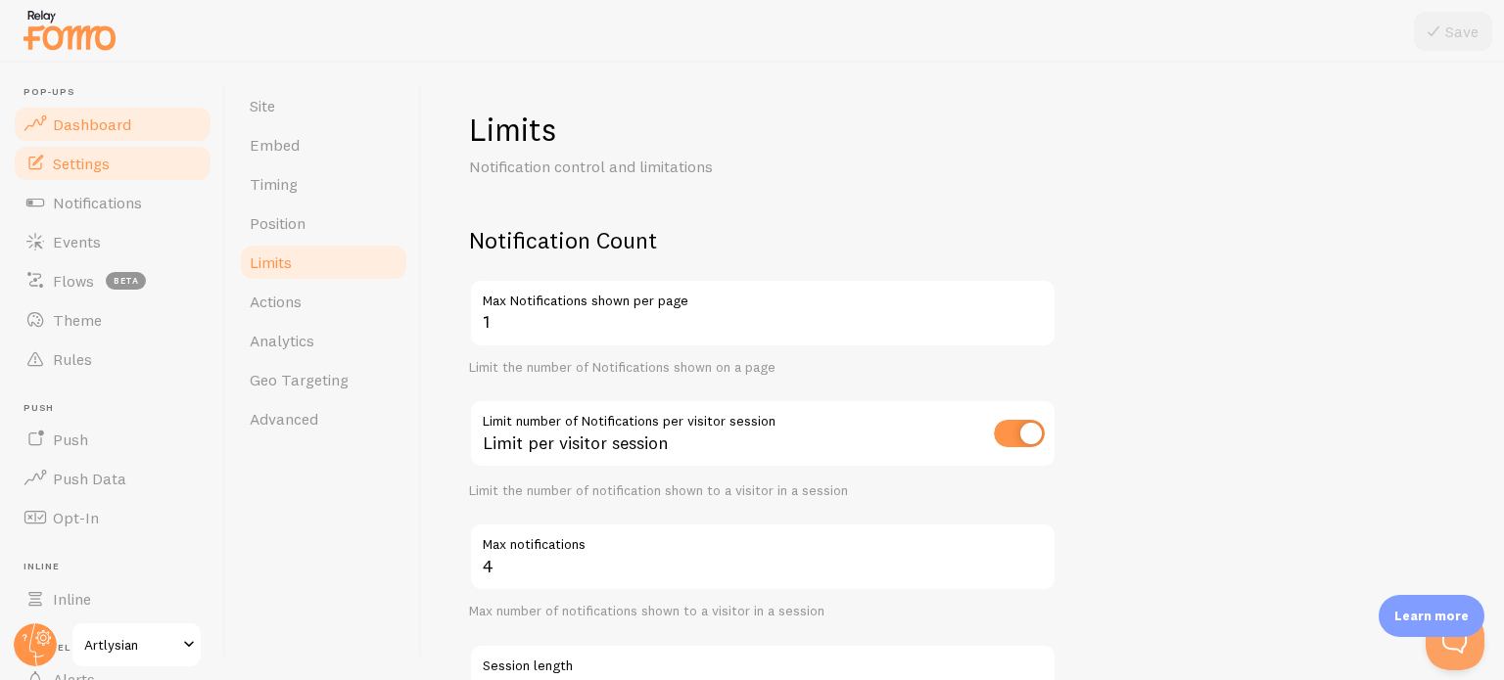
click at [98, 129] on span "Dashboard" at bounding box center [92, 125] width 78 height 20
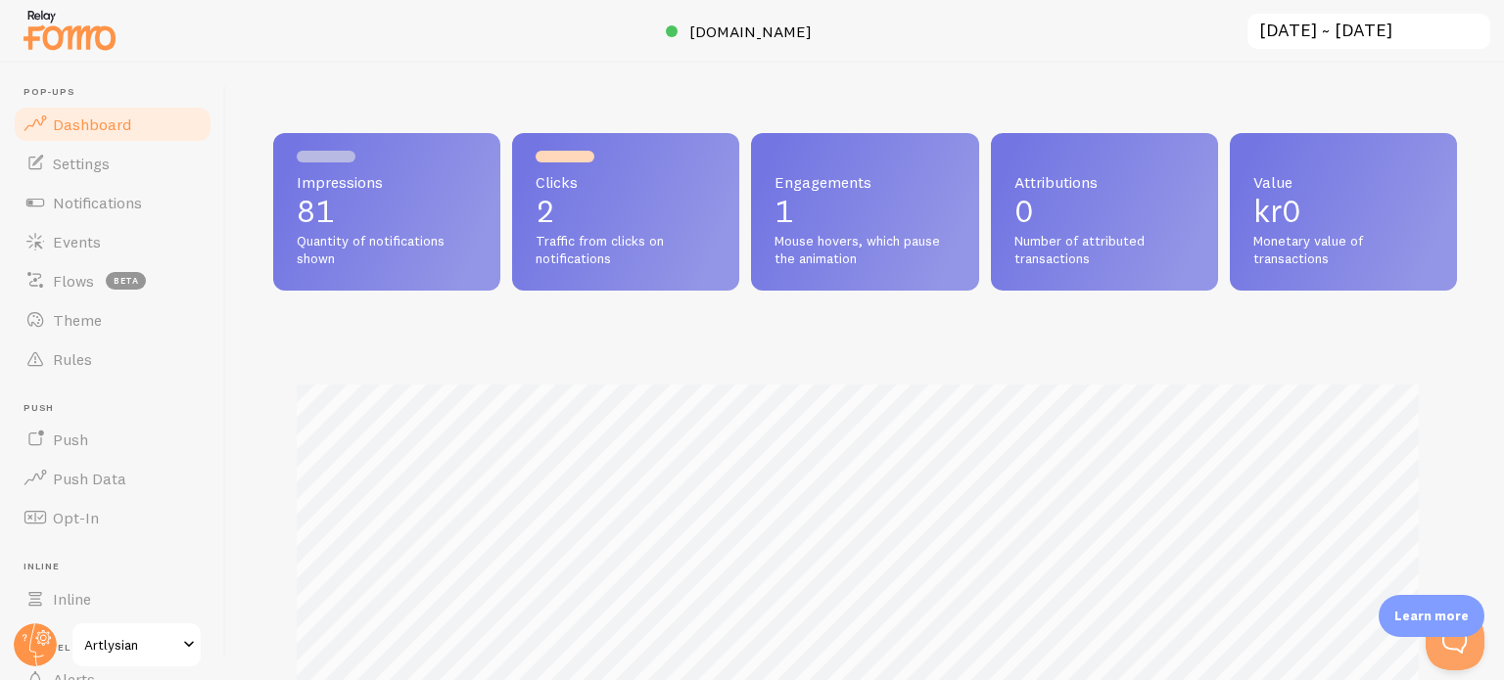
scroll to position [514, 1168]
click at [67, 284] on span "Flows" at bounding box center [73, 281] width 41 height 20
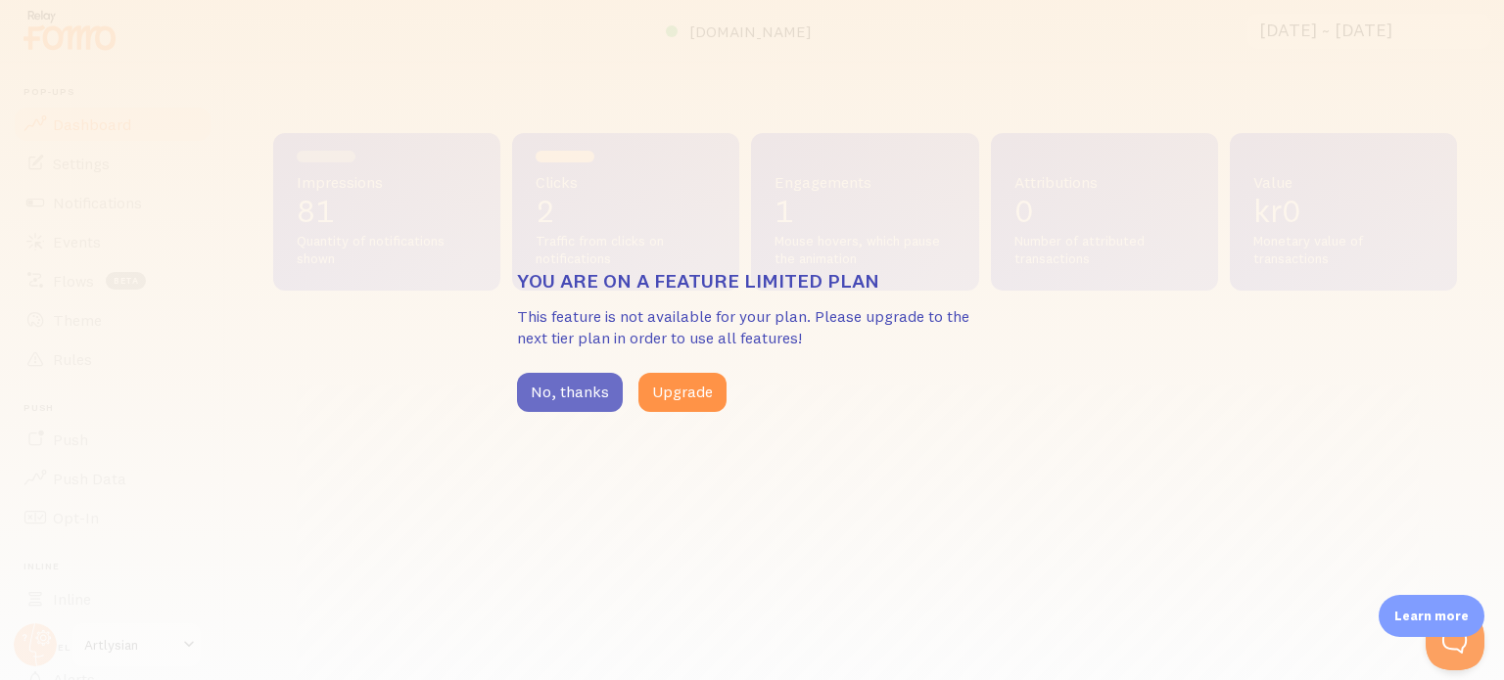
click at [553, 393] on button "No, thanks" at bounding box center [570, 392] width 106 height 39
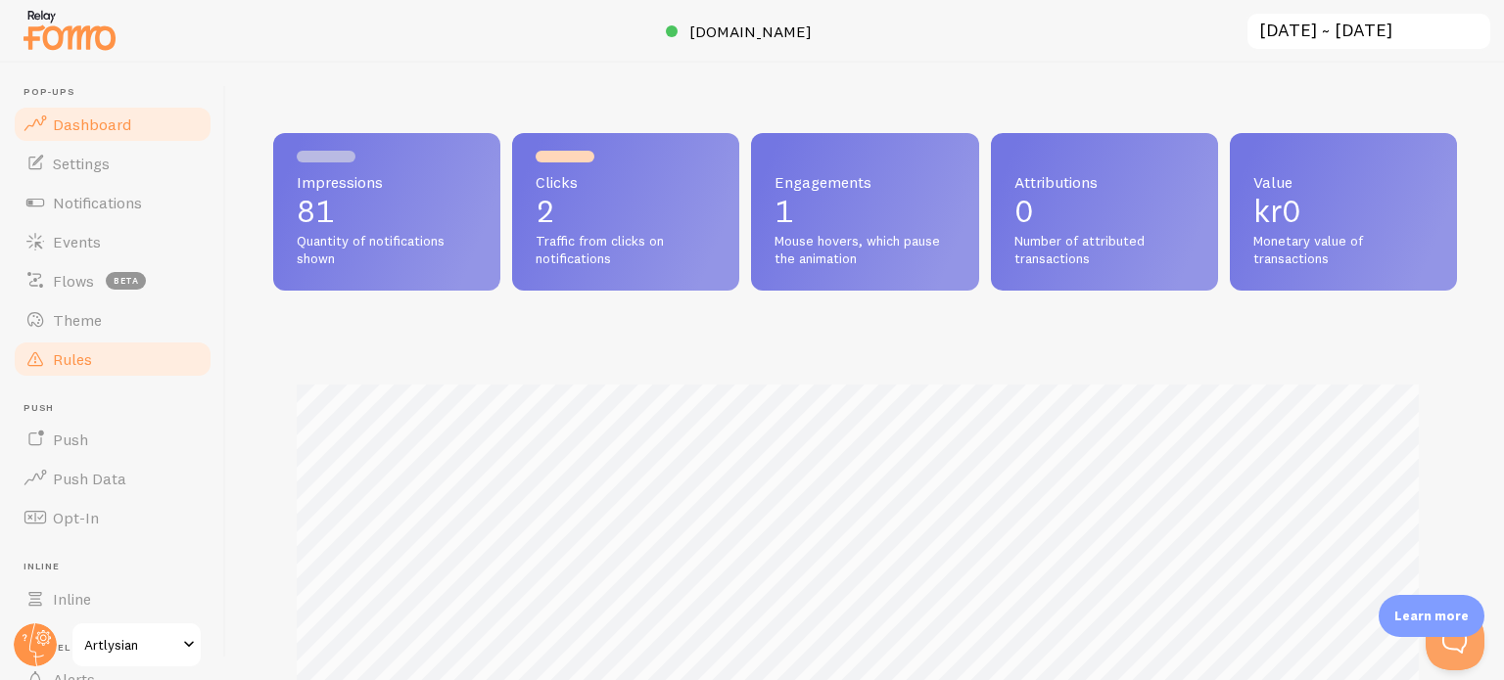
click at [82, 353] on span "Rules" at bounding box center [72, 360] width 39 height 20
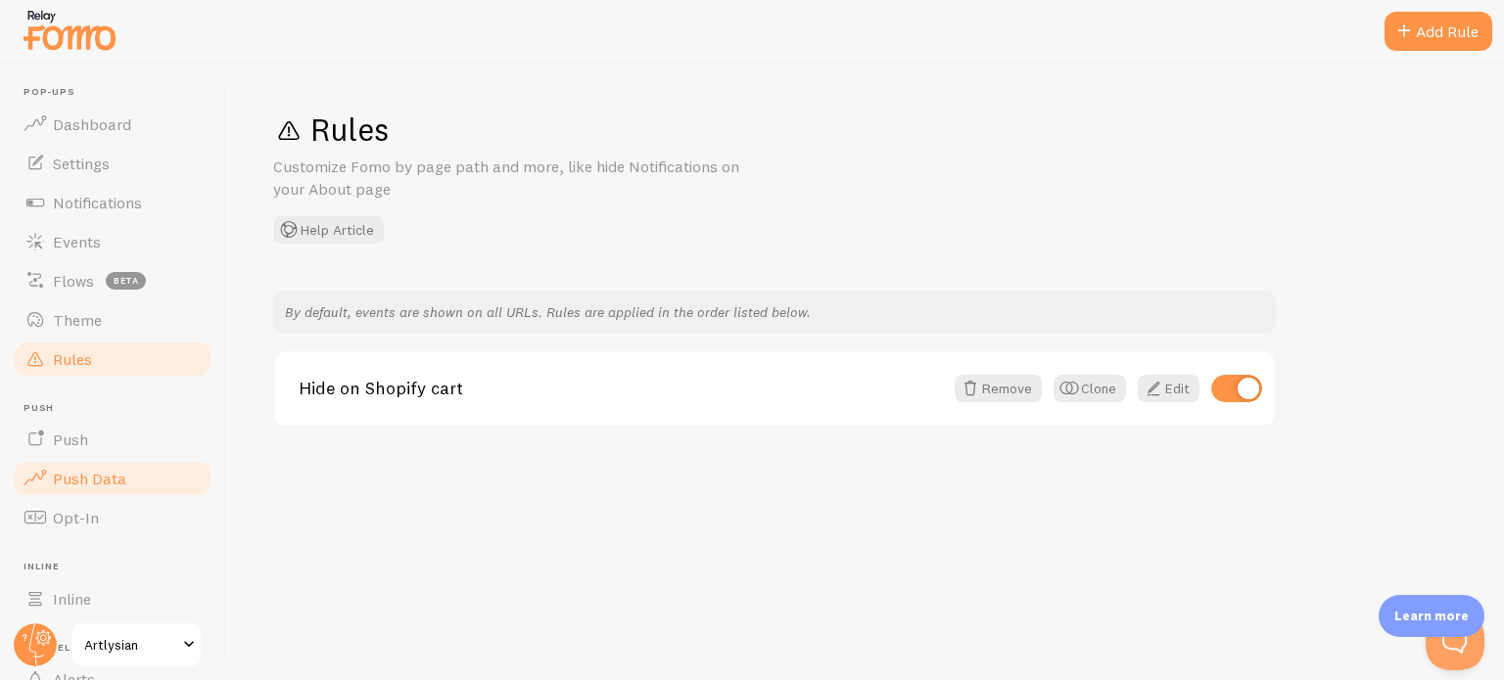
scroll to position [167, 0]
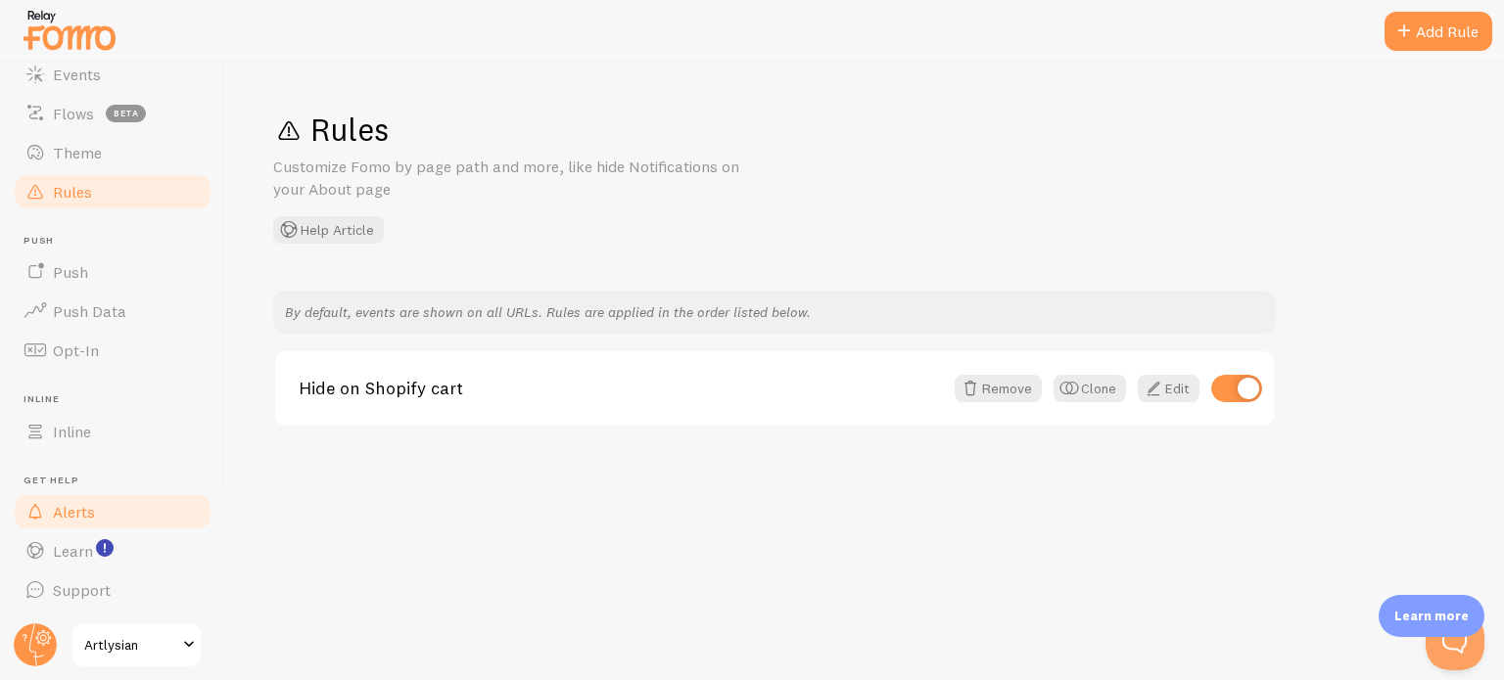
click at [89, 504] on span "Alerts" at bounding box center [74, 512] width 42 height 20
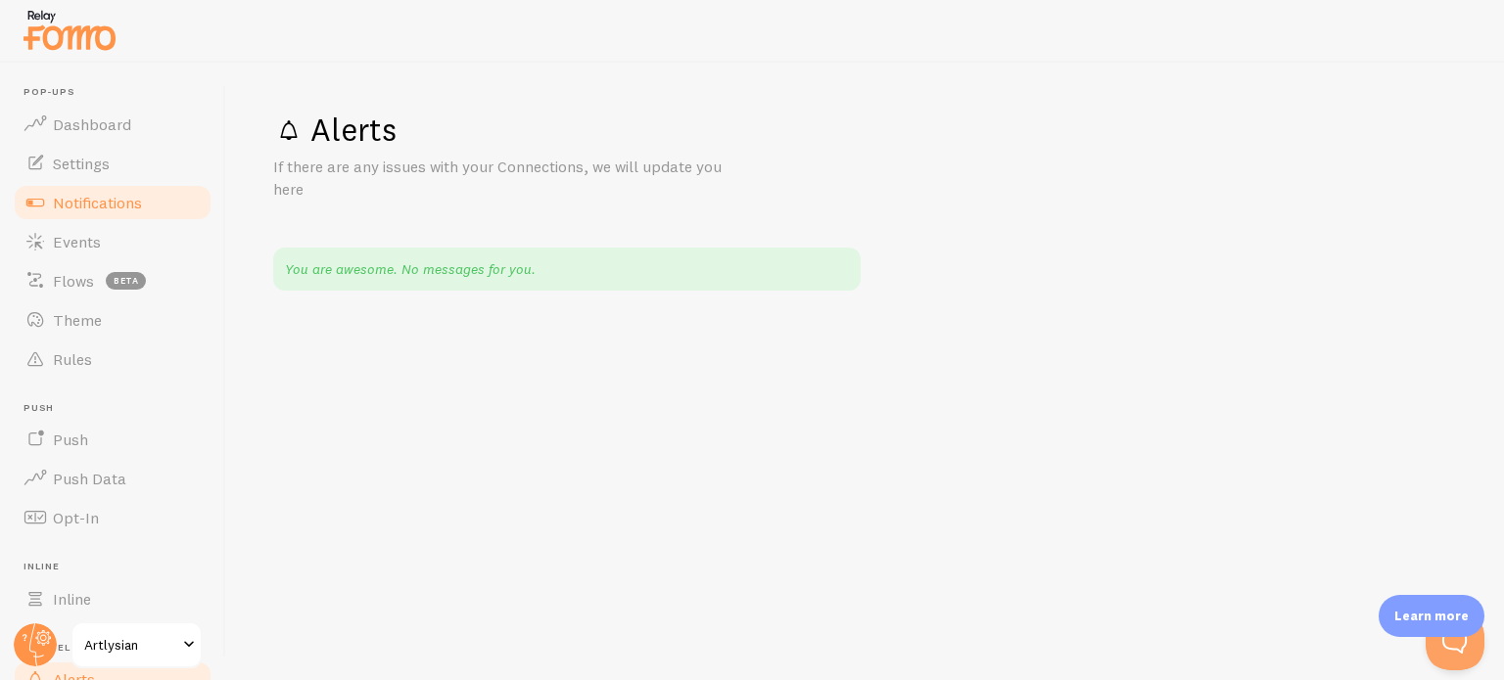
click at [57, 204] on span "Notifications" at bounding box center [97, 203] width 89 height 20
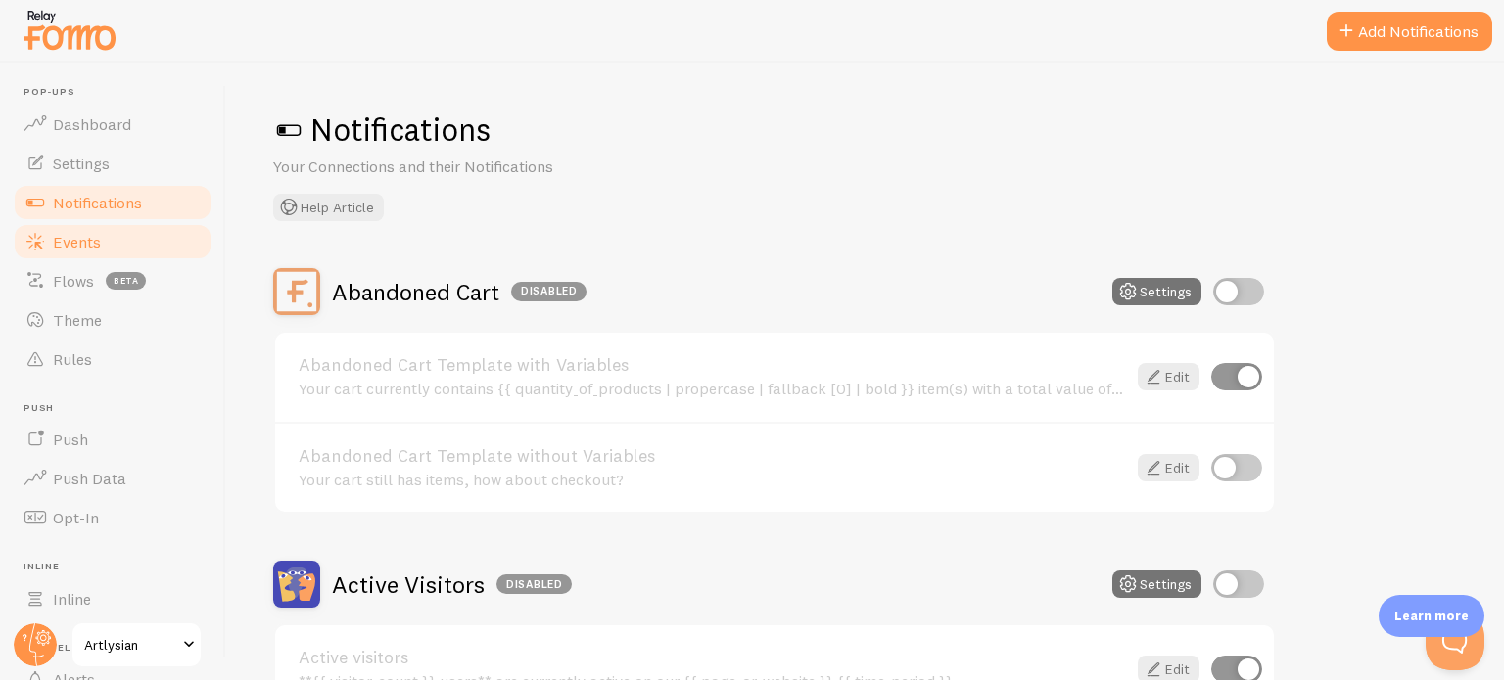
click at [113, 230] on link "Events" at bounding box center [113, 241] width 202 height 39
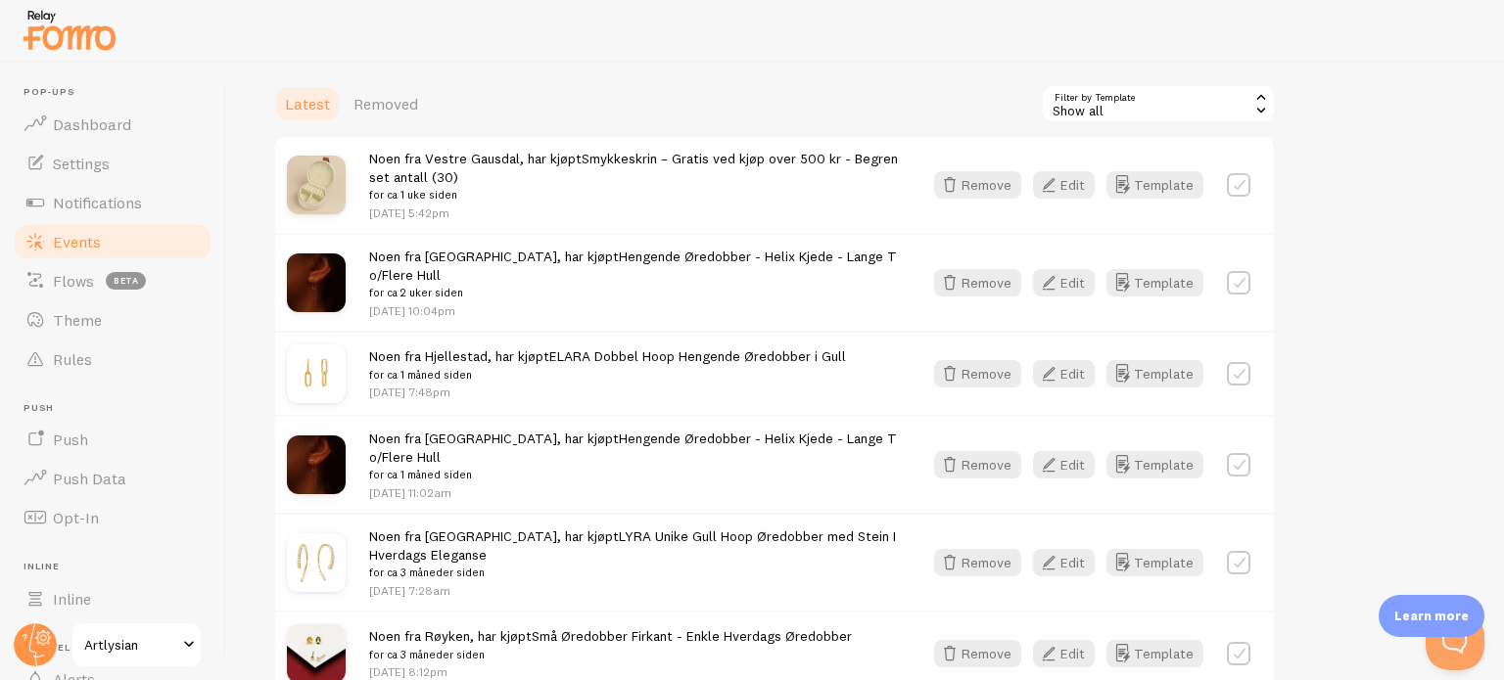
scroll to position [46, 0]
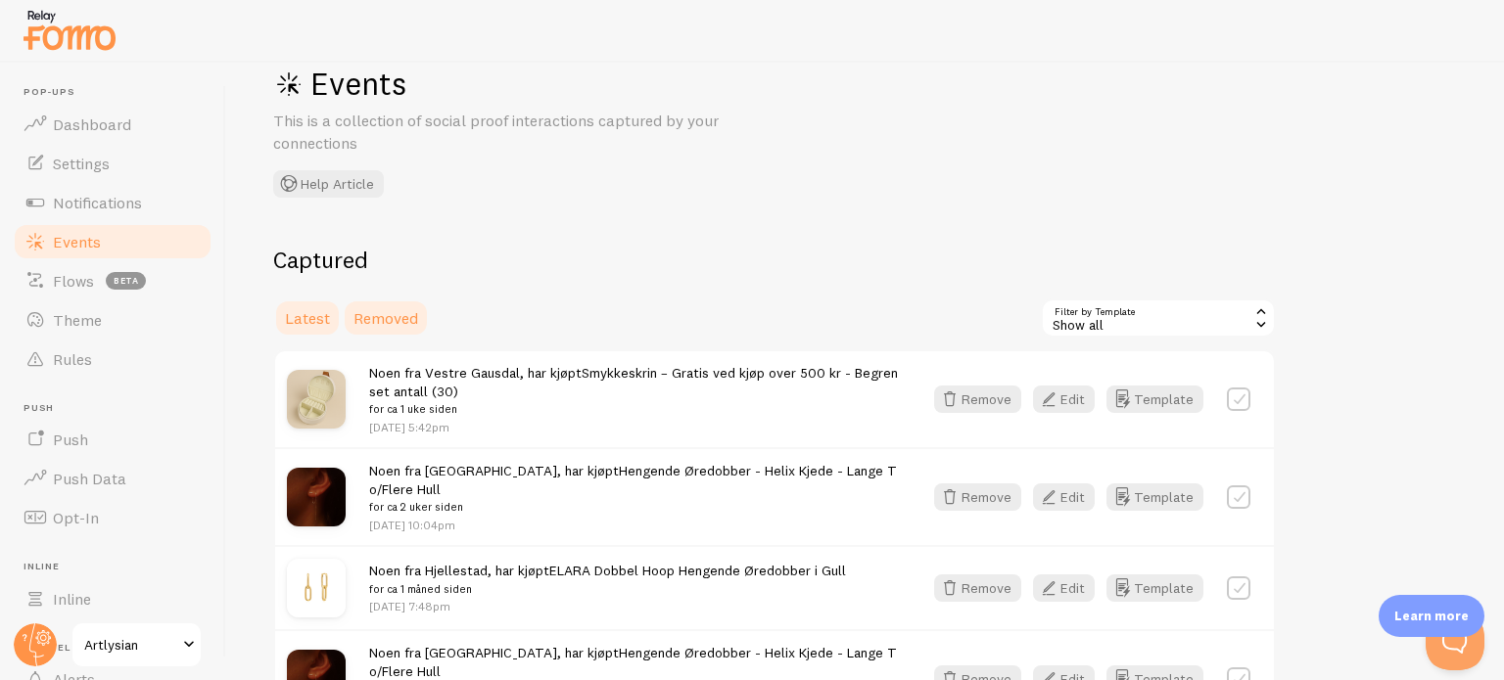
click at [385, 316] on span "Removed" at bounding box center [385, 318] width 65 height 20
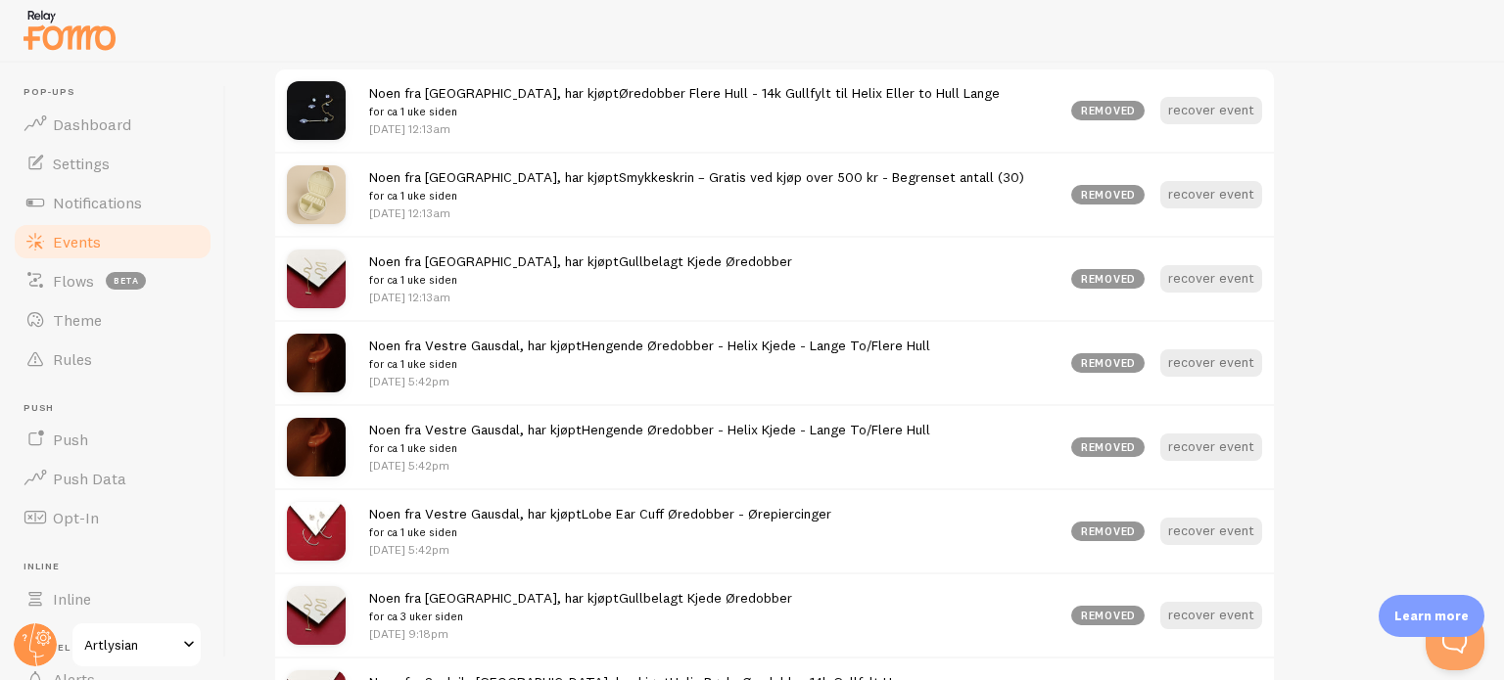
scroll to position [590, 0]
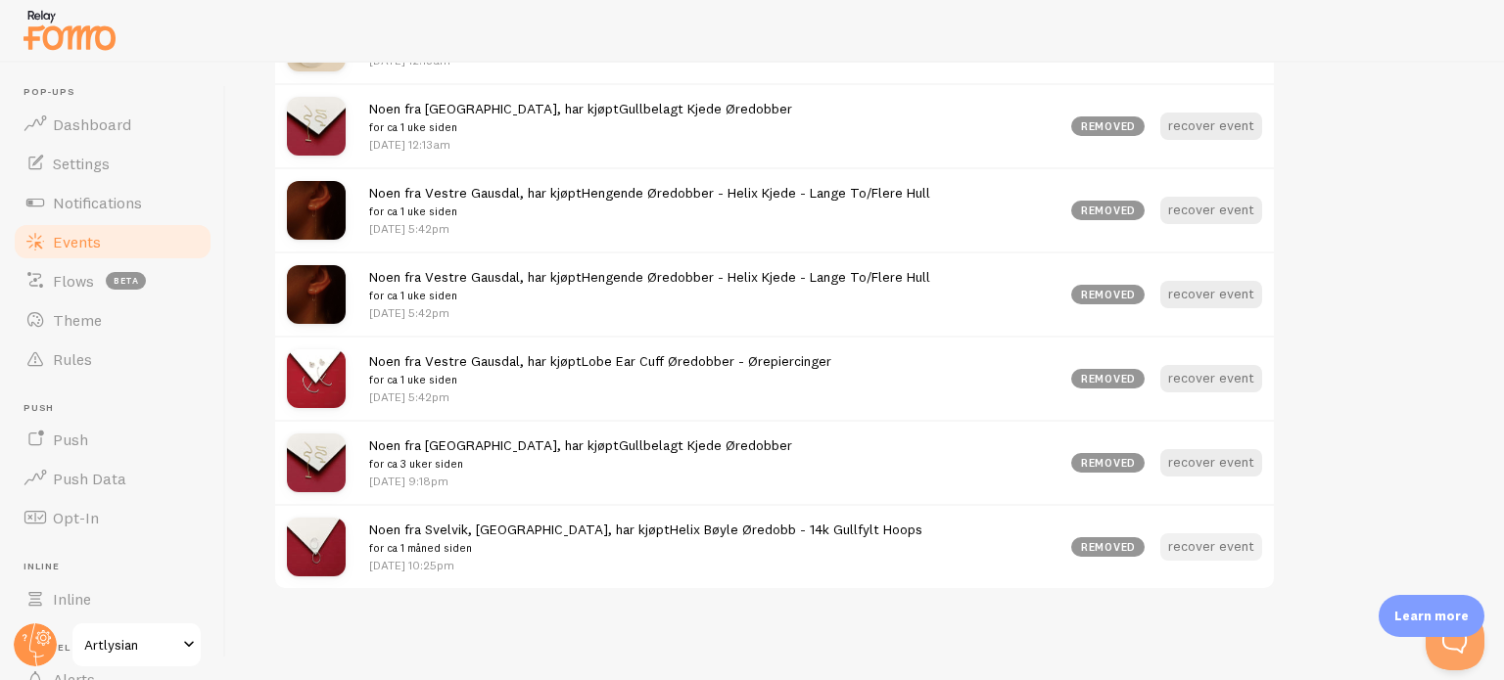
click at [1233, 551] on button "recover event" at bounding box center [1211, 547] width 102 height 27
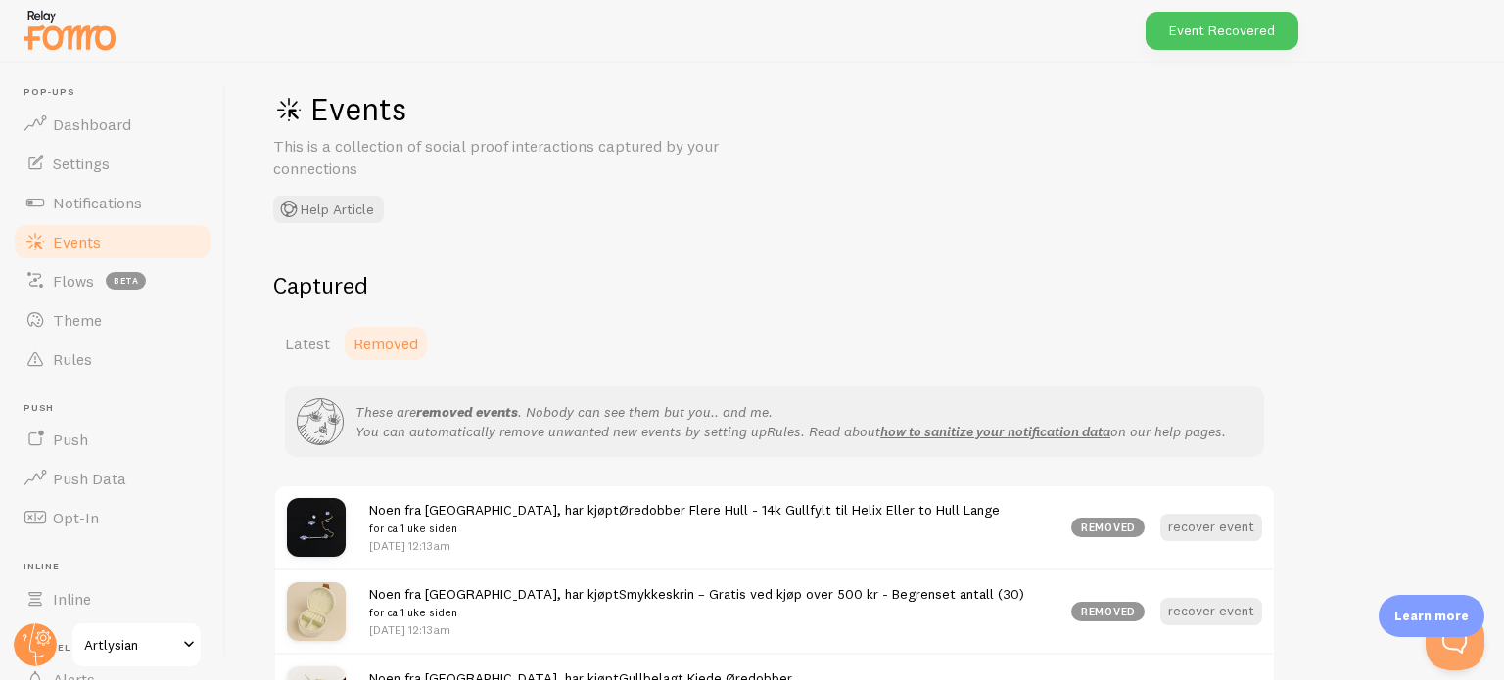
scroll to position [0, 0]
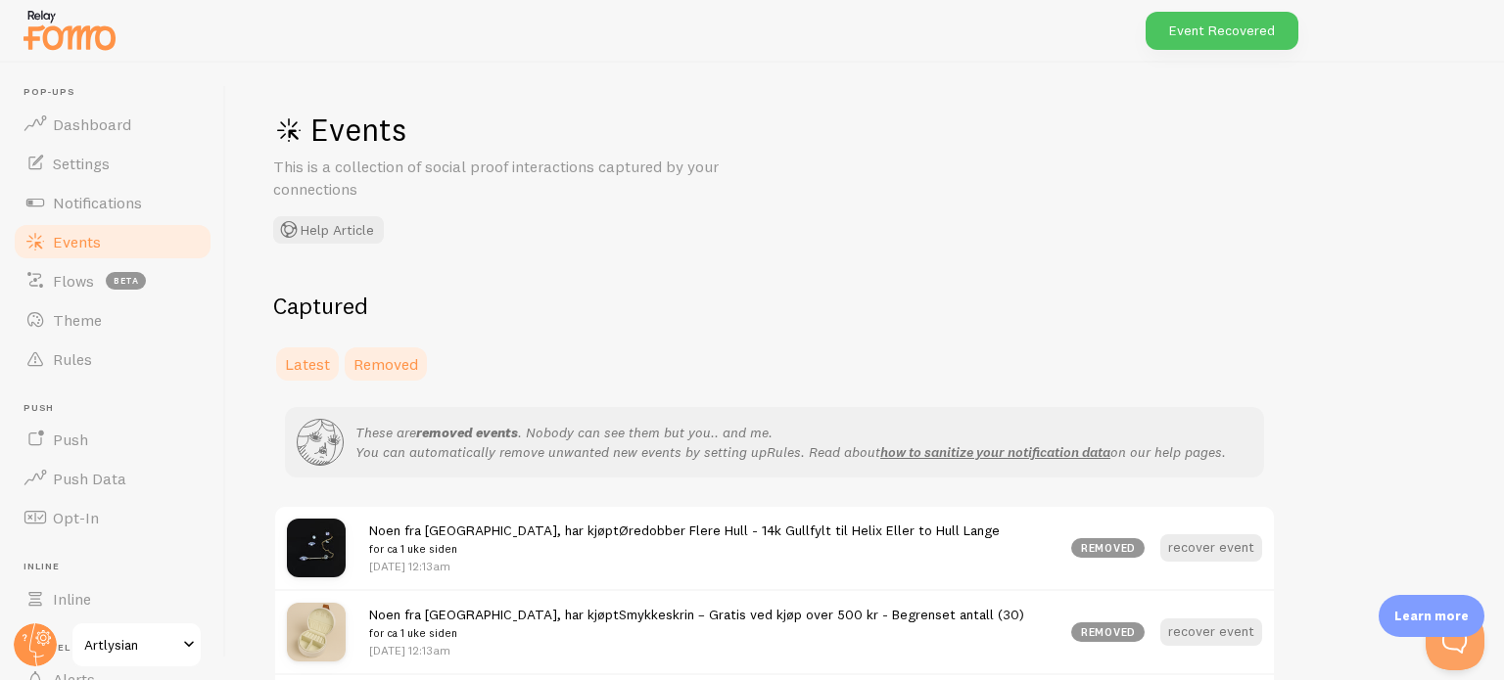
click at [297, 355] on span "Latest" at bounding box center [307, 364] width 45 height 20
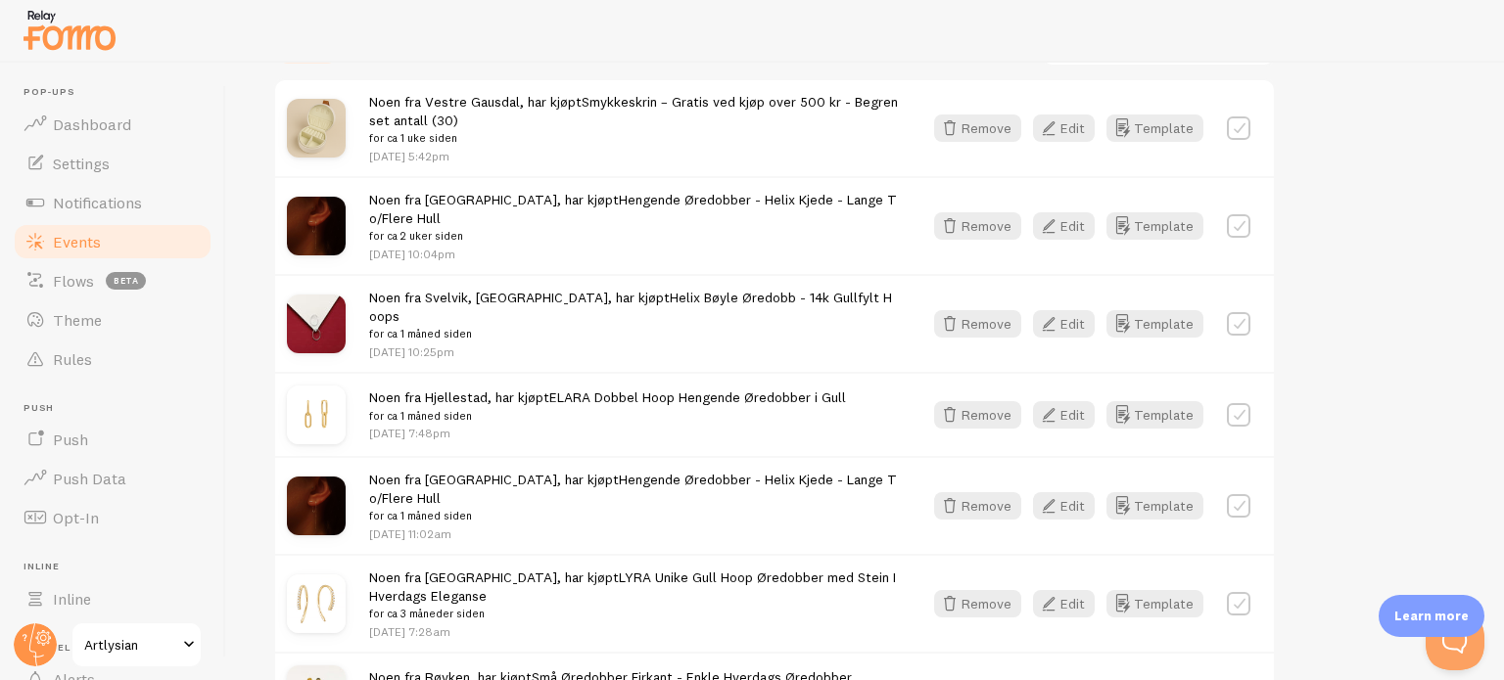
scroll to position [321, 0]
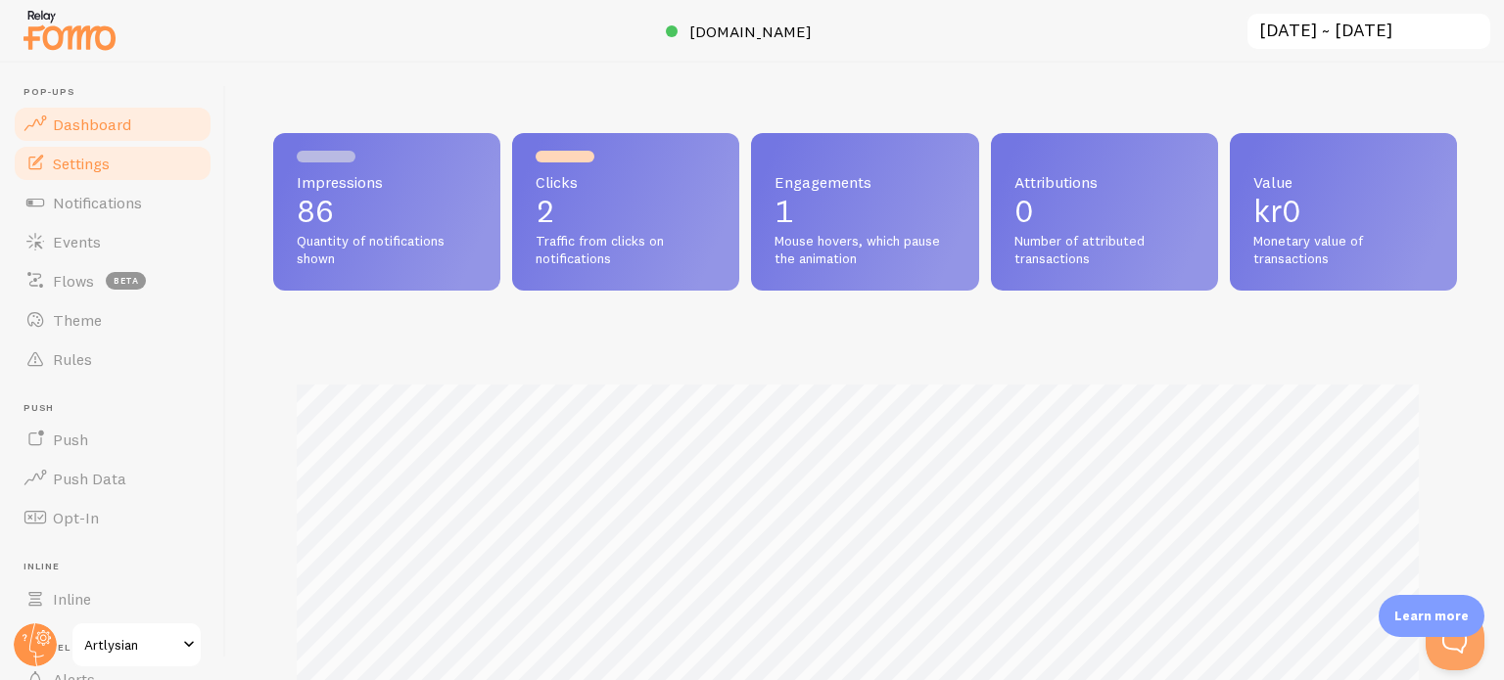
click at [94, 174] on link "Settings" at bounding box center [113, 163] width 202 height 39
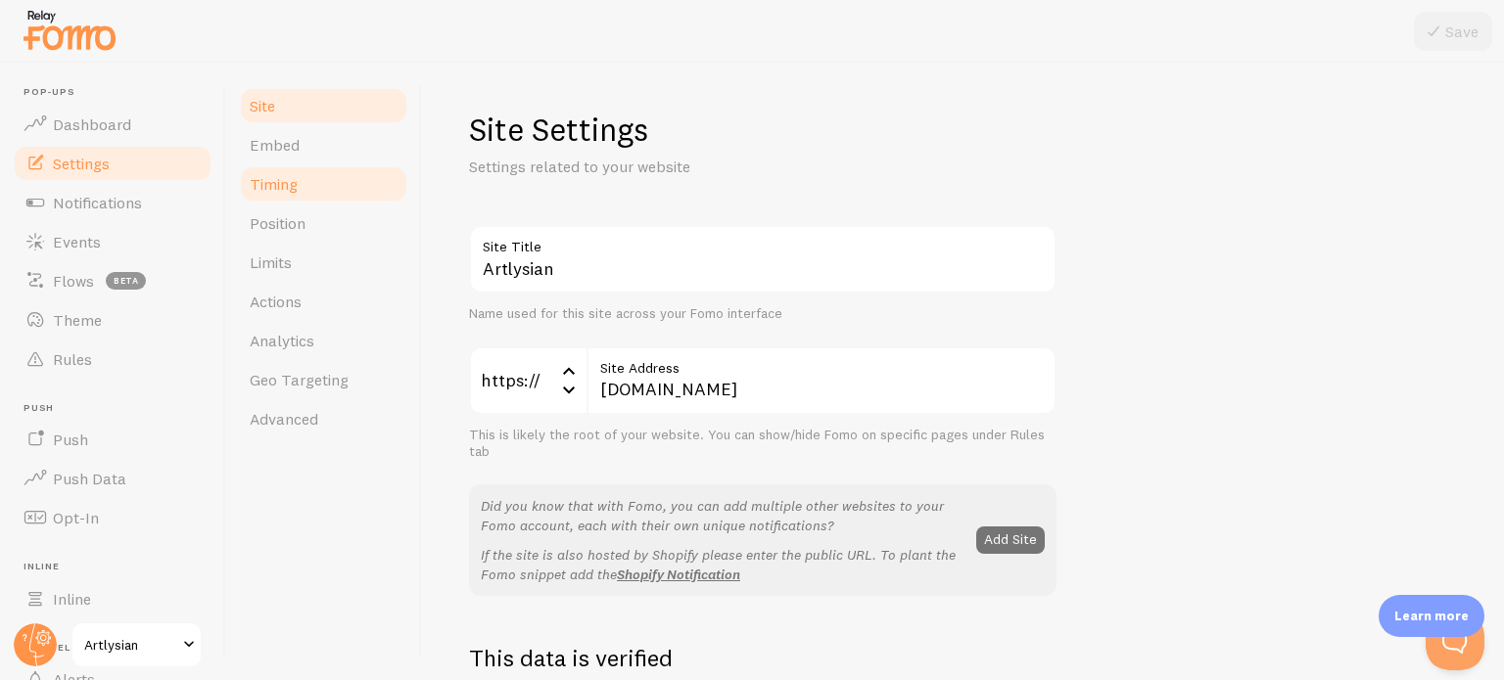
click at [294, 184] on span "Timing" at bounding box center [274, 184] width 48 height 20
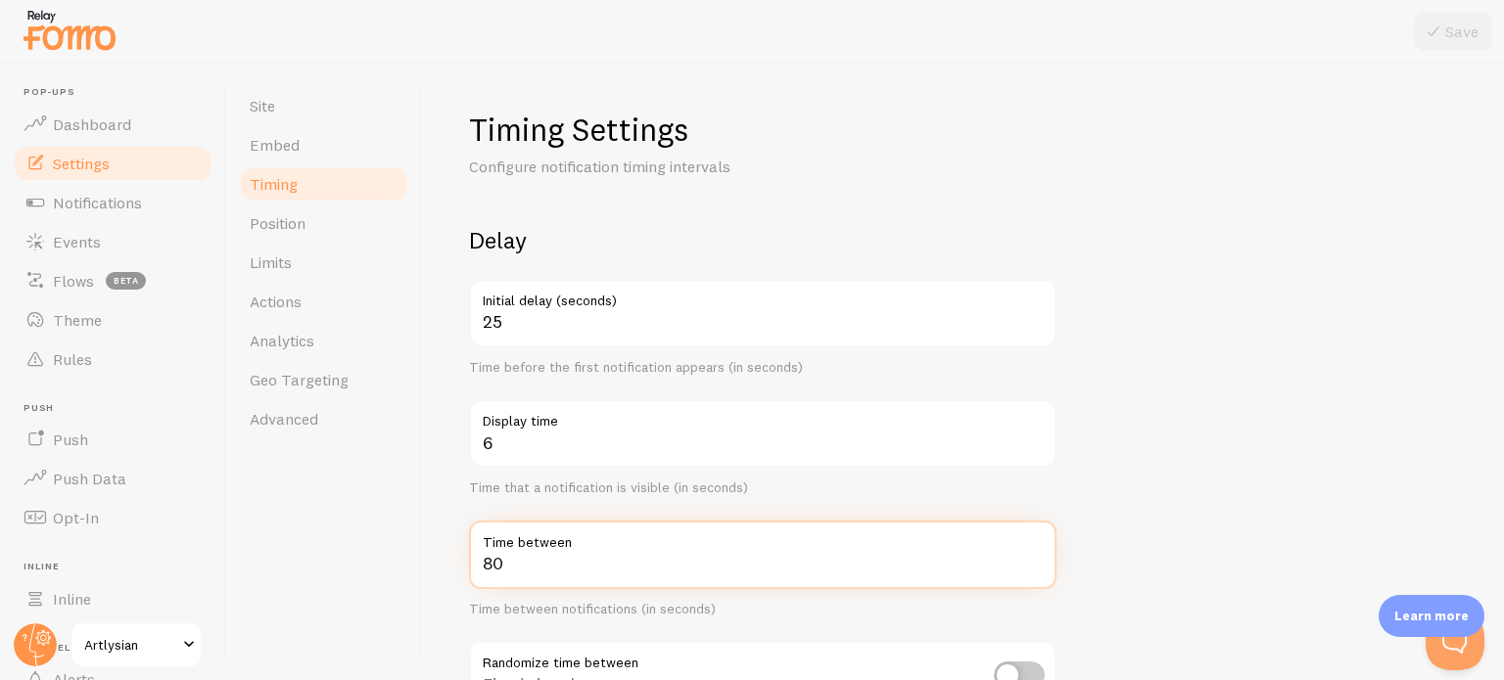
click at [498, 572] on input "80" at bounding box center [762, 555] width 587 height 69
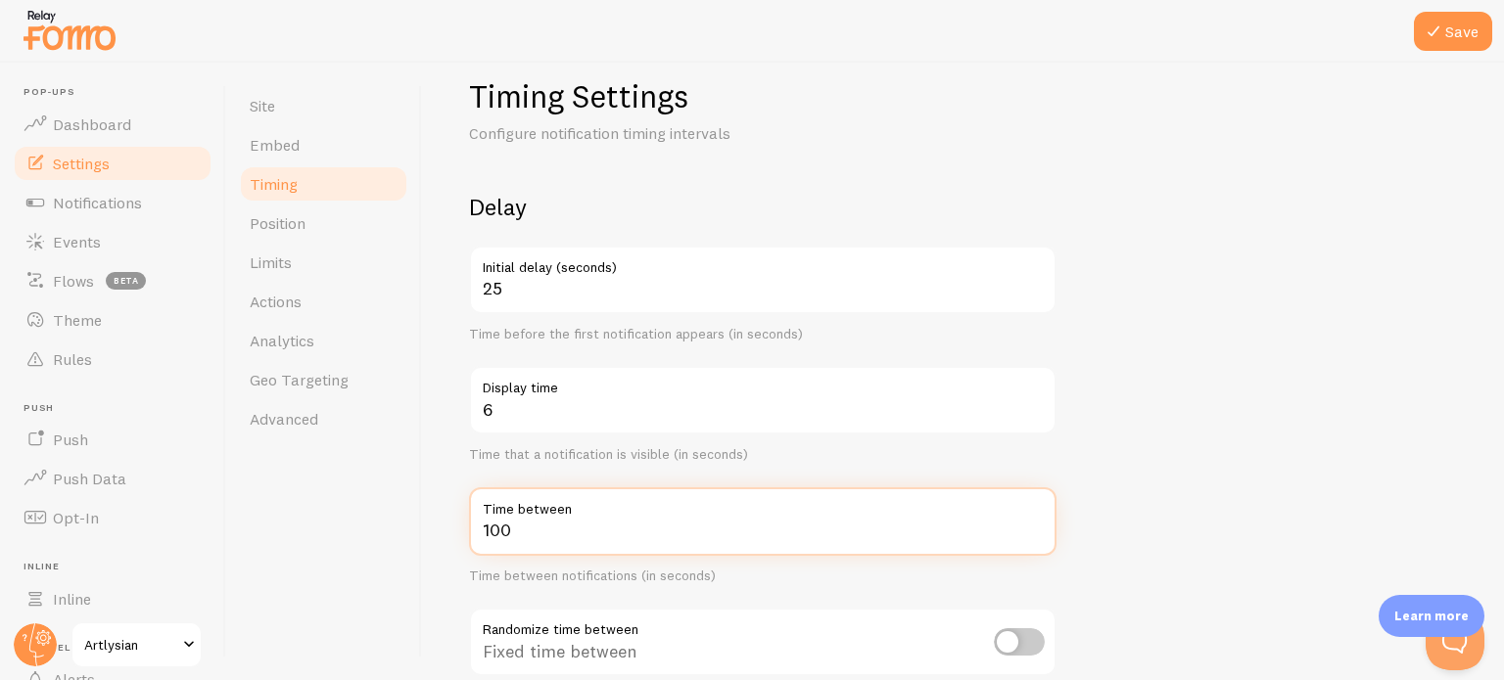
scroll to position [28, 0]
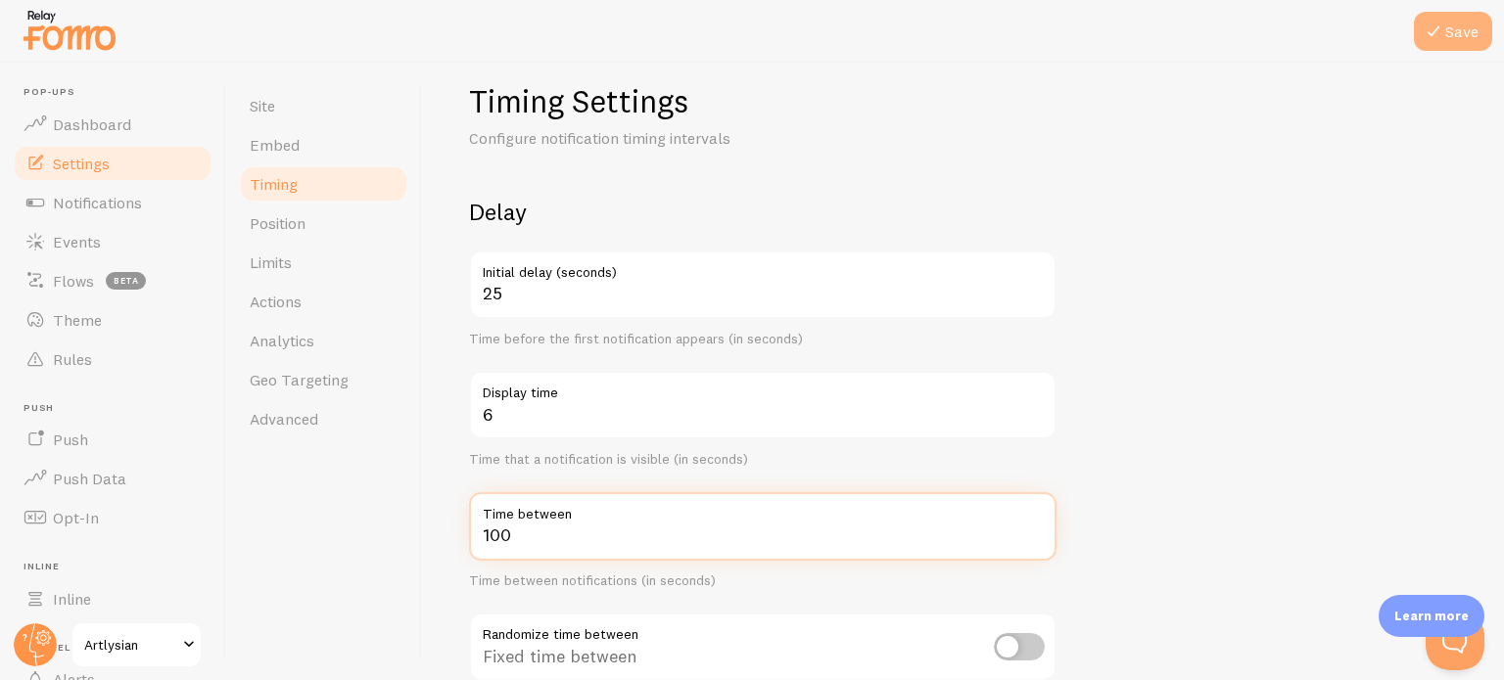
type input "100"
click at [1445, 28] on button "Save" at bounding box center [1453, 31] width 78 height 39
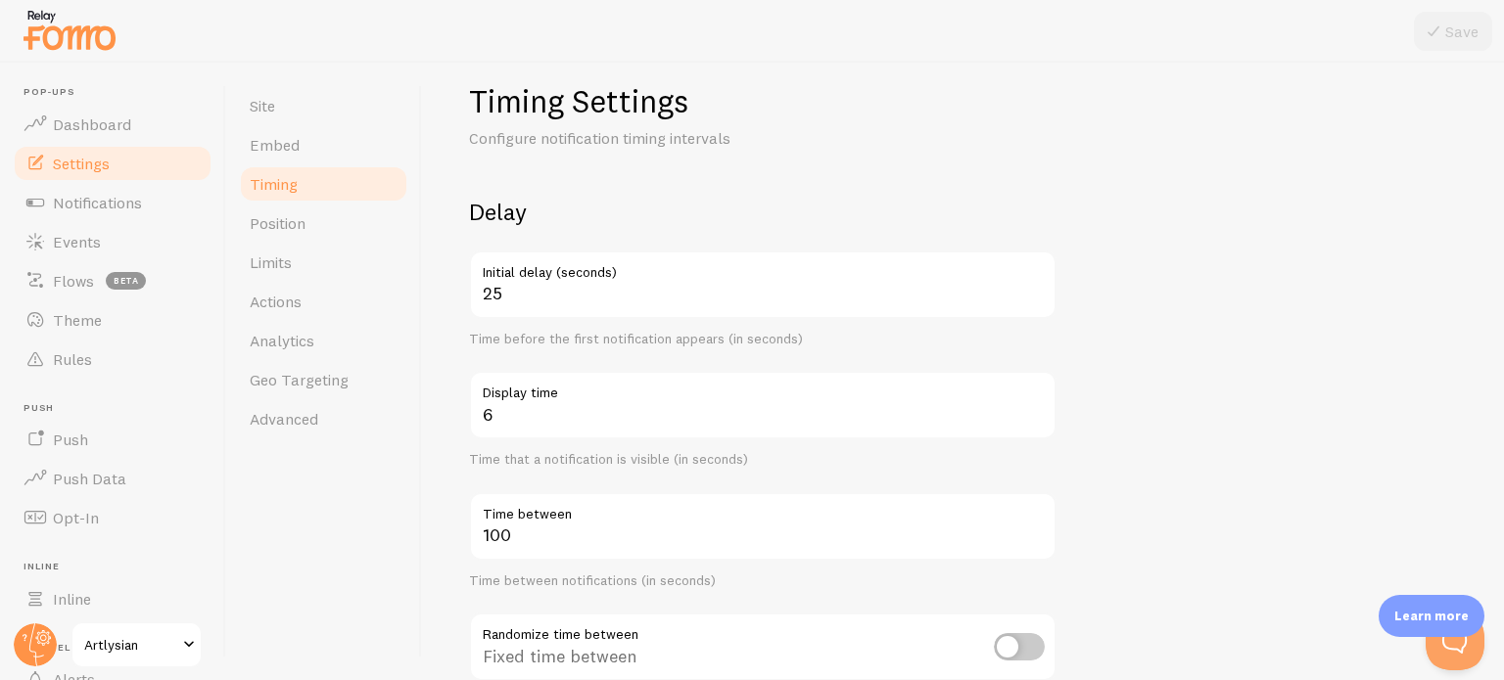
scroll to position [476, 0]
